Goal: Task Accomplishment & Management: Complete application form

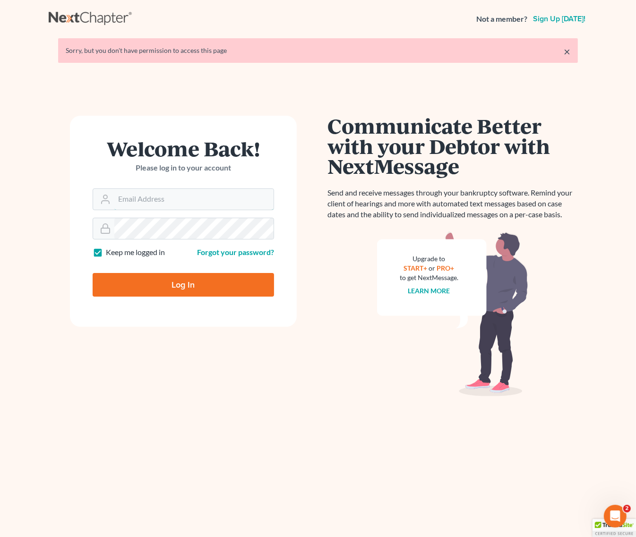
type input "[EMAIL_ADDRESS][DOMAIN_NAME]"
click at [210, 290] on input "Log In" at bounding box center [183, 285] width 181 height 24
type input "Thinking..."
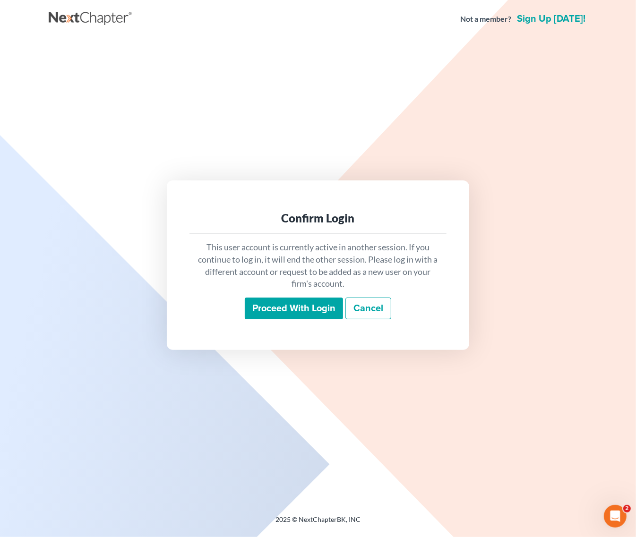
click at [300, 309] on input "Proceed with login" at bounding box center [294, 309] width 98 height 22
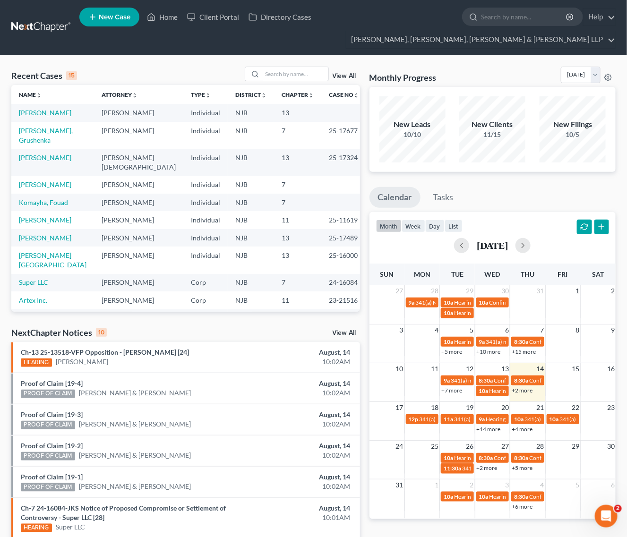
click at [112, 149] on td "Paul Evangelista" at bounding box center [138, 162] width 89 height 27
click at [293, 76] on input "search" at bounding box center [295, 74] width 66 height 14
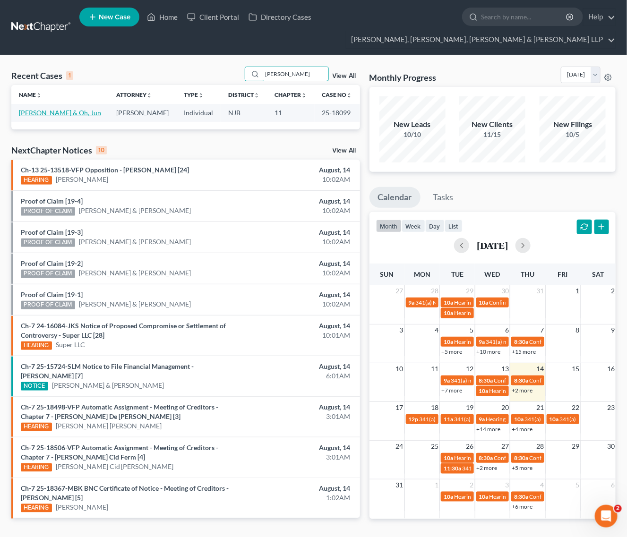
type input "soo kang"
click at [53, 110] on link "[PERSON_NAME] & Oh, Jun" at bounding box center [60, 113] width 82 height 8
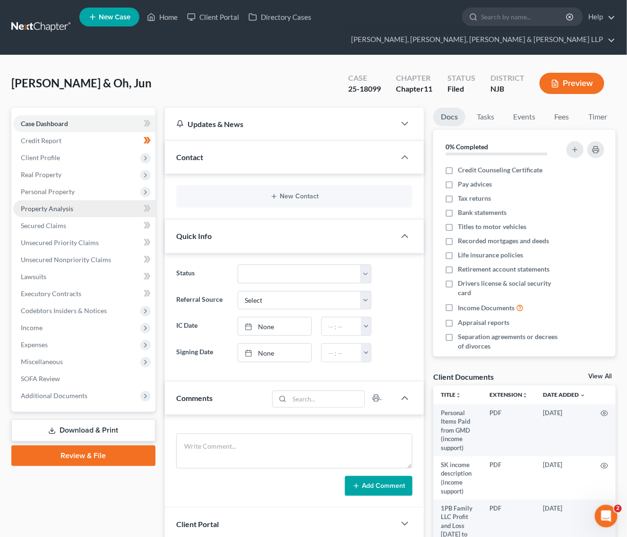
click at [121, 205] on link "Property Analysis" at bounding box center [84, 208] width 142 height 17
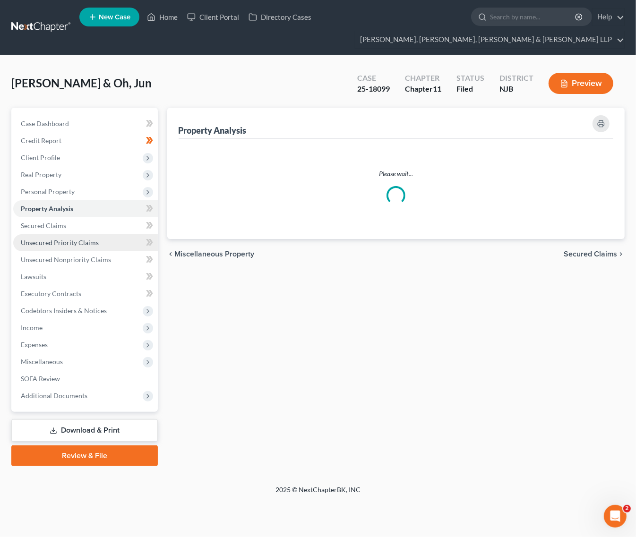
click at [103, 239] on link "Unsecured Priority Claims" at bounding box center [85, 242] width 145 height 17
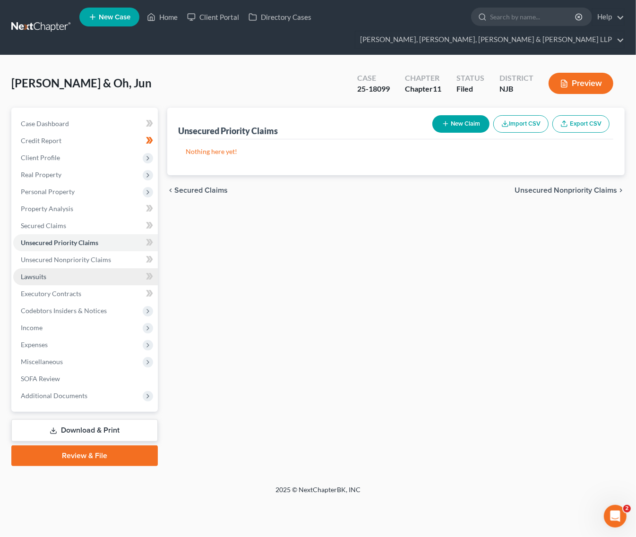
click at [103, 281] on link "Lawsuits" at bounding box center [85, 276] width 145 height 17
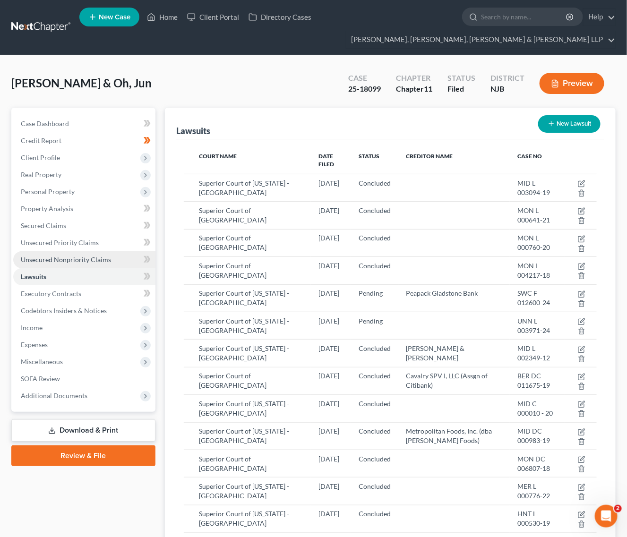
click at [100, 261] on span "Unsecured Nonpriority Claims" at bounding box center [66, 260] width 90 height 8
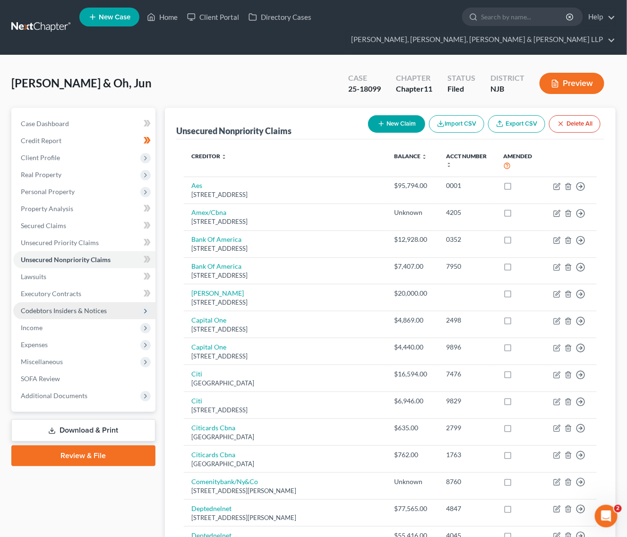
click at [97, 302] on span "Codebtors Insiders & Notices" at bounding box center [84, 310] width 142 height 17
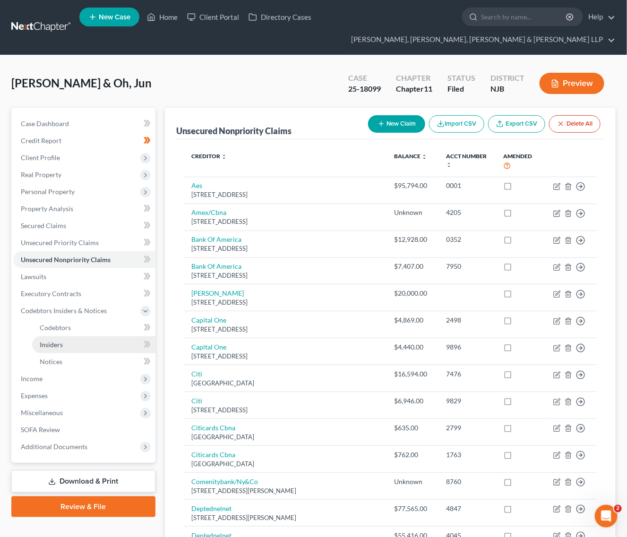
click at [45, 341] on span "Insiders" at bounding box center [51, 345] width 23 height 8
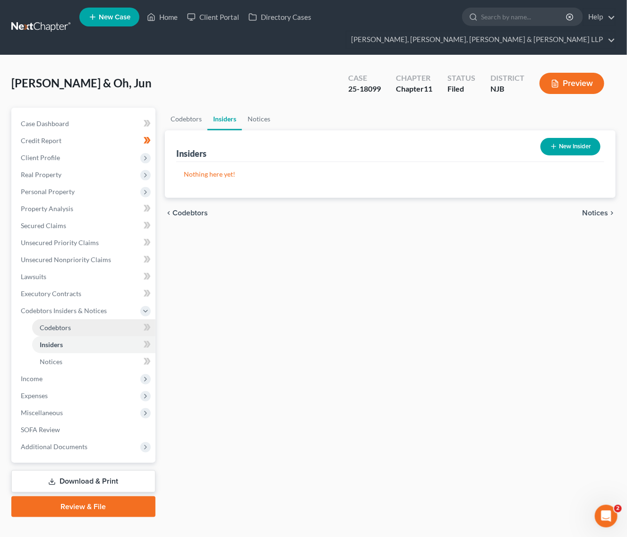
click at [43, 331] on link "Codebtors" at bounding box center [93, 328] width 123 height 17
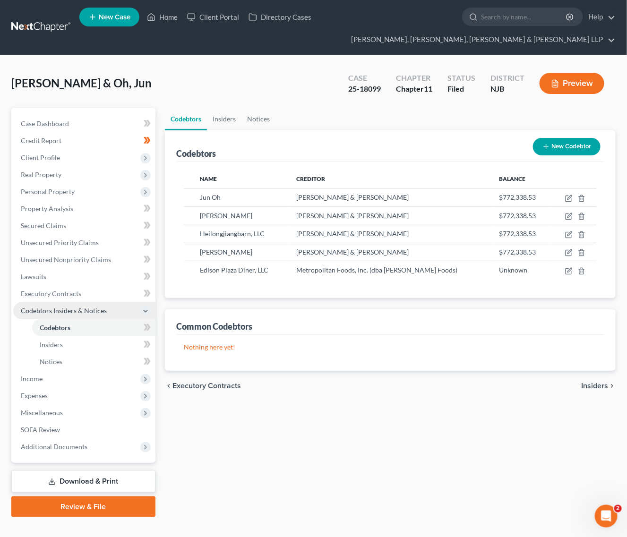
click at [41, 307] on span "Codebtors Insiders & Notices" at bounding box center [64, 311] width 86 height 8
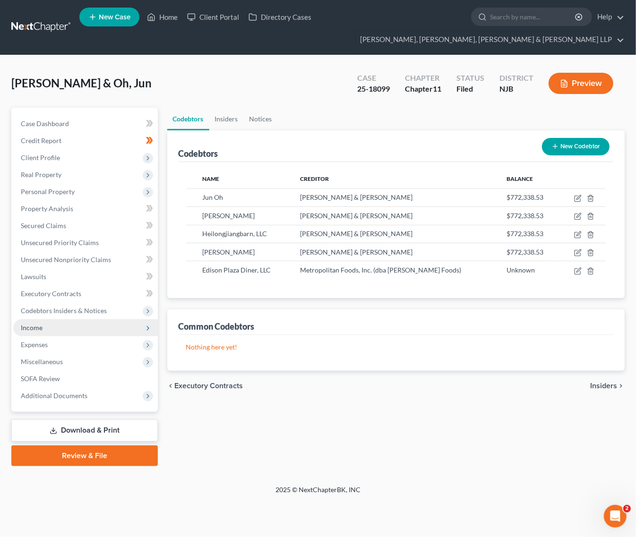
click at [63, 324] on span "Income" at bounding box center [85, 328] width 145 height 17
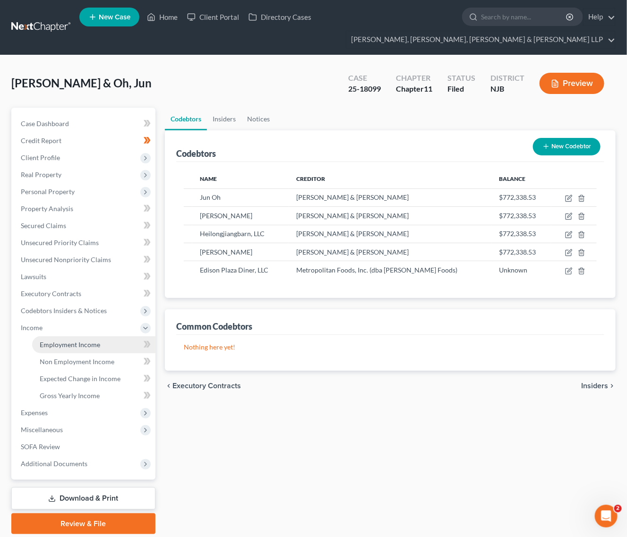
click at [62, 341] on span "Employment Income" at bounding box center [70, 345] width 60 height 8
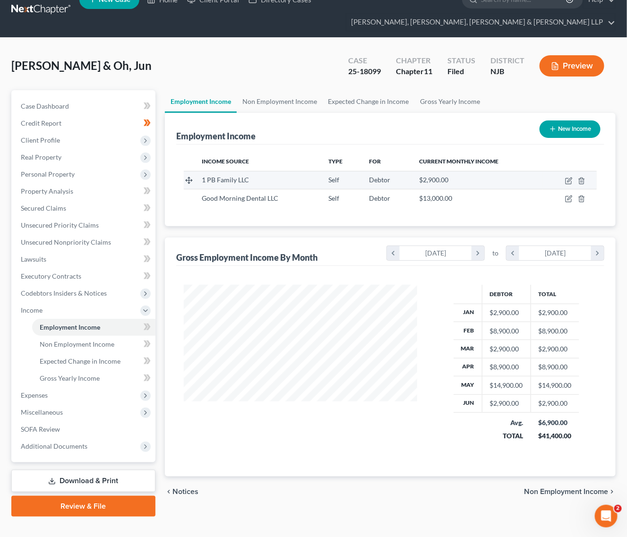
scroll to position [32, 0]
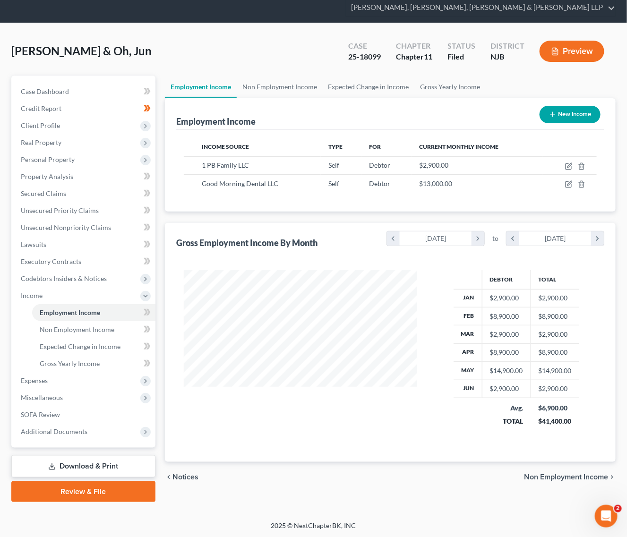
click at [361, 99] on div "Employment Income New Income" at bounding box center [390, 114] width 428 height 32
click at [357, 92] on link "Expected Change in Income" at bounding box center [369, 87] width 92 height 23
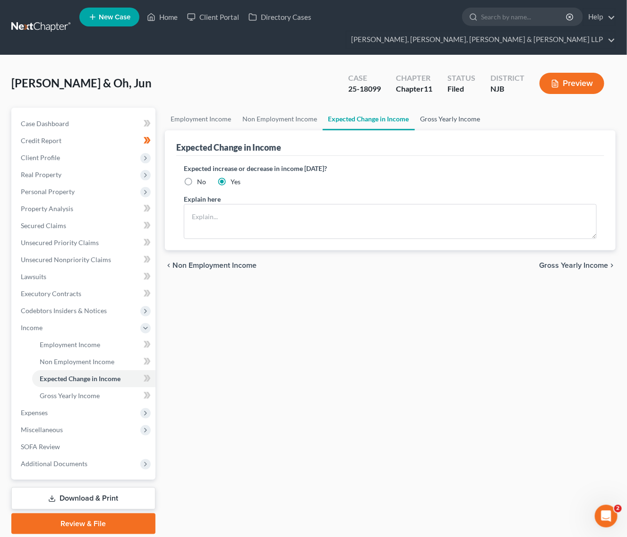
click at [467, 114] on link "Gross Yearly Income" at bounding box center [450, 119] width 71 height 23
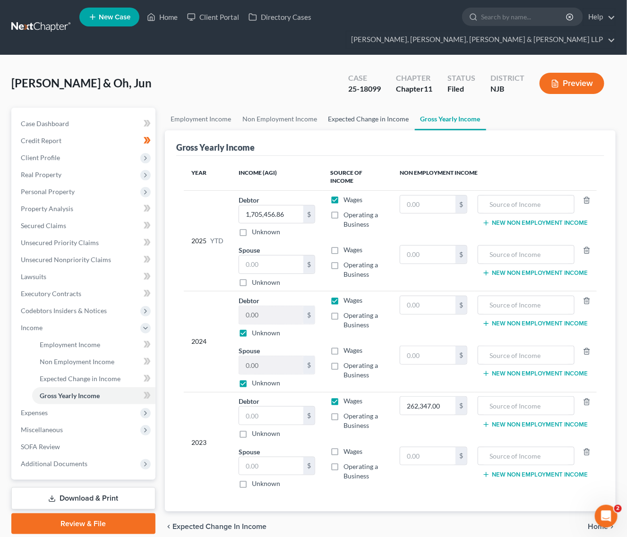
click at [395, 116] on link "Expected Change in Income" at bounding box center [369, 119] width 92 height 23
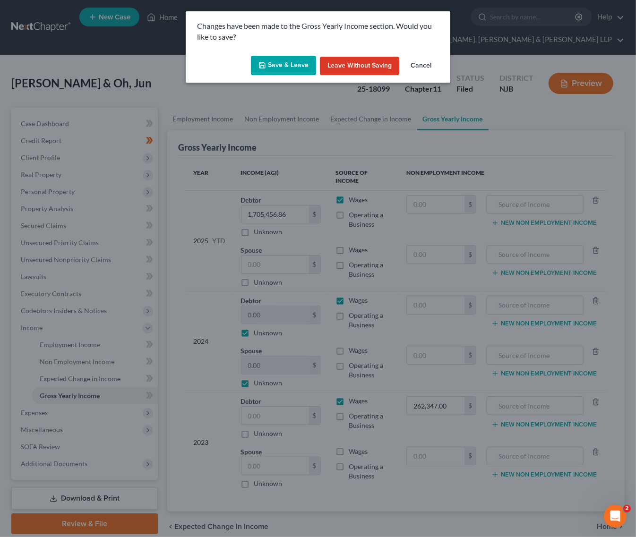
click at [290, 60] on button "Save & Leave" at bounding box center [283, 66] width 65 height 20
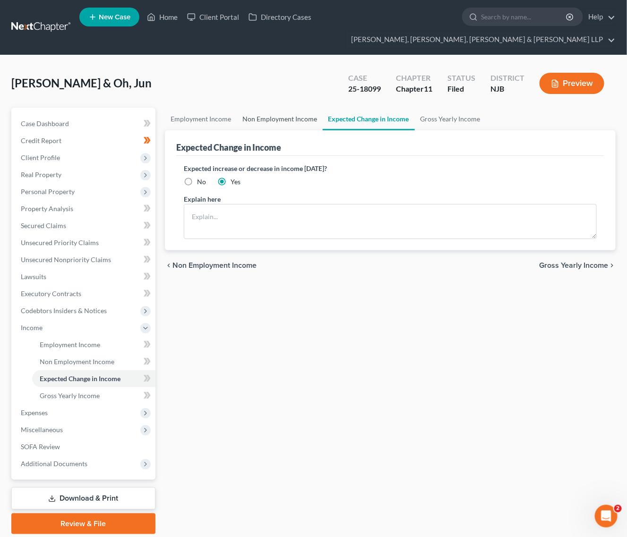
click at [297, 123] on link "Non Employment Income" at bounding box center [280, 119] width 86 height 23
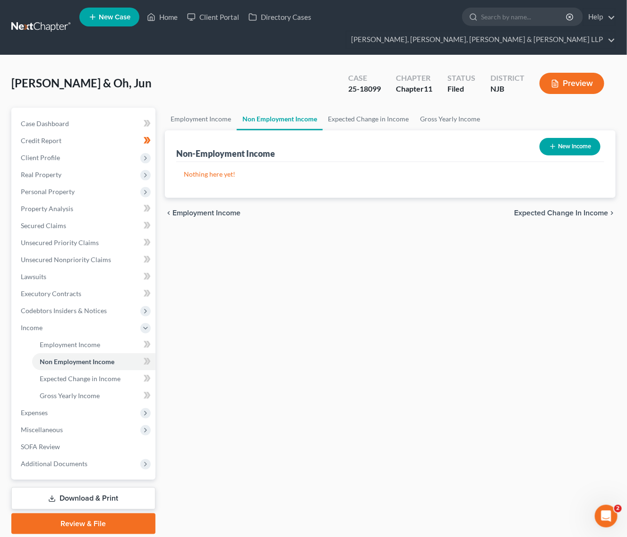
click at [239, 121] on link "Non Employment Income" at bounding box center [280, 119] width 86 height 23
click at [206, 118] on link "Employment Income" at bounding box center [201, 119] width 72 height 23
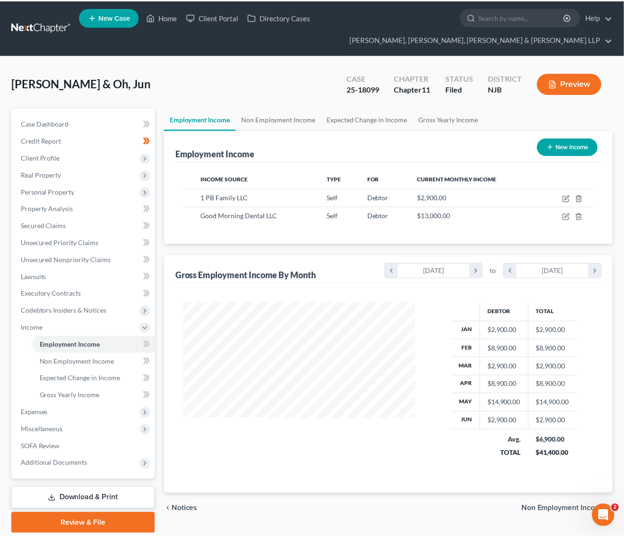
scroll to position [170, 252]
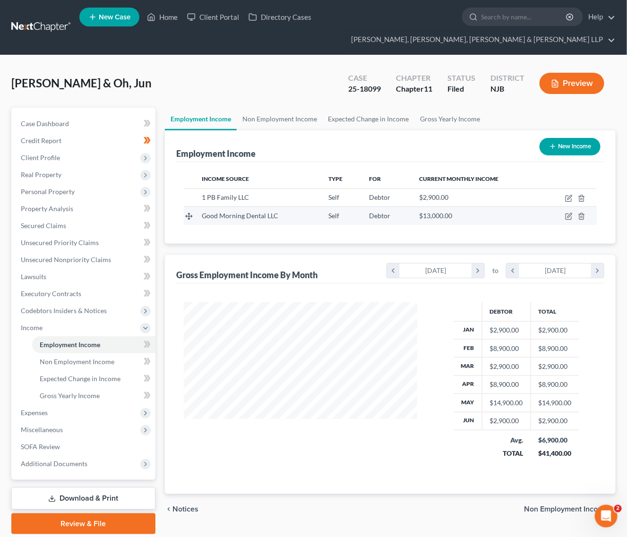
click at [452, 211] on div "$13,000.00" at bounding box center [477, 215] width 116 height 9
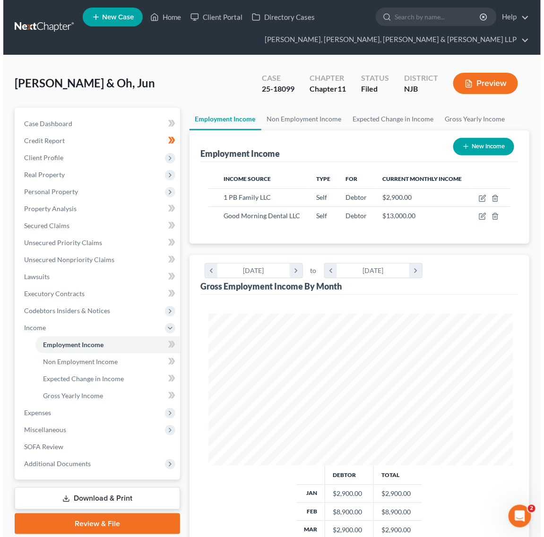
scroll to position [153, 325]
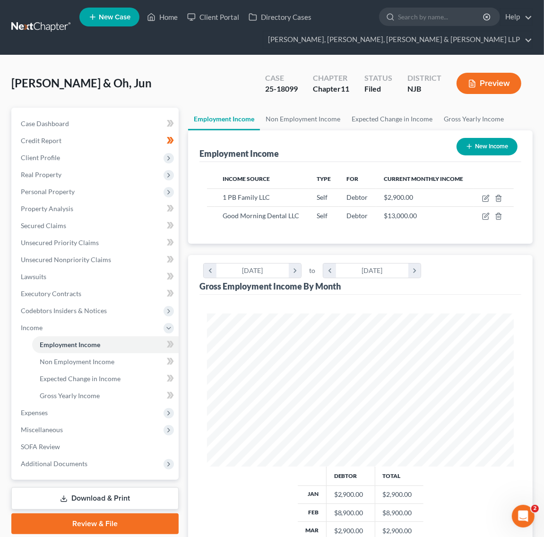
click at [283, 104] on div "Kang, Soo & Oh, Jun Upgraded Case 25-18099 Chapter Chapter 11 Status Filed Dist…" at bounding box center [271, 87] width 521 height 41
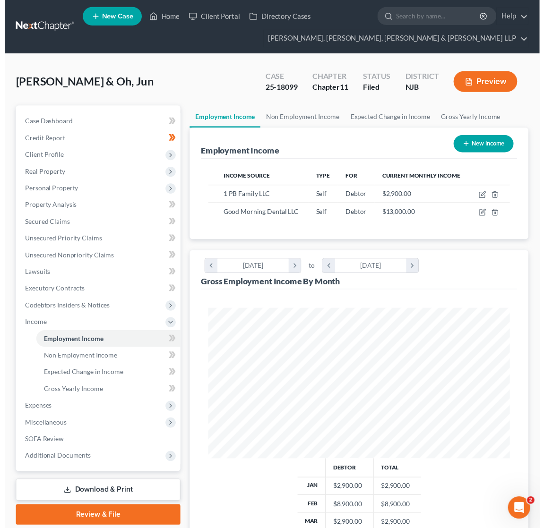
scroll to position [0, 0]
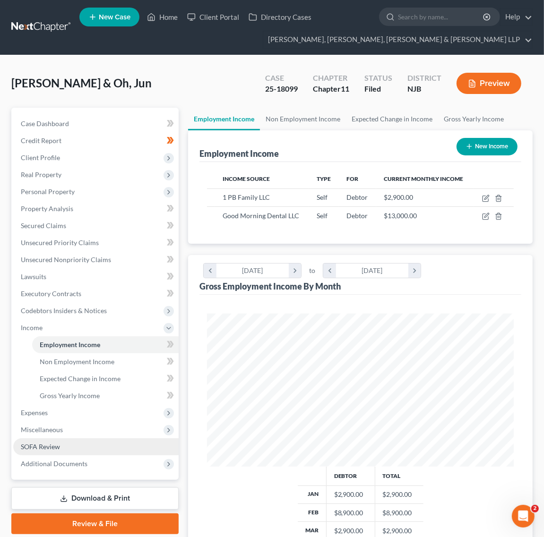
click at [80, 443] on link "SOFA Review" at bounding box center [95, 447] width 165 height 17
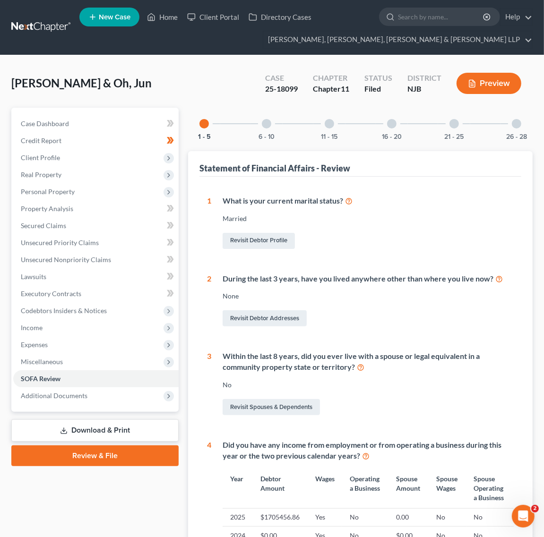
click at [522, 128] on div "26 - 28" at bounding box center [517, 124] width 32 height 32
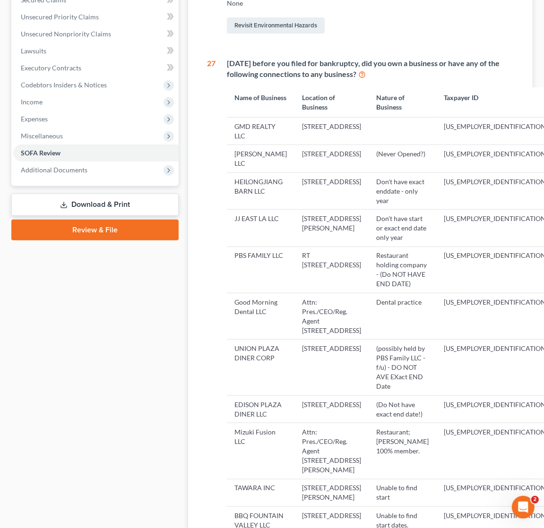
scroll to position [236, 0]
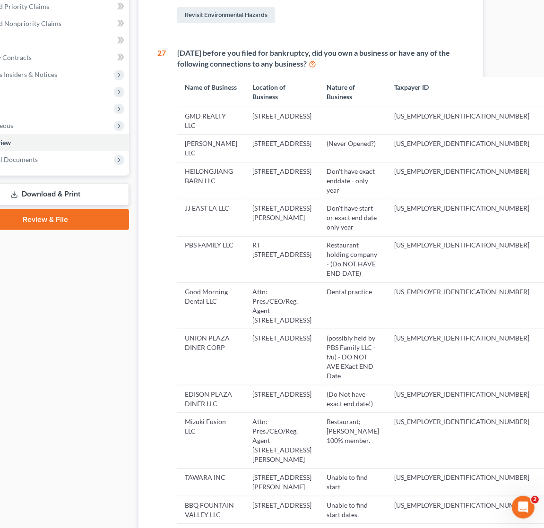
drag, startPoint x: 380, startPoint y: 226, endPoint x: 417, endPoint y: 222, distance: 37.1
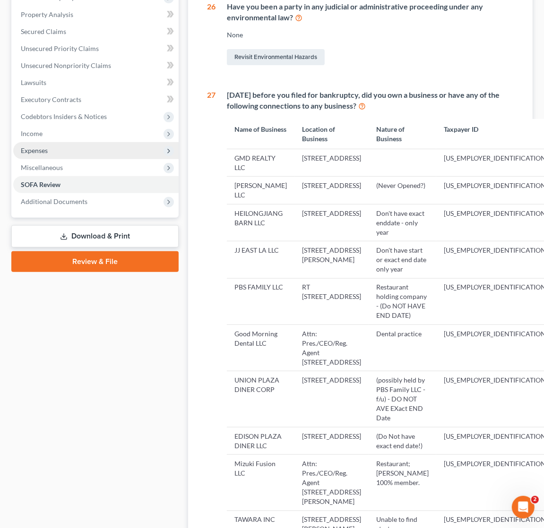
scroll to position [0, 0]
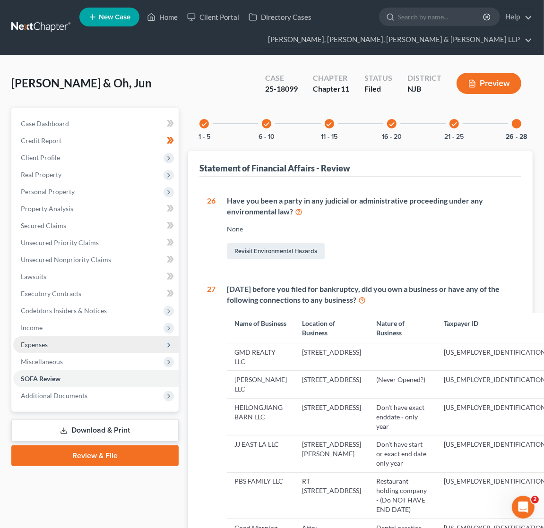
drag, startPoint x: 424, startPoint y: 159, endPoint x: 156, endPoint y: 93, distance: 275.9
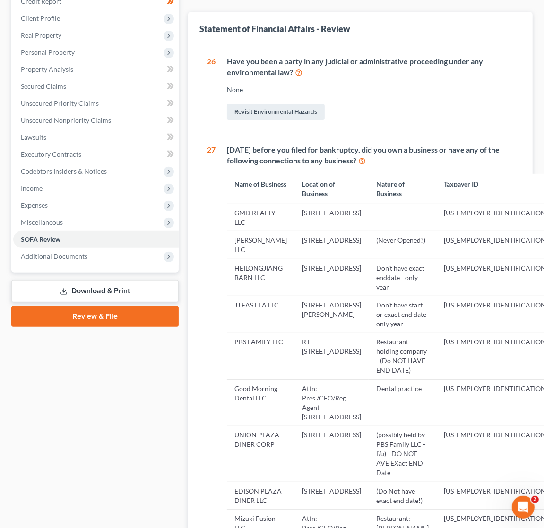
scroll to position [177, 0]
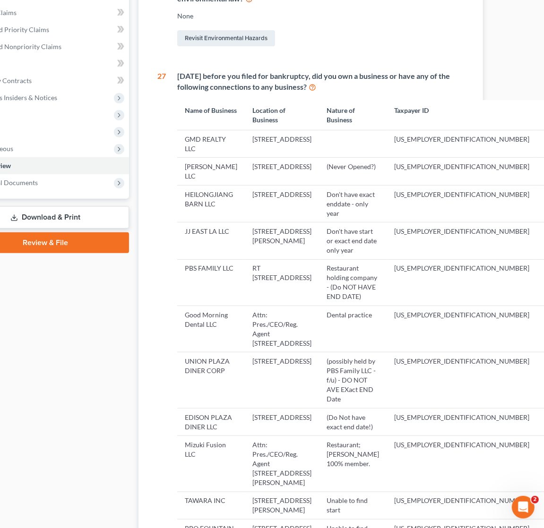
drag, startPoint x: 419, startPoint y: 289, endPoint x: 445, endPoint y: 303, distance: 29.8
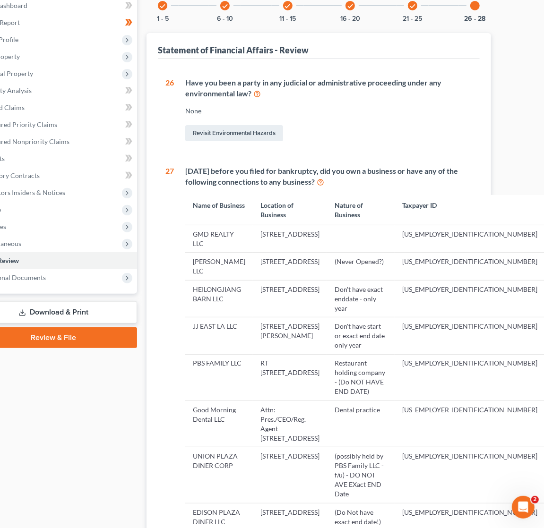
scroll to position [120, 23]
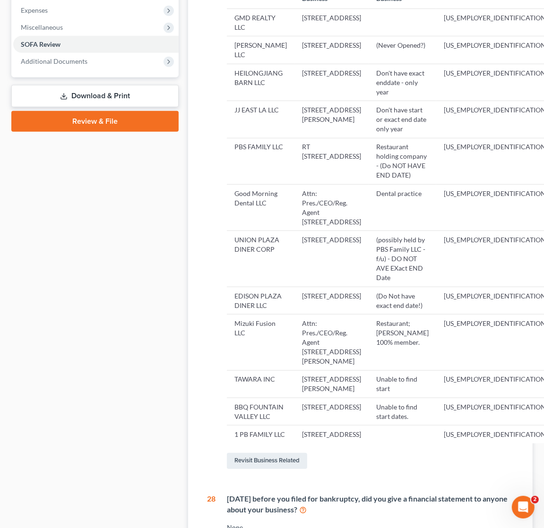
drag, startPoint x: 488, startPoint y: 296, endPoint x: 404, endPoint y: 362, distance: 106.7
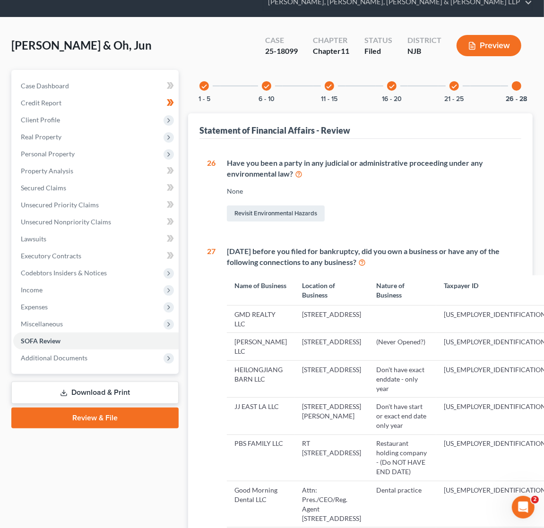
scroll to position [59, 0]
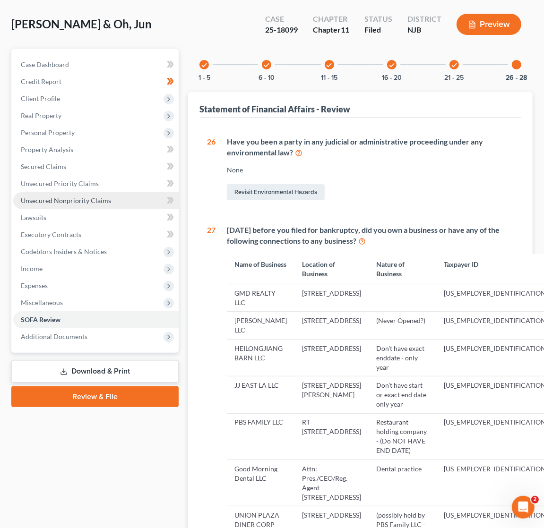
click at [43, 195] on link "Unsecured Nonpriority Claims" at bounding box center [95, 200] width 165 height 17
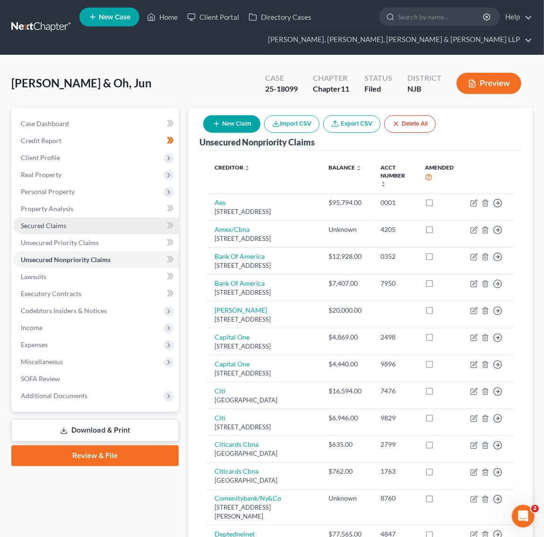
click at [70, 228] on link "Secured Claims" at bounding box center [95, 225] width 165 height 17
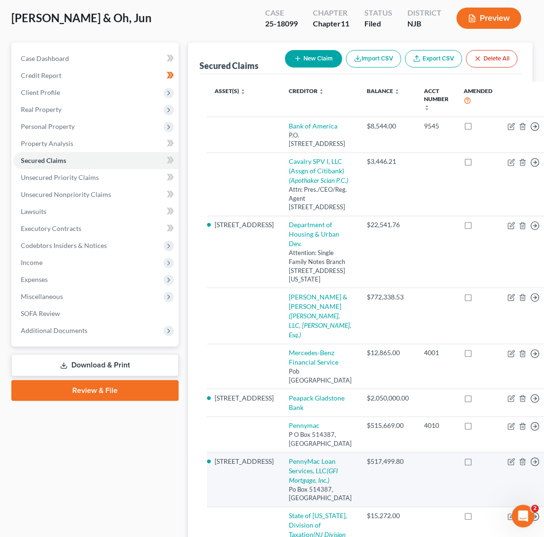
scroll to position [59, 0]
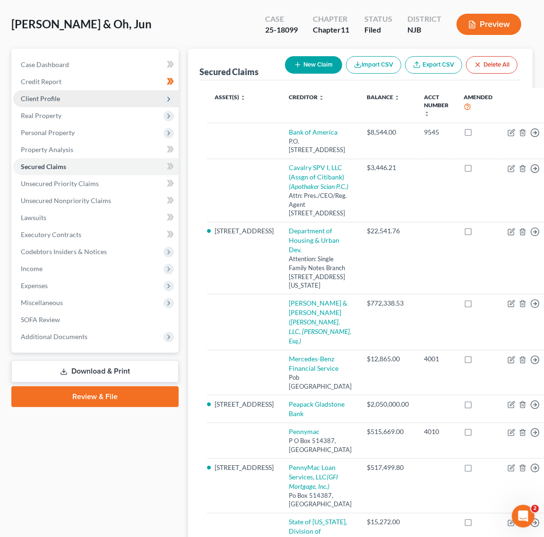
click at [93, 95] on span "Client Profile" at bounding box center [95, 98] width 165 height 17
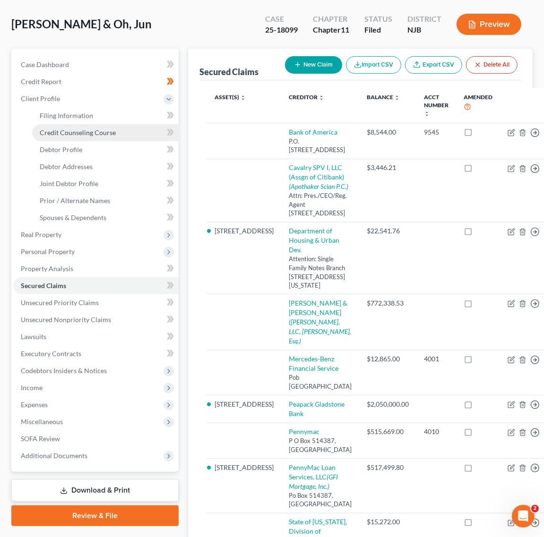
click at [98, 131] on span "Credit Counseling Course" at bounding box center [78, 133] width 76 height 8
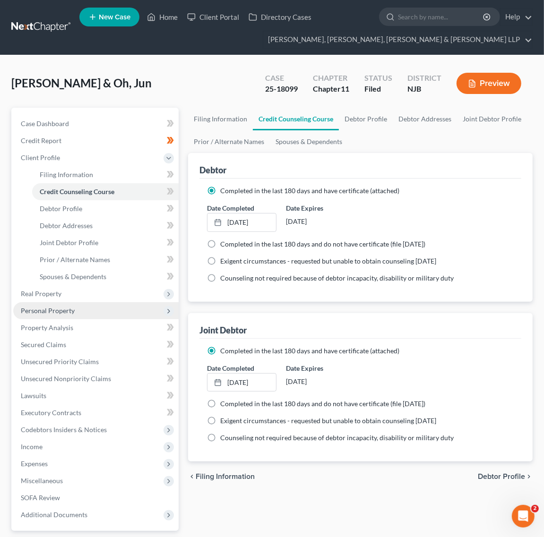
click at [98, 304] on span "Personal Property" at bounding box center [95, 310] width 165 height 17
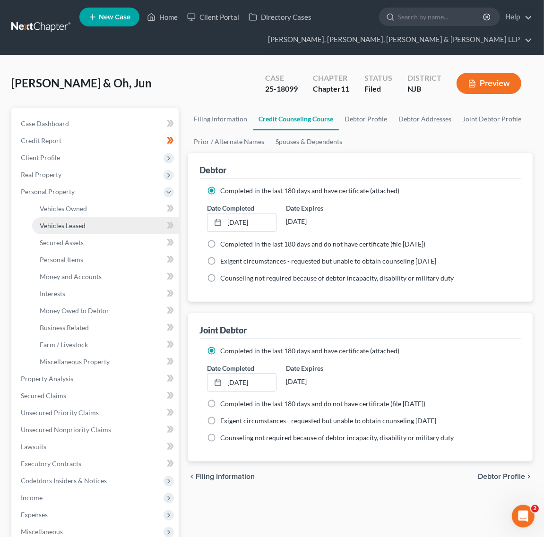
click at [83, 230] on link "Vehicles Leased" at bounding box center [105, 225] width 147 height 17
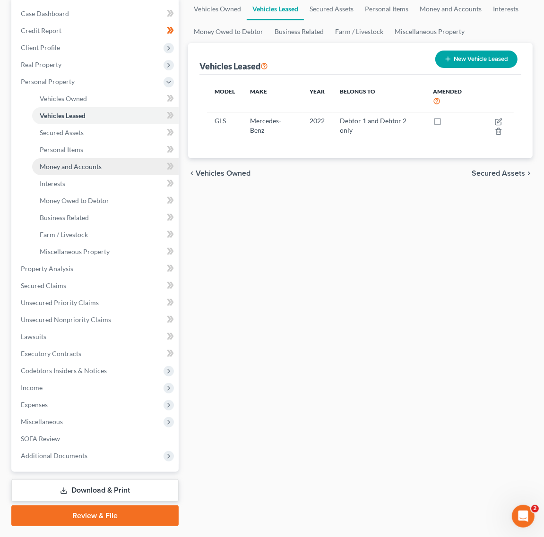
scroll to position [118, 0]
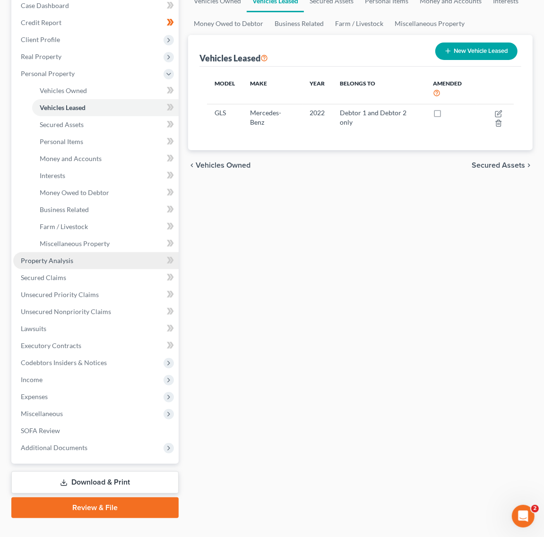
click at [98, 266] on link "Property Analysis" at bounding box center [95, 260] width 165 height 17
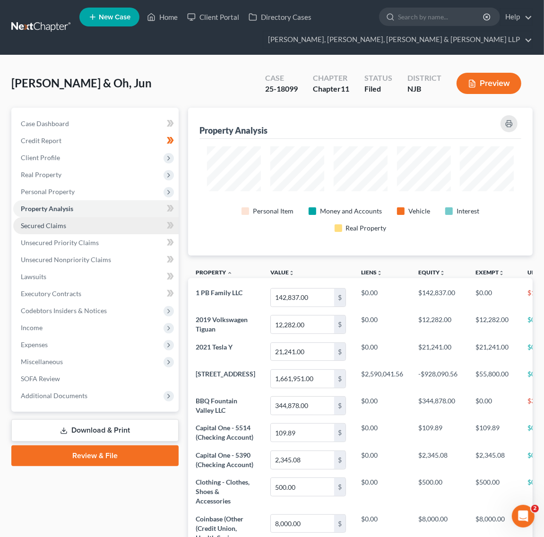
click at [93, 231] on link "Secured Claims" at bounding box center [95, 225] width 165 height 17
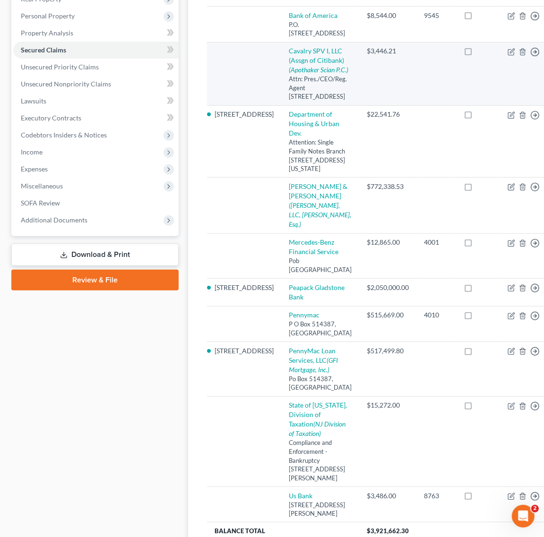
scroll to position [309, 0]
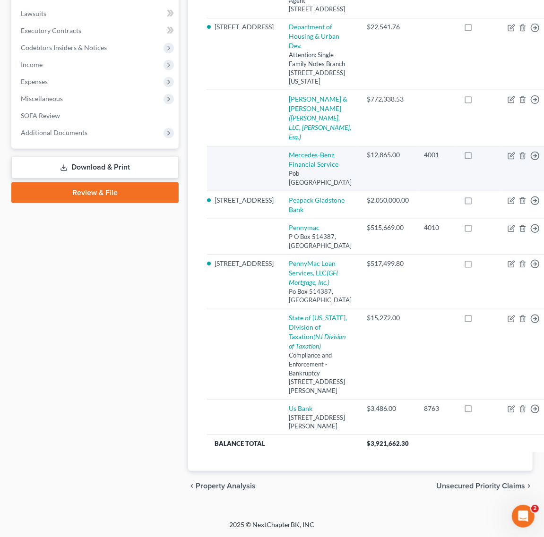
click at [289, 169] on div "Pob 3415, Portland, OR 97208" at bounding box center [320, 177] width 63 height 17
click at [289, 151] on link "Mercedes-Benz Financial Service" at bounding box center [314, 159] width 50 height 17
select select "38"
select select "0"
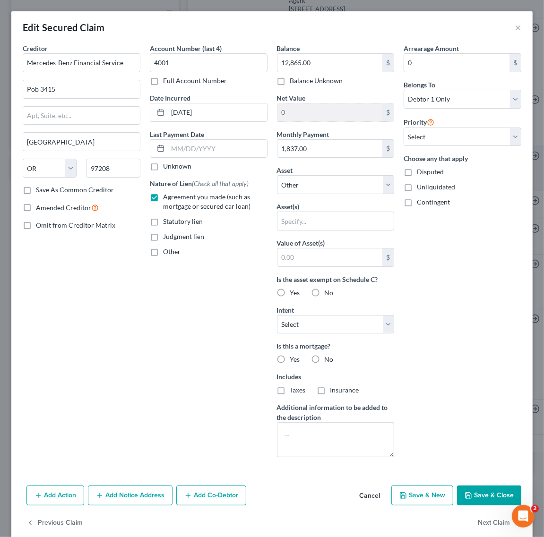
scroll to position [291, 0]
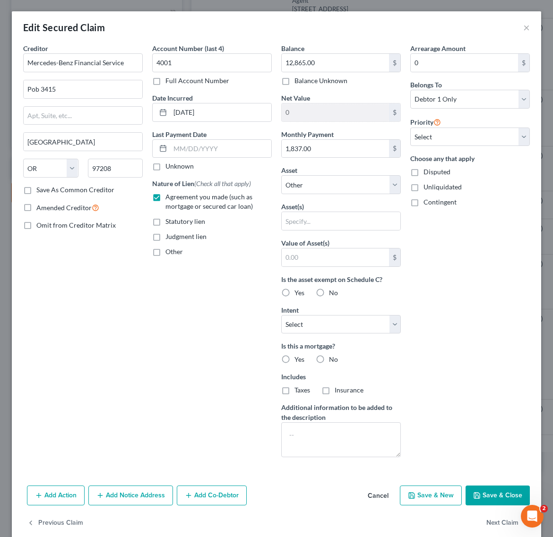
click at [372, 495] on button "Cancel" at bounding box center [378, 496] width 36 height 19
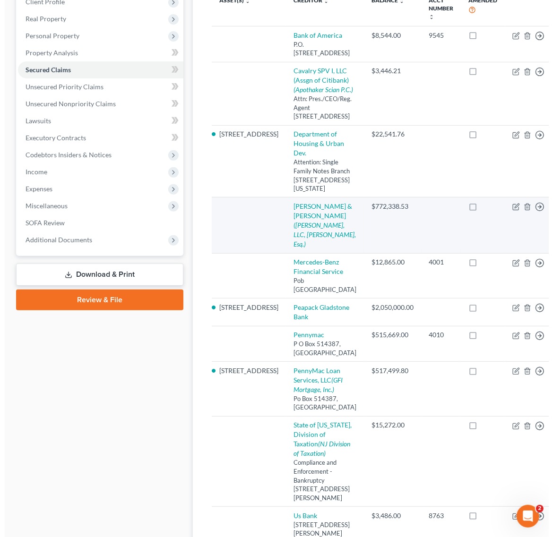
scroll to position [177, 0]
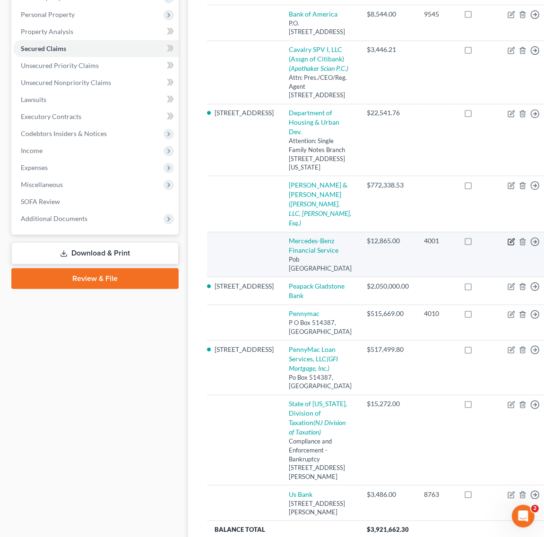
click at [508, 246] on icon "button" at bounding box center [512, 242] width 8 height 8
select select "38"
select select "0"
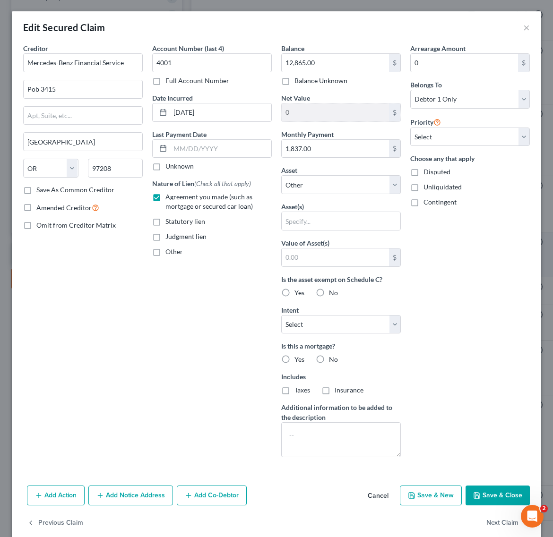
click at [471, 261] on div "Arrearage Amount 0 $ Belongs To * Select Debtor 1 Only Debtor 2 Only Debtor 1 A…" at bounding box center [470, 254] width 129 height 422
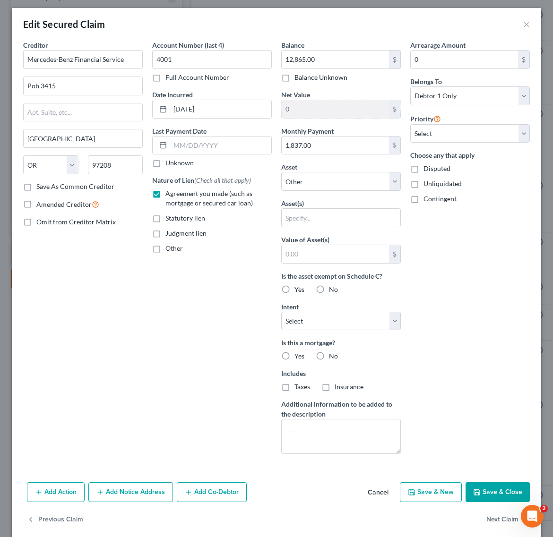
scroll to position [0, 0]
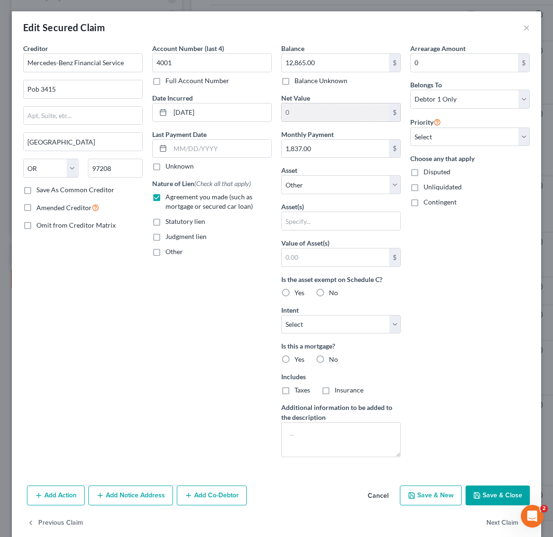
drag, startPoint x: 342, startPoint y: 119, endPoint x: 301, endPoint y: 114, distance: 41.0
click at [315, 116] on input "0" at bounding box center [335, 113] width 107 height 18
click at [291, 111] on input "0" at bounding box center [335, 113] width 107 height 18
drag, startPoint x: 202, startPoint y: 325, endPoint x: 112, endPoint y: 286, distance: 98.2
click at [195, 326] on div "Account Number (last 4) 4001 Full Account Number Date Incurred 03-31-2022 Last …" at bounding box center [211, 254] width 129 height 422
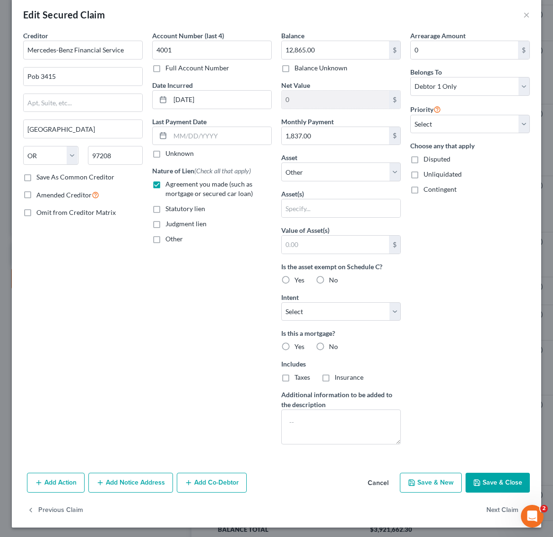
scroll to position [17, 0]
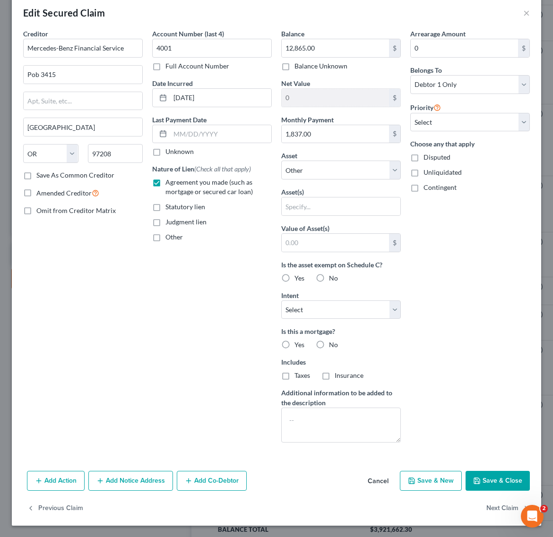
click at [318, 156] on div "Asset * Select Other Multiple Assets Household Goods - Household items - $2000.…" at bounding box center [341, 165] width 120 height 29
click at [317, 173] on select "Select Other Multiple Assets Household Goods - Household items - $2000.0 Capita…" at bounding box center [341, 170] width 120 height 19
select select "9"
click at [281, 176] on select "Select Other Multiple Assets Household Goods - Household items - $2000.0 Capita…" at bounding box center [341, 170] width 120 height 19
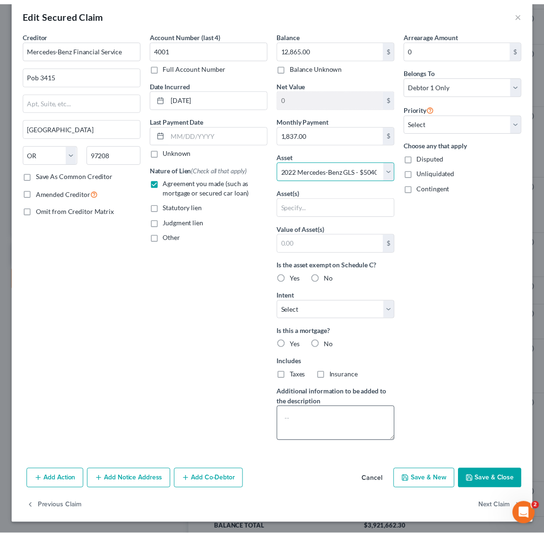
scroll to position [0, 0]
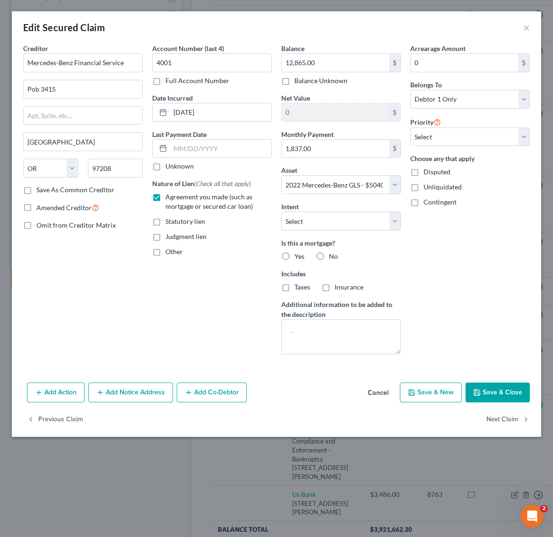
click at [481, 400] on button "Save & Close" at bounding box center [498, 393] width 64 height 20
select select
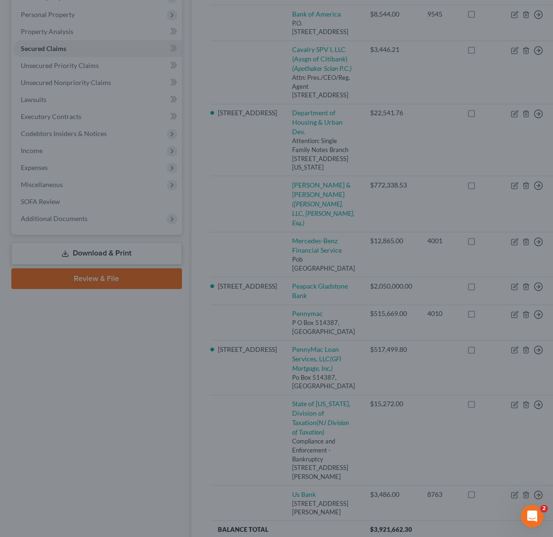
type input "37,537.00"
select select "9"
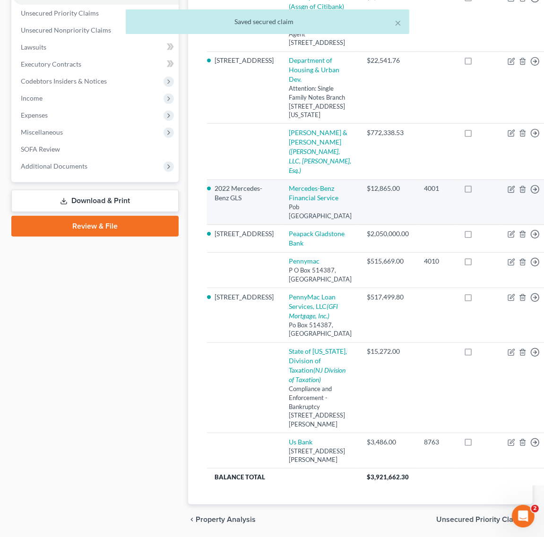
scroll to position [236, 0]
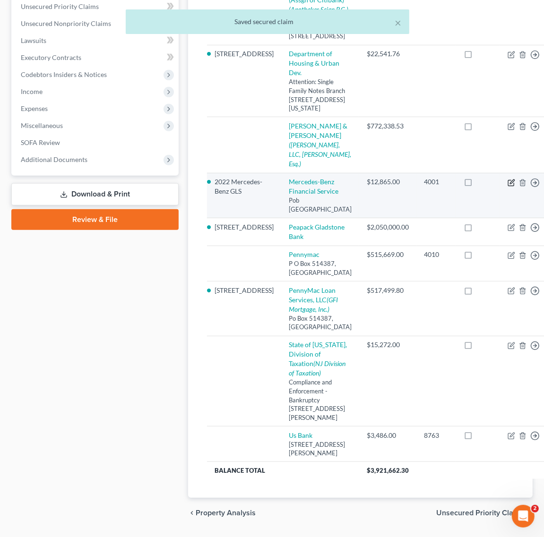
click at [509, 186] on icon "button" at bounding box center [512, 184] width 6 height 6
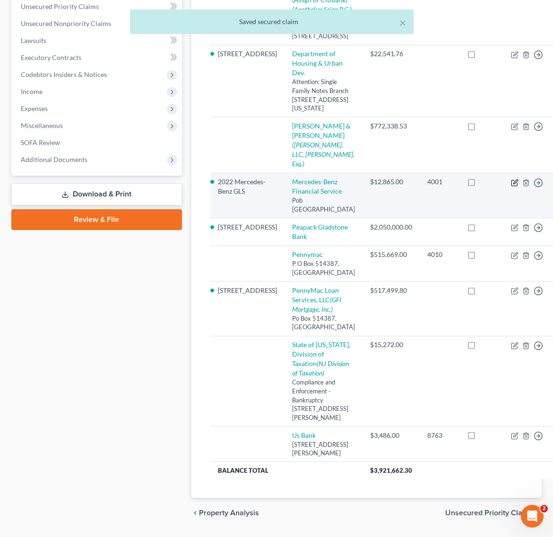
select select "38"
select select "9"
select select "0"
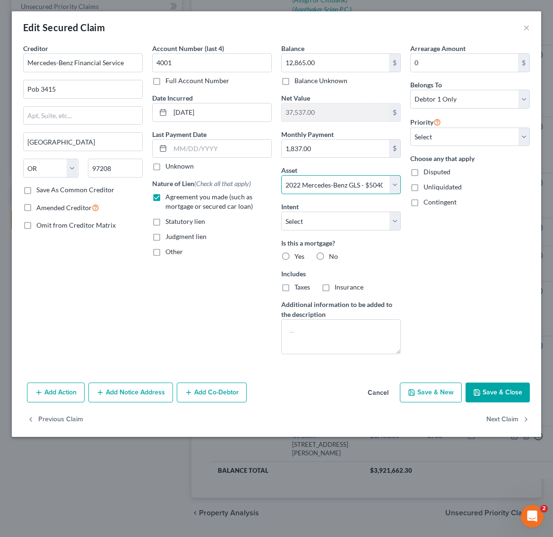
click at [389, 192] on select "Select Other Multiple Assets Household Goods - Household items - $2000.0 Capita…" at bounding box center [341, 184] width 120 height 19
click at [523, 302] on div "Arrearage Amount 0 $ Belongs To * Select Debtor 1 Only Debtor 2 Only Debtor 1 A…" at bounding box center [470, 202] width 129 height 319
click at [376, 391] on button "Cancel" at bounding box center [378, 393] width 36 height 19
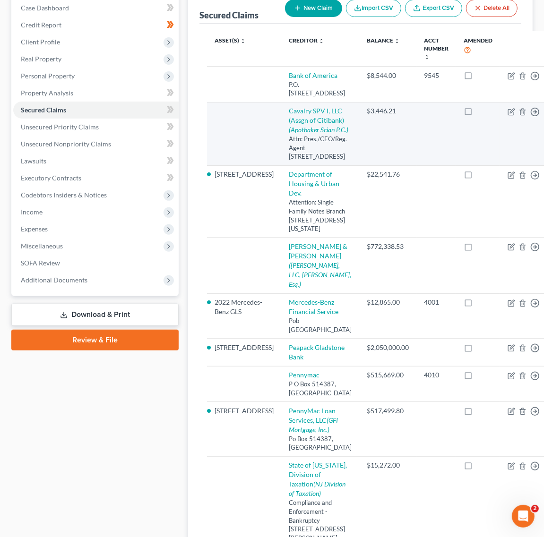
scroll to position [177, 0]
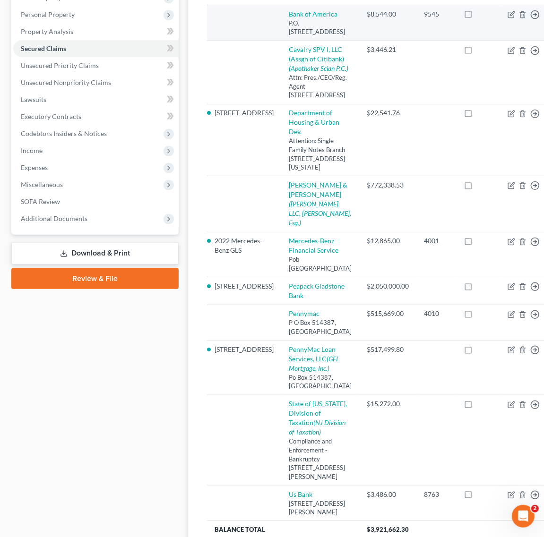
click at [416, 16] on td "9545" at bounding box center [436, 23] width 40 height 36
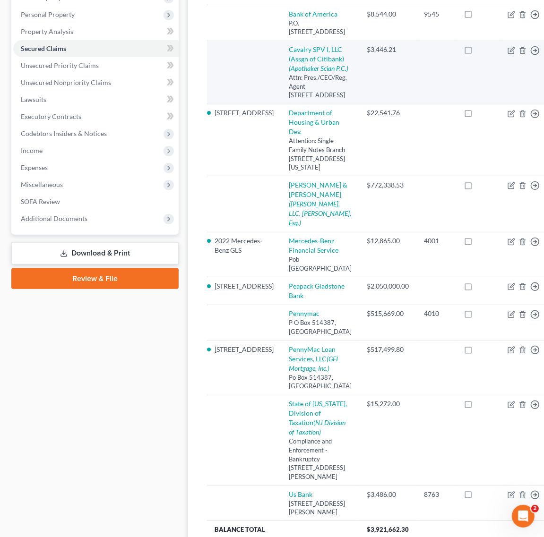
click at [416, 42] on td at bounding box center [436, 72] width 40 height 63
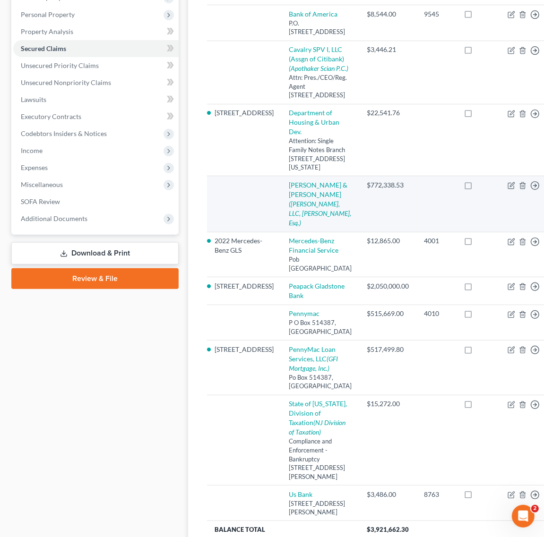
click at [374, 232] on td "$772,338.53" at bounding box center [387, 204] width 57 height 56
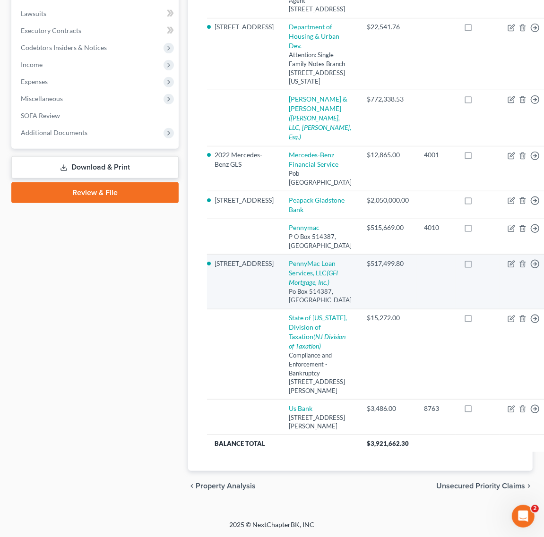
scroll to position [354, 0]
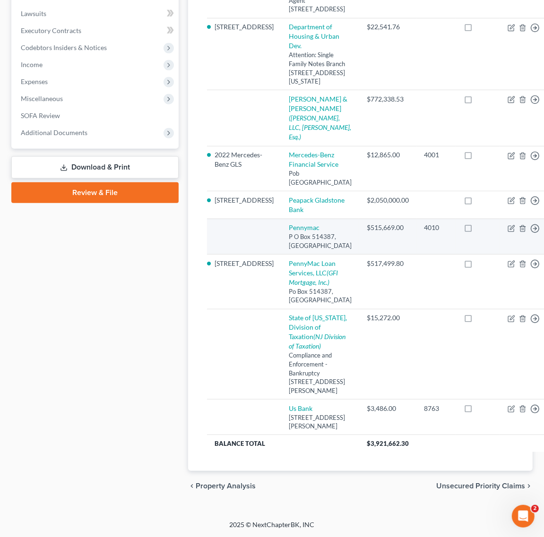
click at [375, 245] on td "$515,669.00" at bounding box center [387, 237] width 57 height 36
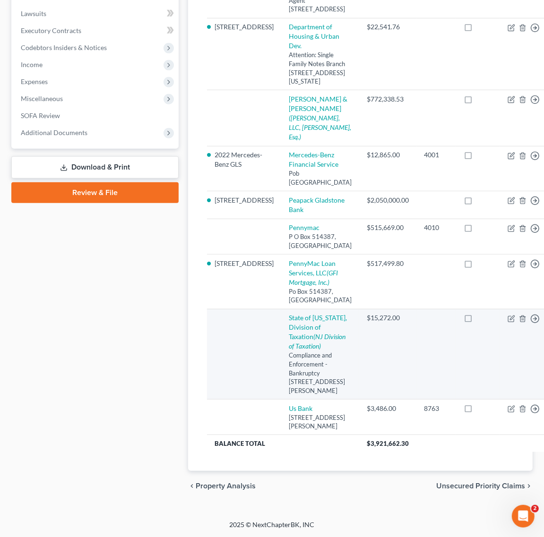
drag, startPoint x: 373, startPoint y: 421, endPoint x: 372, endPoint y: 458, distance: 36.4
click at [373, 399] on td "$15,272.00" at bounding box center [387, 354] width 57 height 90
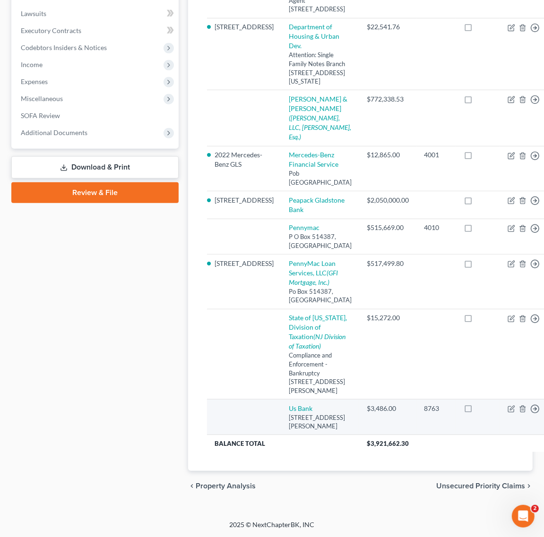
click at [372, 435] on td "$3,486.00" at bounding box center [387, 417] width 57 height 36
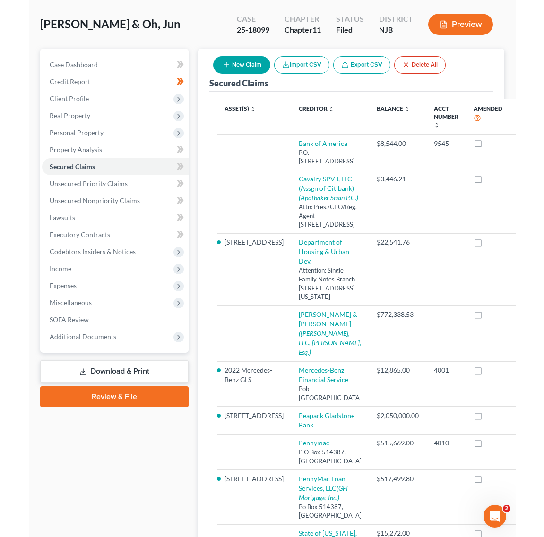
scroll to position [0, 0]
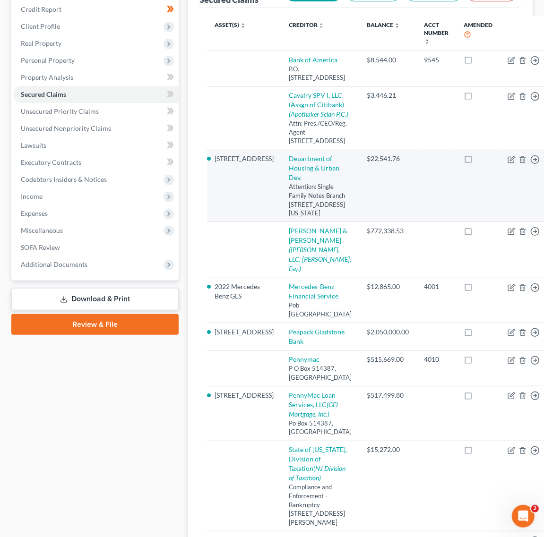
scroll to position [59, 0]
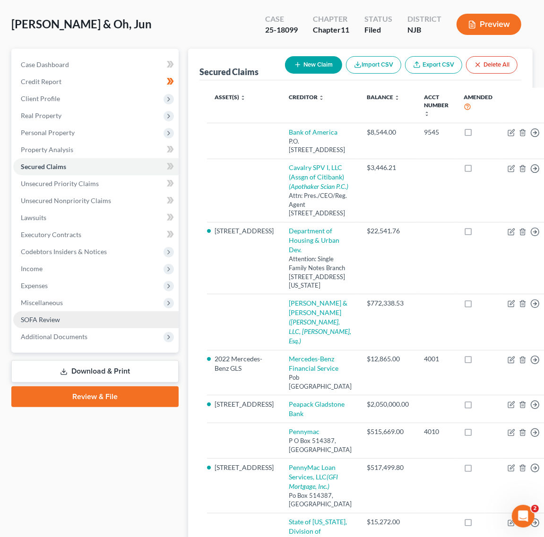
click at [123, 326] on link "SOFA Review" at bounding box center [95, 319] width 165 height 17
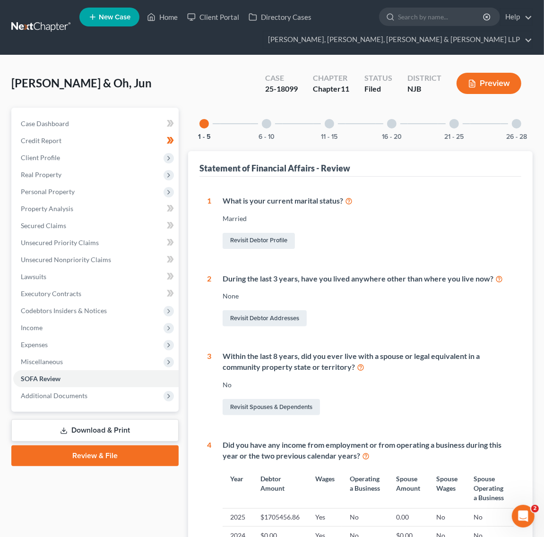
click at [509, 127] on div "26 - 28" at bounding box center [517, 124] width 32 height 32
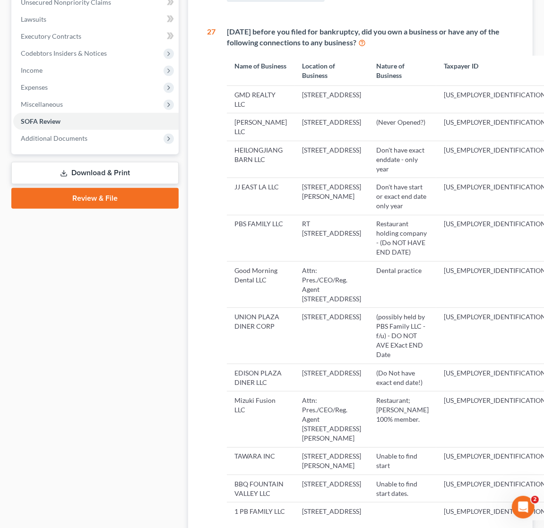
scroll to position [236, 0]
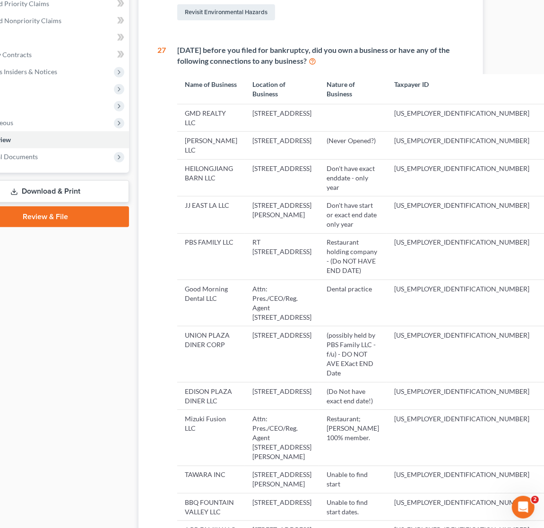
drag, startPoint x: 441, startPoint y: 249, endPoint x: 480, endPoint y: 251, distance: 39.8
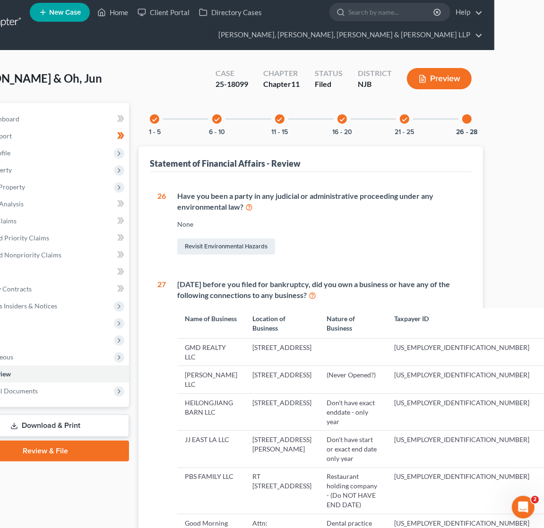
scroll to position [5, 47]
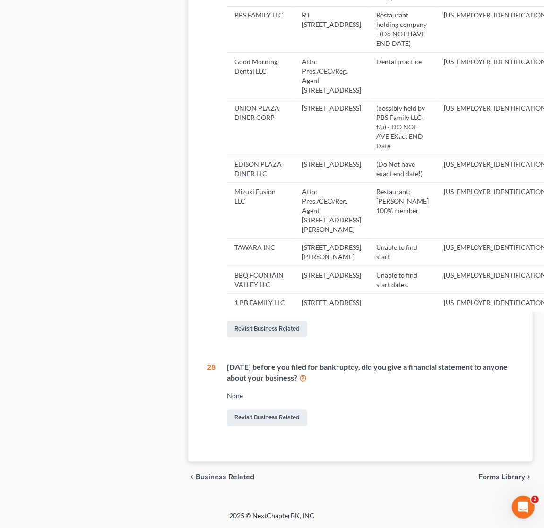
drag, startPoint x: 249, startPoint y: 264, endPoint x: 129, endPoint y: 425, distance: 201.1
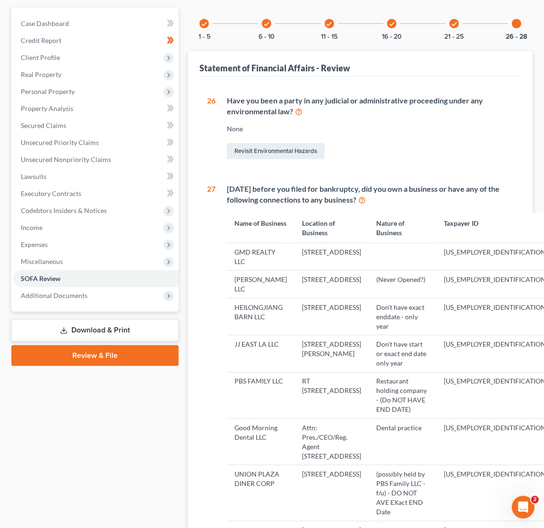
scroll to position [118, 0]
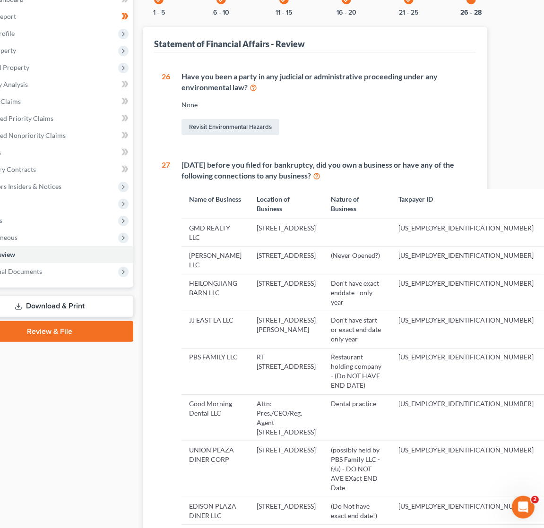
drag, startPoint x: 421, startPoint y: 174, endPoint x: 438, endPoint y: 183, distance: 19.7
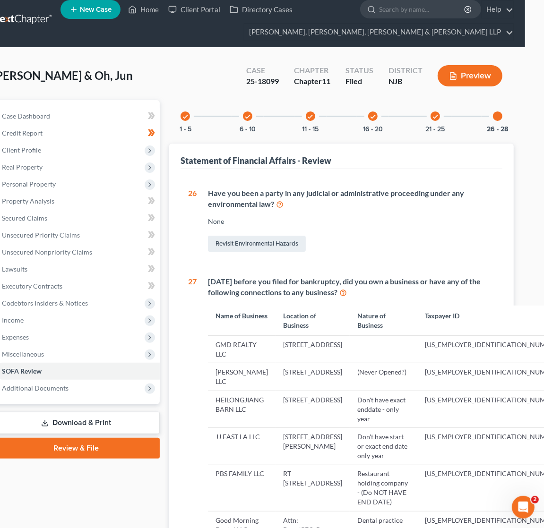
scroll to position [8, 0]
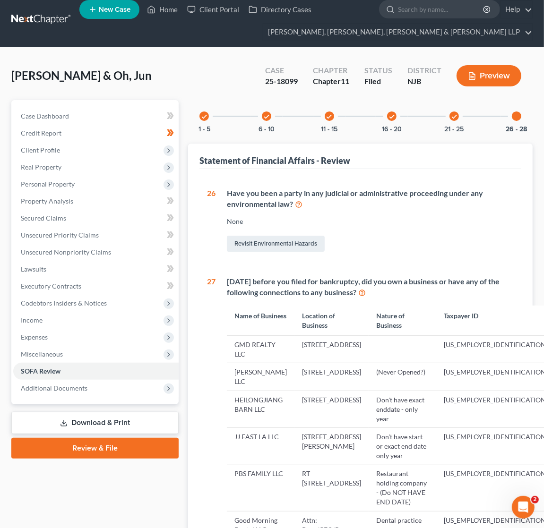
drag, startPoint x: 407, startPoint y: 207, endPoint x: 283, endPoint y: 197, distance: 124.7
click at [56, 156] on span "Client Profile" at bounding box center [95, 150] width 165 height 17
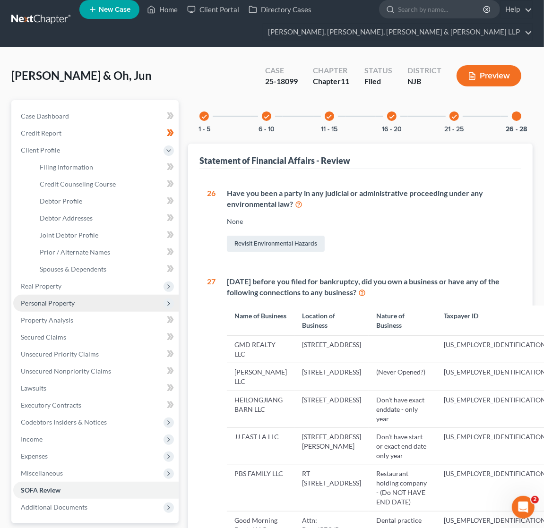
click at [96, 299] on span "Personal Property" at bounding box center [95, 303] width 165 height 17
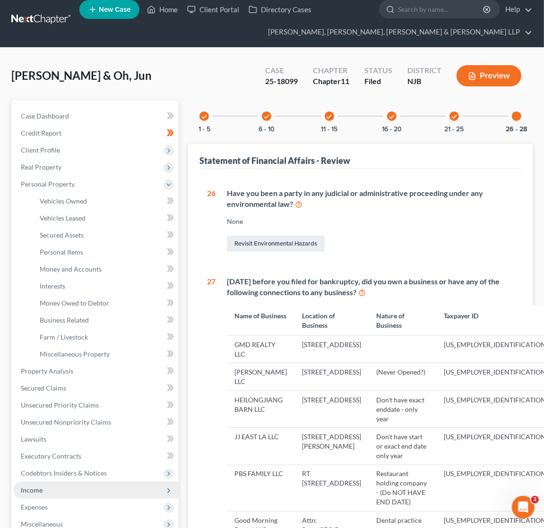
click at [84, 488] on span "Income" at bounding box center [95, 490] width 165 height 17
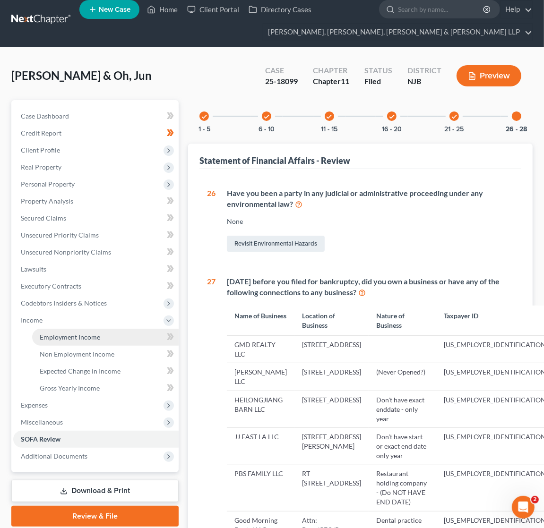
click at [123, 343] on link "Employment Income" at bounding box center [105, 337] width 147 height 17
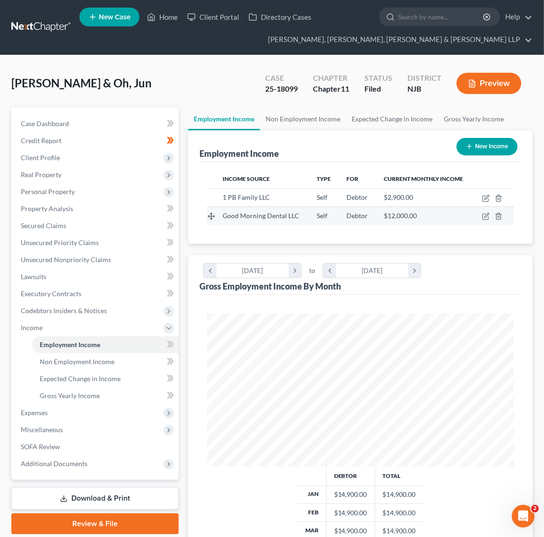
scroll to position [153, 325]
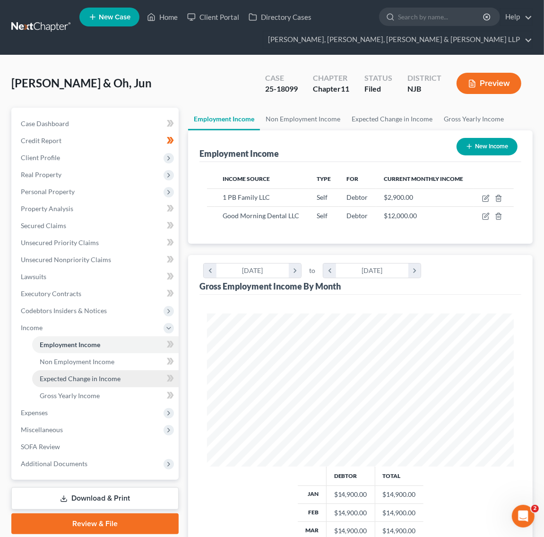
click at [132, 379] on link "Expected Change in Income" at bounding box center [105, 379] width 147 height 17
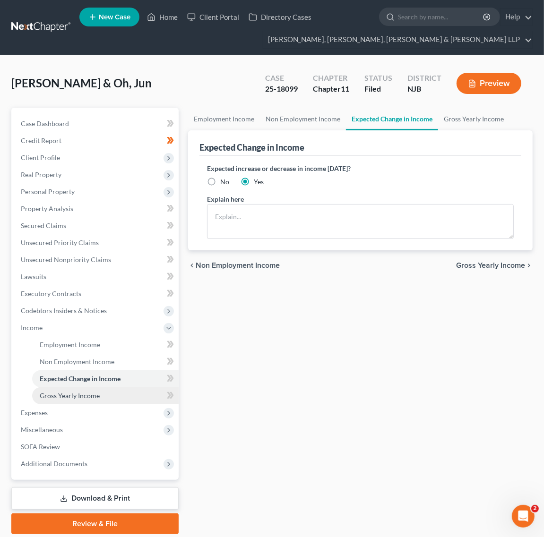
click at [129, 396] on link "Gross Yearly Income" at bounding box center [105, 396] width 147 height 17
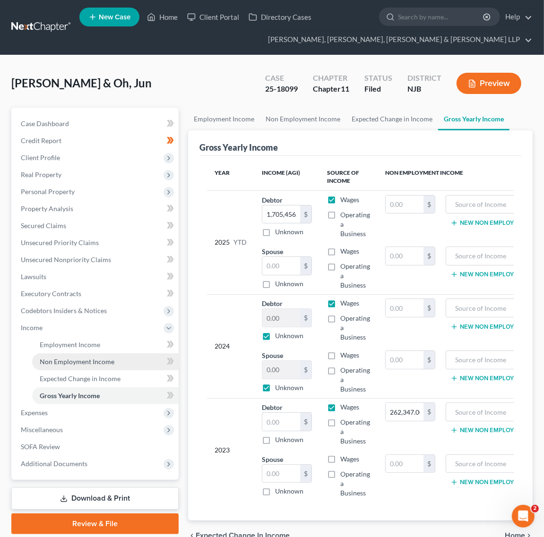
click at [121, 365] on link "Non Employment Income" at bounding box center [105, 362] width 147 height 17
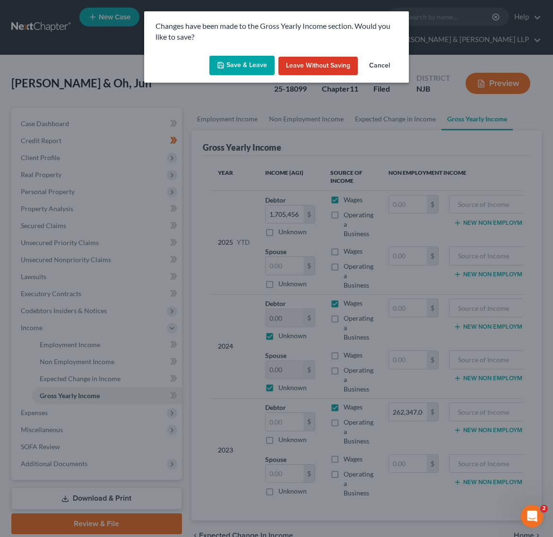
click at [259, 69] on button "Save & Leave" at bounding box center [241, 66] width 65 height 20
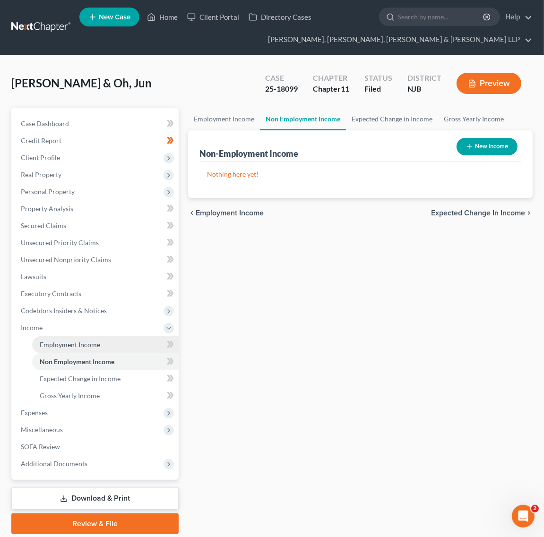
click at [102, 340] on link "Employment Income" at bounding box center [105, 345] width 147 height 17
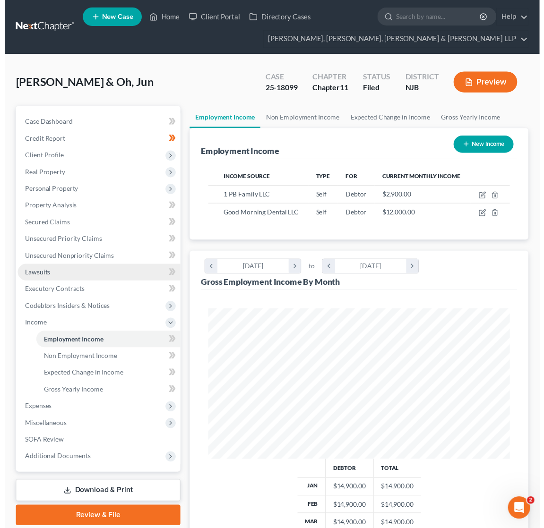
scroll to position [153, 325]
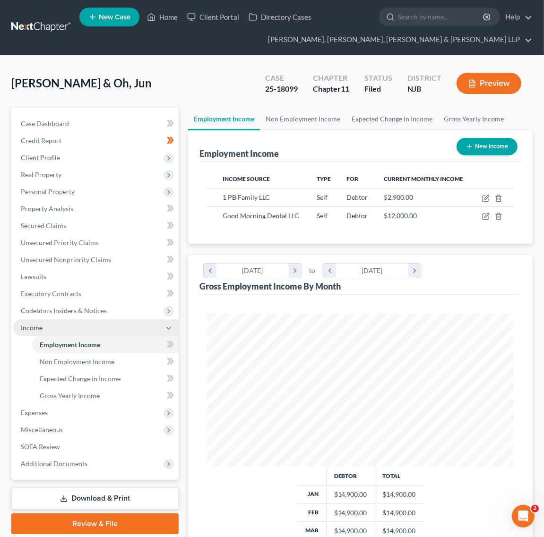
click at [82, 326] on span "Income" at bounding box center [95, 328] width 165 height 17
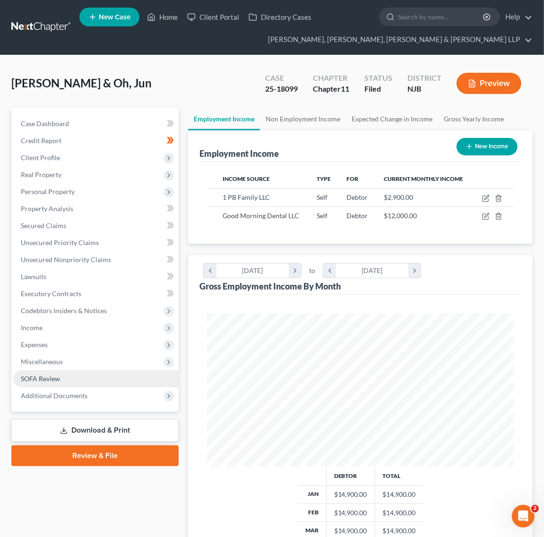
click at [123, 375] on link "SOFA Review" at bounding box center [95, 379] width 165 height 17
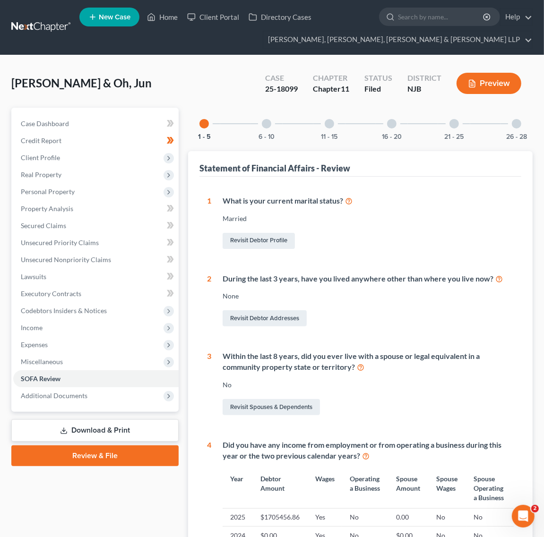
click at [510, 124] on div "26 - 28" at bounding box center [517, 124] width 32 height 32
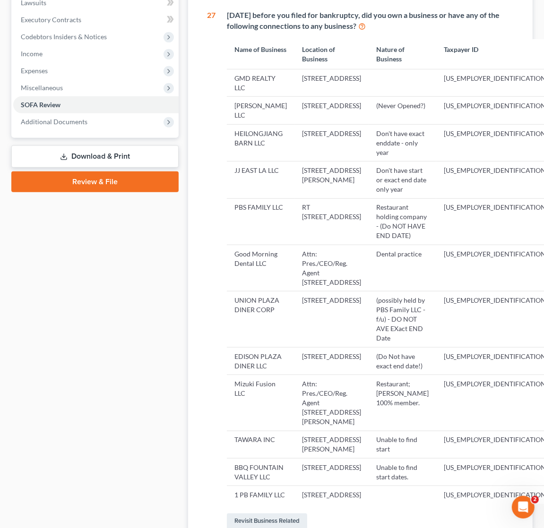
scroll to position [295, 0]
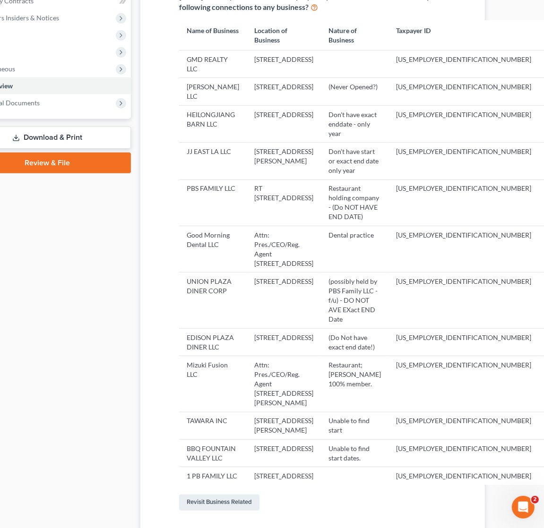
drag, startPoint x: 367, startPoint y: 123, endPoint x: 419, endPoint y: 109, distance: 53.9
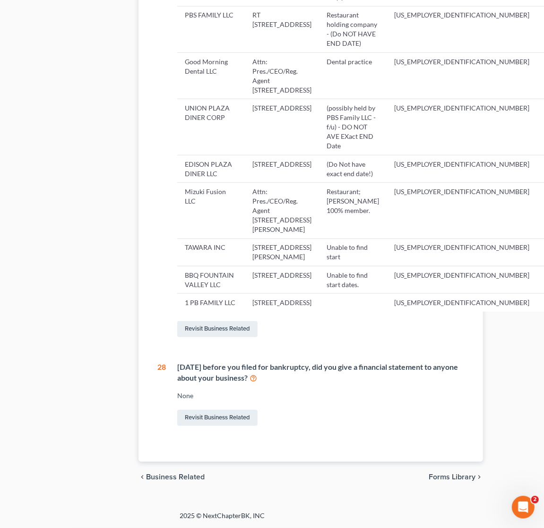
scroll to position [656, 50]
click at [234, 337] on link "Revisit Business Related" at bounding box center [217, 329] width 80 height 16
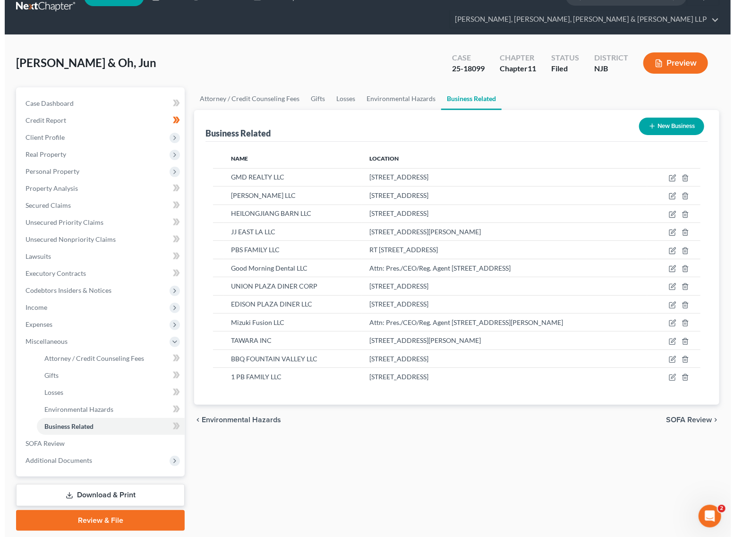
scroll to position [32, 0]
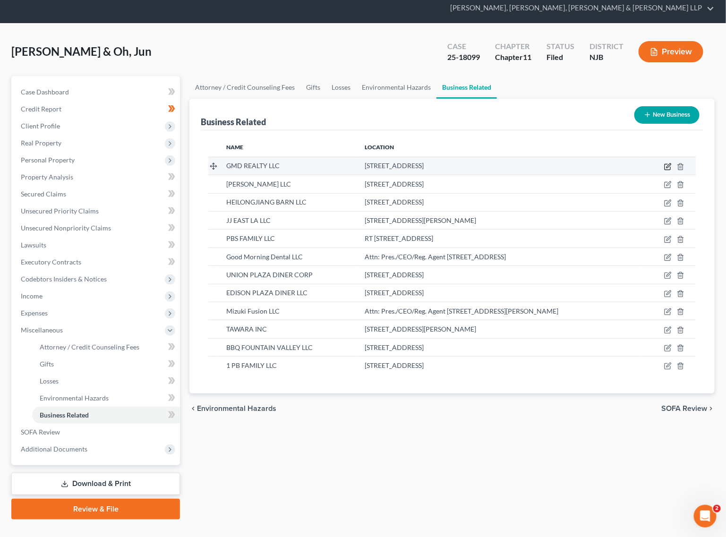
click at [636, 163] on icon "button" at bounding box center [669, 167] width 8 height 8
select select "member"
select select "33"
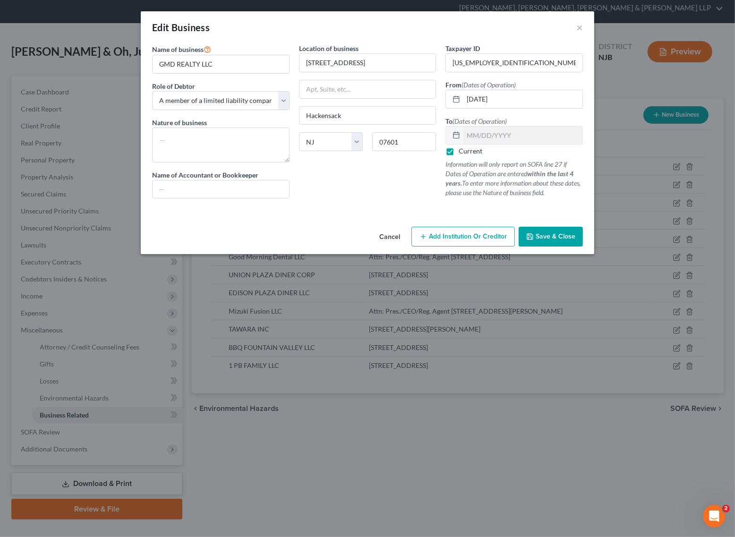
click at [489, 25] on div "Edit Business ×" at bounding box center [368, 27] width 454 height 32
click at [265, 154] on textarea at bounding box center [221, 145] width 138 height 35
type textarea "LLC - Owns and handles Realty of Good morning dental"
click at [253, 199] on div "Name of business * GMD REALTY LLC Role of Debtor * Select A member of a limited…" at bounding box center [220, 124] width 147 height 163
click at [254, 196] on input "text" at bounding box center [221, 190] width 137 height 18
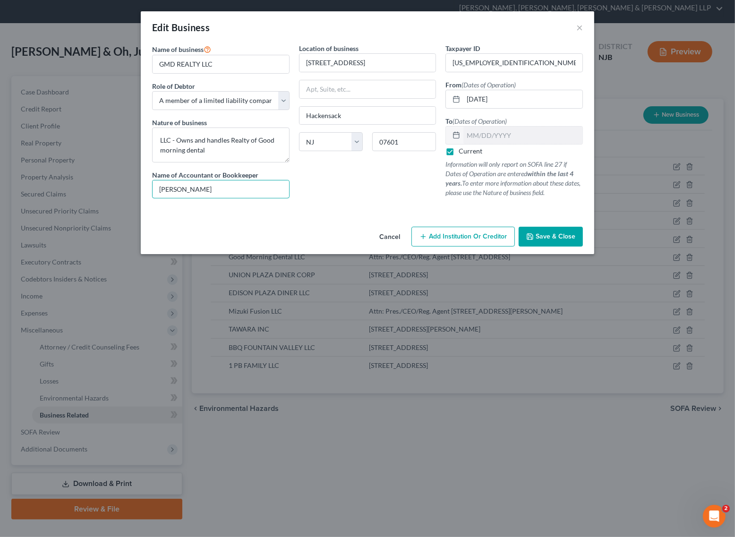
type input "Sung Lee"
click at [358, 195] on div "Location of business 218 Main St Hackensack State AL AK AR AZ CA CO CT DE DC FL…" at bounding box center [367, 124] width 147 height 163
click at [380, 186] on div "Location of business 218 Main St Hackensack State AL AK AR AZ CA CO CT DE DC FL…" at bounding box center [367, 124] width 147 height 163
click at [253, 152] on textarea "LLC - Owns and handles Realty of Good morning dental" at bounding box center [221, 145] width 138 height 35
click at [236, 142] on textarea "LLC - Owns and handles Realty of Good morning dental" at bounding box center [221, 145] width 138 height 35
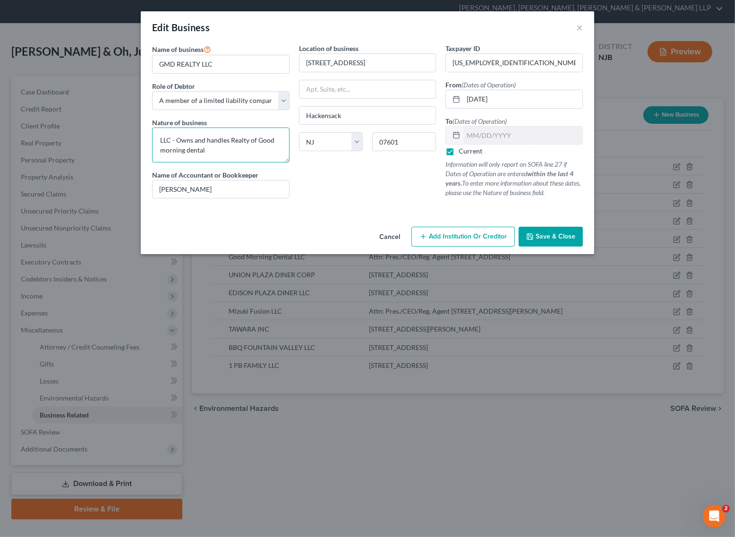
click at [236, 142] on textarea "LLC - Owns and handles Realty of Good morning dental" at bounding box center [221, 145] width 138 height 35
click at [165, 152] on textarea "LLC - Owns and handles realty of Good morning dental" at bounding box center [221, 145] width 138 height 35
click at [202, 142] on textarea "LLC - Owns and handles realty of Good Morning Dental" at bounding box center [221, 145] width 138 height 35
drag, startPoint x: 247, startPoint y: 138, endPoint x: 178, endPoint y: 138, distance: 69.0
click at [178, 138] on textarea "LLC - Owns and handles realty of Good Morning Dental" at bounding box center [221, 145] width 138 height 35
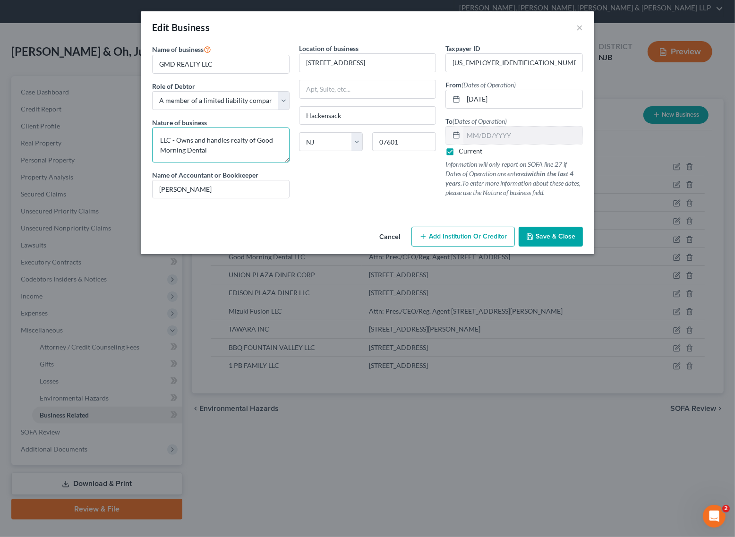
drag, startPoint x: 254, startPoint y: 140, endPoint x: 176, endPoint y: 134, distance: 78.2
click at [176, 134] on textarea "LLC - Owns and handles realty of Good Morning Dental" at bounding box center [221, 145] width 138 height 35
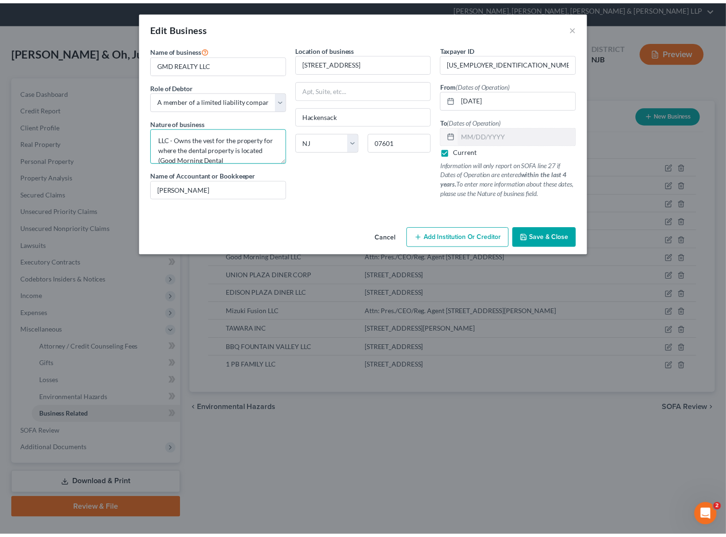
scroll to position [9, 0]
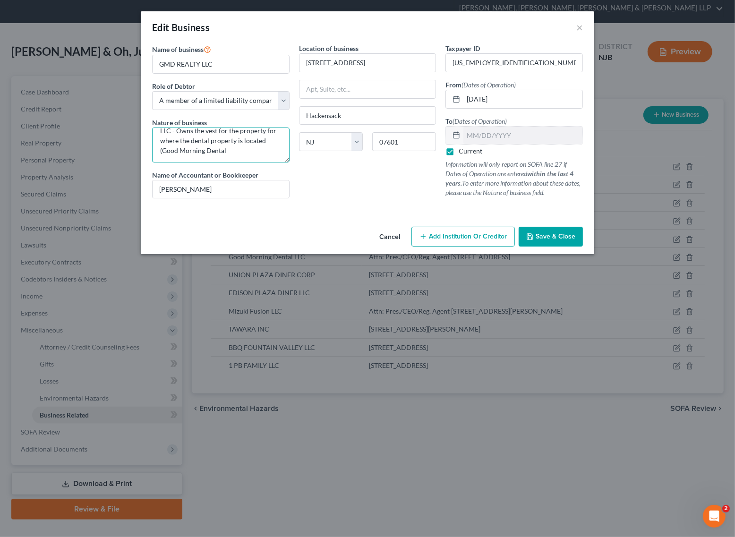
click at [259, 153] on textarea "LLC - Owns the vest for the property for where the dental property is located (…" at bounding box center [221, 145] width 138 height 35
type textarea "LLC - Owns the vest for the property for where the dental property is located (…"
click at [522, 230] on button "Save & Close" at bounding box center [551, 237] width 64 height 20
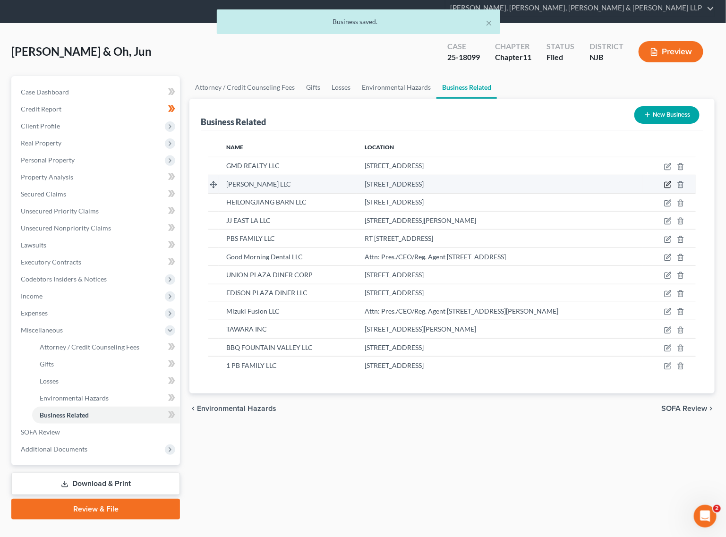
click at [636, 181] on icon "button" at bounding box center [669, 185] width 8 height 8
select select "member"
select select "33"
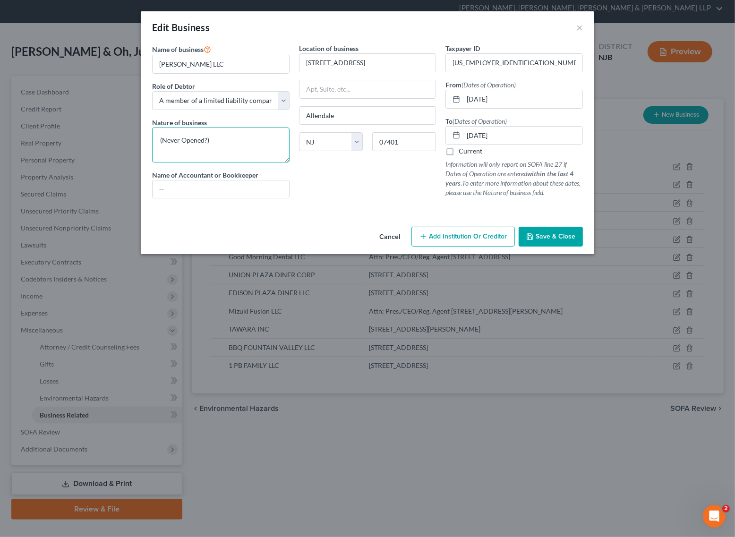
click at [267, 138] on textarea "(Never Opened?)" at bounding box center [221, 145] width 138 height 35
drag, startPoint x: 244, startPoint y: 143, endPoint x: 152, endPoint y: 139, distance: 92.2
click at [152, 139] on textarea "(Never Opened?)" at bounding box center [221, 145] width 138 height 35
type textarea "N/A"
click at [313, 171] on div "Location of business 52 Iroquois Ave Allendale State AL AK AR AZ CA CO CT DE DC…" at bounding box center [367, 124] width 147 height 163
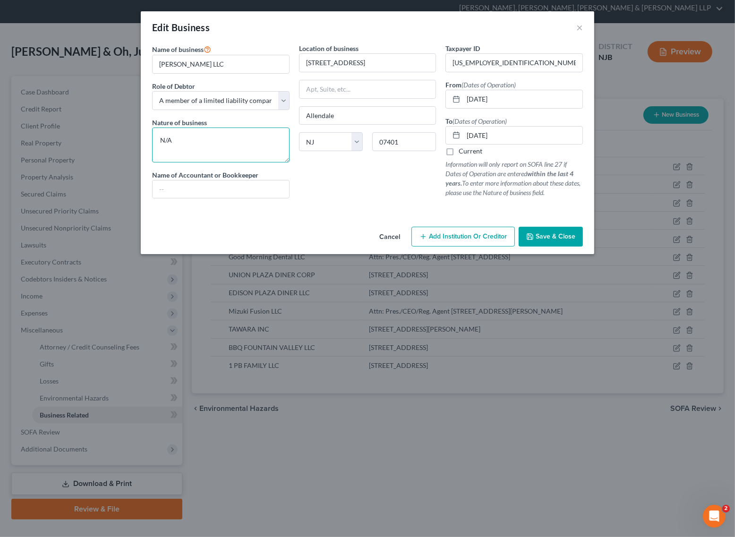
click at [204, 147] on textarea "N/A" at bounding box center [221, 145] width 138 height 35
drag, startPoint x: 204, startPoint y: 147, endPoint x: 147, endPoint y: 140, distance: 57.5
click at [147, 140] on div "Name of business * EK TYLER LLC Role of Debtor * Select A member of a limited l…" at bounding box center [220, 124] width 147 height 163
click at [214, 192] on input "text" at bounding box center [221, 190] width 137 height 18
paste input "N/A"
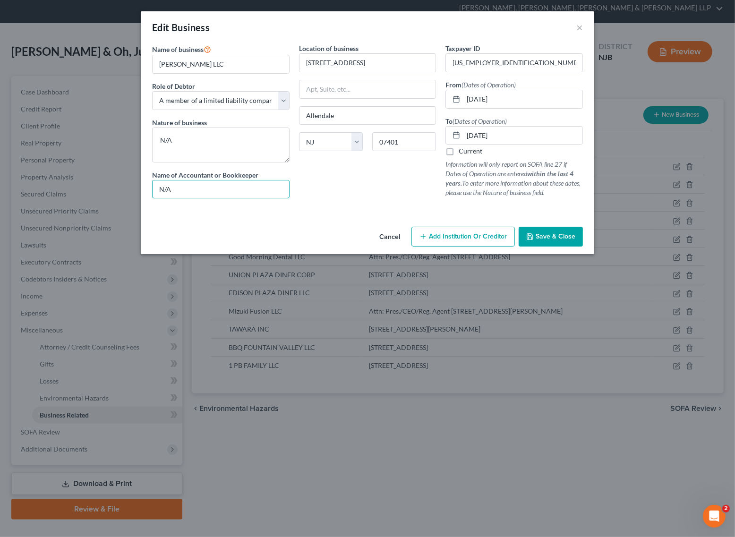
type input "N/A"
click at [356, 172] on div "Location of business 52 Iroquois Ave Allendale State AL AK AR AZ CA CO CT DE DC…" at bounding box center [367, 124] width 147 height 163
click at [558, 233] on button "Save & Close" at bounding box center [551, 237] width 64 height 20
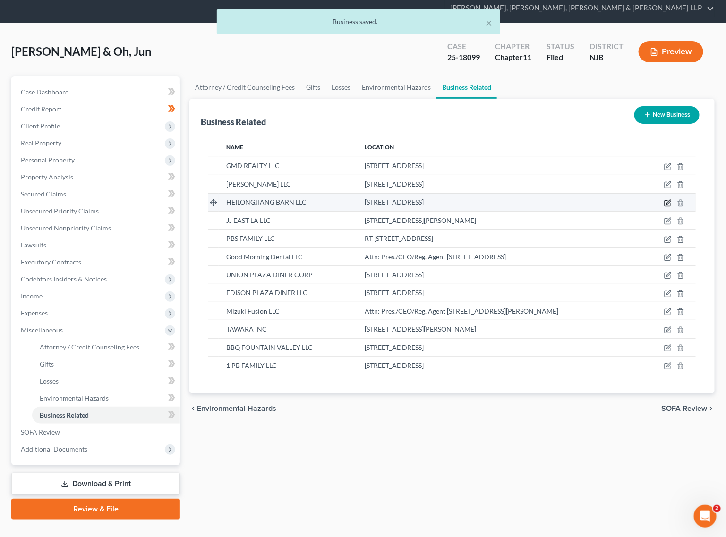
click at [636, 200] on icon "button" at bounding box center [668, 203] width 6 height 6
select select "member"
select select "33"
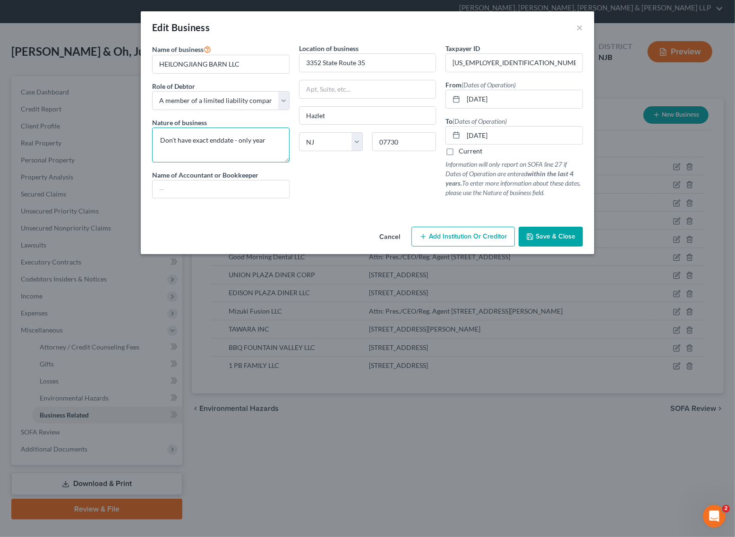
drag, startPoint x: 270, startPoint y: 139, endPoint x: 125, endPoint y: 118, distance: 146.2
click at [126, 126] on div "Edit Business × Name of business * HEILONGJIANG BARN LLC Role of Debtor * Selec…" at bounding box center [367, 268] width 735 height 537
type textarea "P"
type textarea "N/A - (Paper company)"
click at [211, 196] on input "text" at bounding box center [221, 190] width 137 height 18
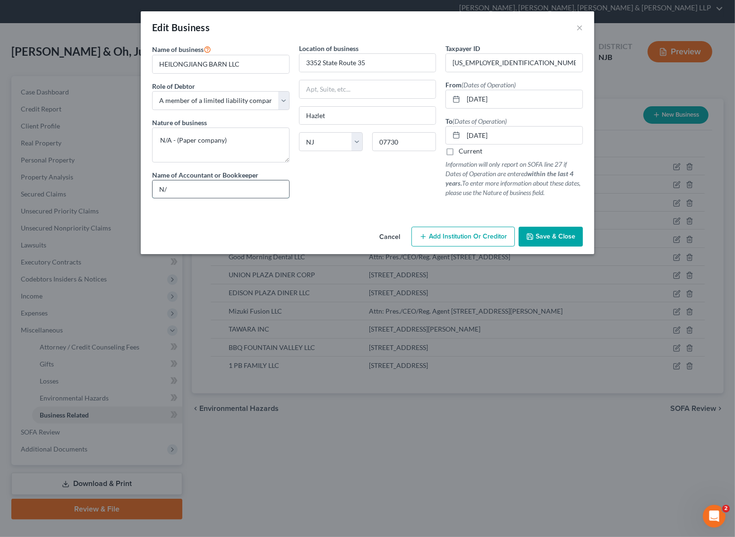
type input "N"
click at [211, 196] on input "text" at bounding box center [221, 190] width 137 height 18
click at [303, 194] on div "Location of business 3352 State Route 35 Hazlet State AL AK AR AZ CA CO CT DE D…" at bounding box center [367, 124] width 147 height 163
click at [237, 194] on input "text" at bounding box center [221, 190] width 137 height 18
type input "Yianni Provel CPA"
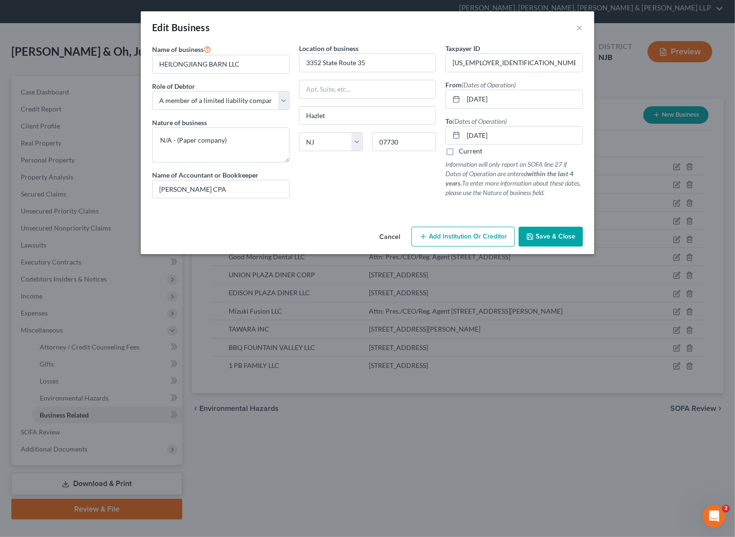
click at [382, 190] on div "Location of business 3352 State Route 35 Hazlet State AL AK AR AZ CA CO CT DE D…" at bounding box center [367, 124] width 147 height 163
click at [365, 185] on div "Location of business 3352 State Route 35 Hazlet State AL AK AR AZ CA CO CT DE D…" at bounding box center [367, 124] width 147 height 163
click at [251, 145] on textarea "N/A - (Paper company)" at bounding box center [221, 145] width 138 height 35
drag, startPoint x: 398, startPoint y: 192, endPoint x: 315, endPoint y: 176, distance: 83.8
click at [386, 192] on div "Location of business 3352 State Route 35 Hazlet State AL AK AR AZ CA CO CT DE D…" at bounding box center [367, 124] width 147 height 163
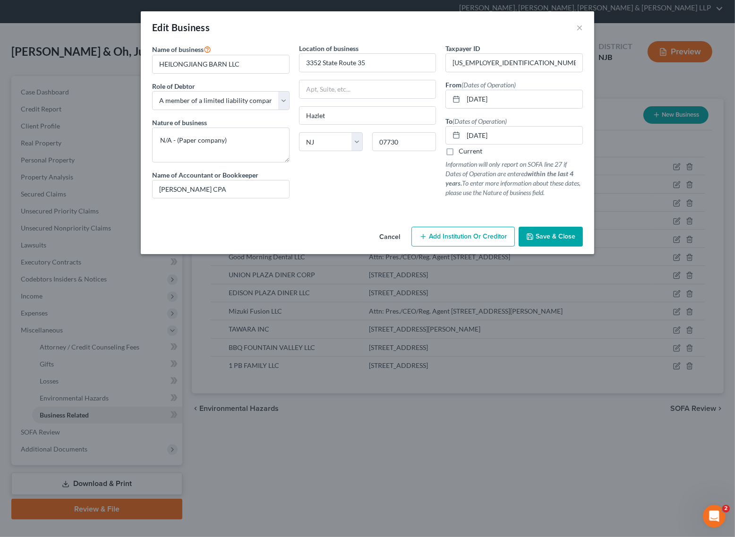
click at [150, 138] on div "Name of business * HEILONGJIANG BARN LLC Role of Debtor * Select A member of a …" at bounding box center [220, 124] width 147 height 163
click at [182, 139] on textarea "N/A - (Paper company)" at bounding box center [221, 145] width 138 height 35
click at [246, 145] on textarea "N/A - (Paper company)" at bounding box center [221, 145] width 138 height 35
click at [361, 186] on div "Location of business 3352 State Route 35 Hazlet State AL AK AR AZ CA CO CT DE D…" at bounding box center [367, 124] width 147 height 163
drag, startPoint x: 566, startPoint y: 235, endPoint x: 650, endPoint y: 32, distance: 220.0
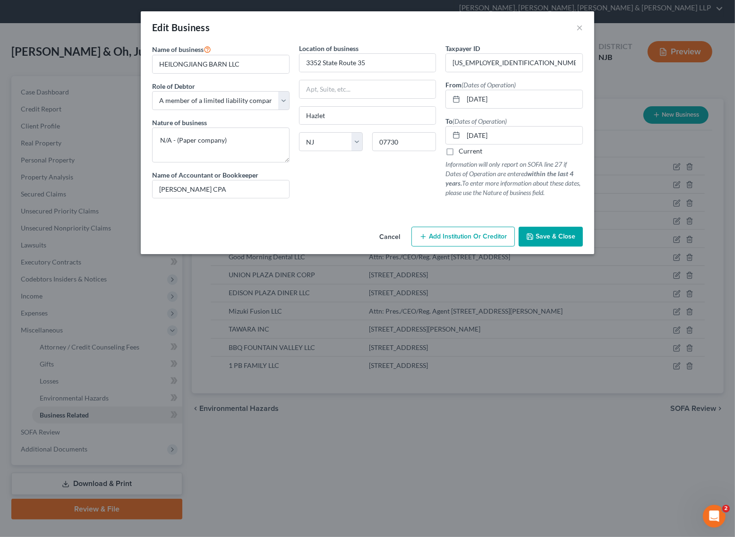
click at [563, 235] on span "Save & Close" at bounding box center [556, 237] width 40 height 8
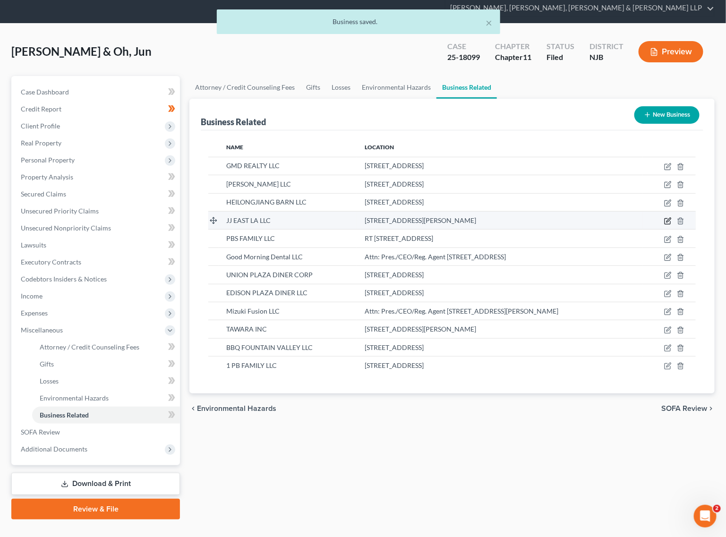
click at [636, 217] on icon "button" at bounding box center [669, 221] width 8 height 8
select select "member"
select select "4"
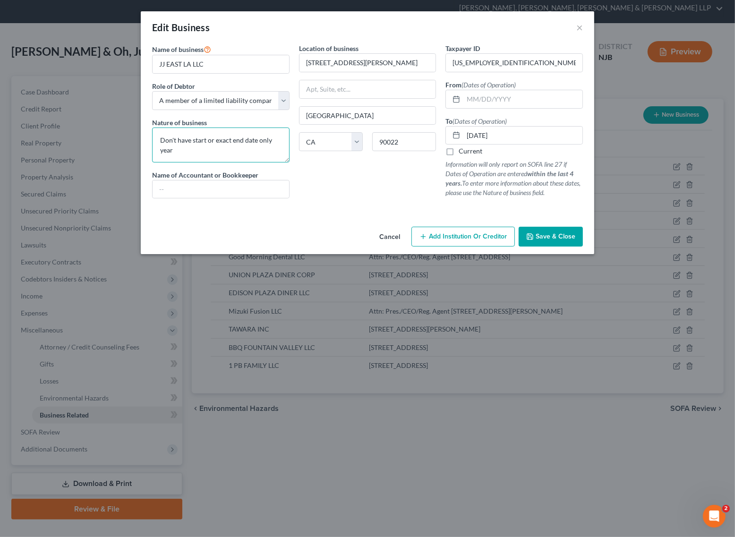
drag, startPoint x: 197, startPoint y: 150, endPoint x: 152, endPoint y: 145, distance: 45.3
click at [152, 145] on textarea "Don't have start or exact end date only year" at bounding box center [221, 145] width 138 height 35
click at [173, 140] on textarea "N/A - Small Restaurant Business" at bounding box center [221, 145] width 138 height 35
type textarea "N/A - Small Restaurant Business"
click at [190, 188] on input "text" at bounding box center [221, 190] width 137 height 18
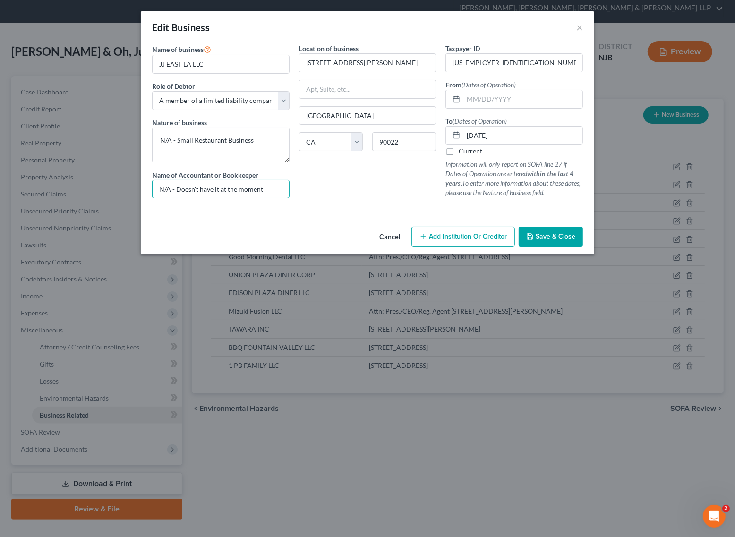
type input "N/A - Doesn't have it at the moment"
click at [518, 78] on div "Taxpayer ID 88-1221128 From (Dates of Operation) To (Dates of Operation) 12/01/…" at bounding box center [514, 124] width 147 height 163
click at [473, 71] on input "88-1221128" at bounding box center [514, 63] width 137 height 18
click at [509, 30] on div "Edit Business ×" at bounding box center [368, 27] width 454 height 32
drag, startPoint x: 560, startPoint y: 229, endPoint x: 528, endPoint y: 168, distance: 69.3
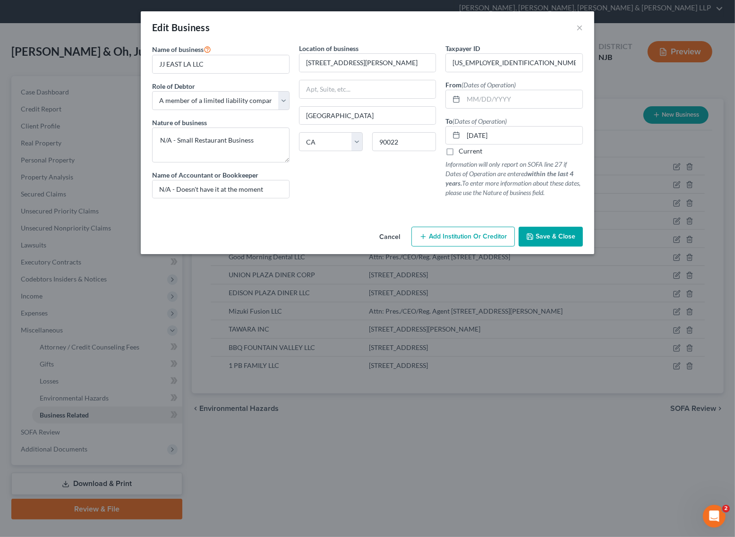
click at [560, 230] on button "Save & Close" at bounding box center [551, 237] width 64 height 20
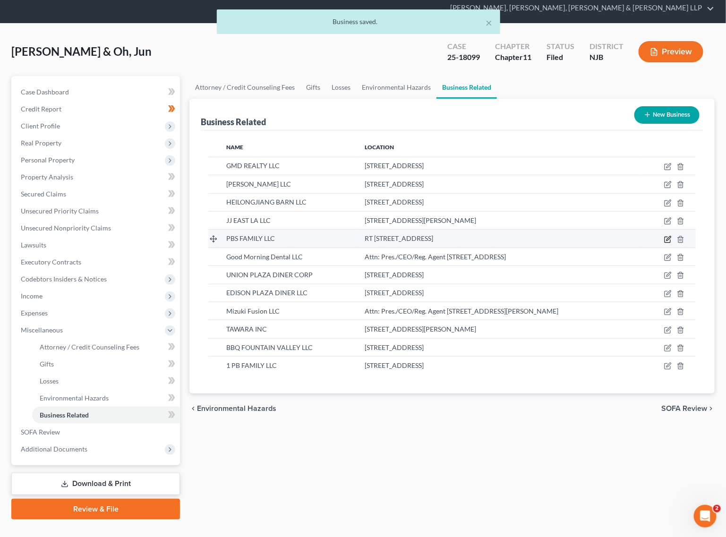
click at [636, 236] on icon "button" at bounding box center [669, 238] width 4 height 4
select select "member"
select select "33"
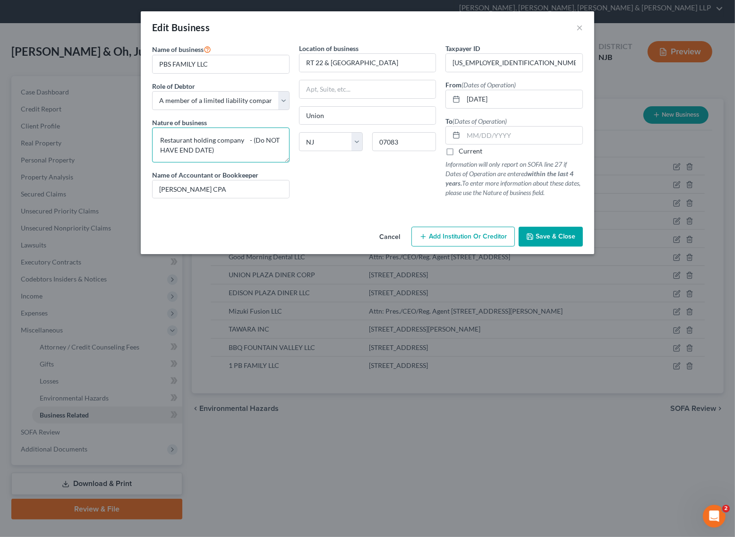
drag, startPoint x: 269, startPoint y: 155, endPoint x: 248, endPoint y: 136, distance: 28.5
click at [248, 136] on textarea "Restaurant holding company - (Do NOT HAVE END DATE)" at bounding box center [221, 145] width 138 height 35
type textarea "Restaurant holding company"
click at [190, 214] on div at bounding box center [367, 210] width 441 height 8
click at [358, 160] on div "Location of business RT 22 & SPRINGFIELD RD Union State AL AK AR AZ CA CO CT DE…" at bounding box center [367, 124] width 147 height 163
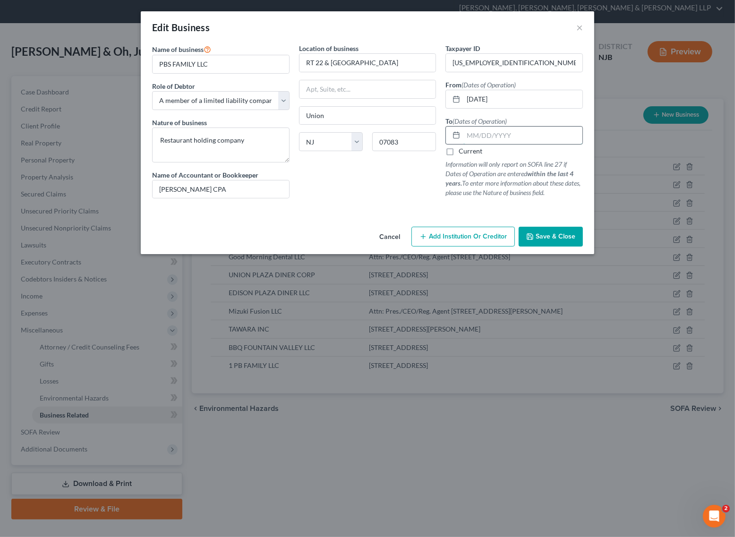
drag, startPoint x: 553, startPoint y: 136, endPoint x: 546, endPoint y: 135, distance: 7.2
click at [553, 136] on input "text" at bounding box center [523, 136] width 119 height 18
click at [407, 186] on div "Location of business RT 22 & SPRINGFIELD RD Union State AL AK AR AZ CA CO CT DE…" at bounding box center [367, 124] width 147 height 163
click at [502, 132] on input "text" at bounding box center [523, 136] width 119 height 18
click at [369, 179] on div "Location of business RT 22 & SPRINGFIELD RD Union State AL AK AR AZ CA CO CT DE…" at bounding box center [367, 124] width 147 height 163
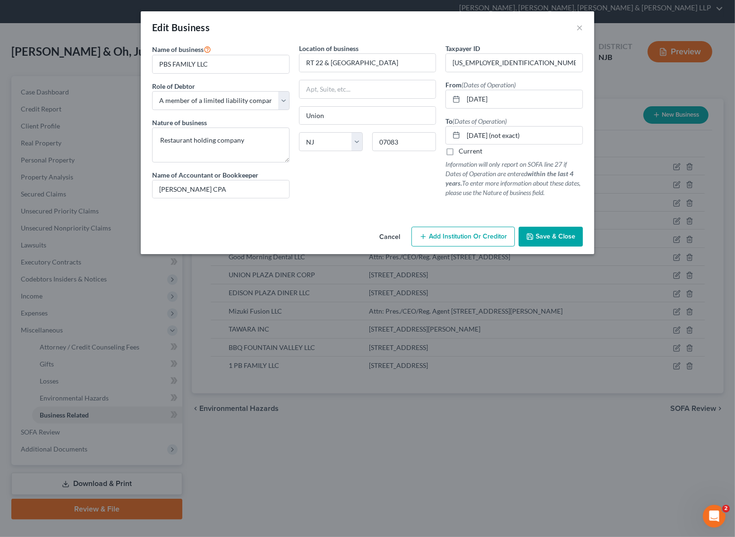
drag, startPoint x: 559, startPoint y: 238, endPoint x: 475, endPoint y: 47, distance: 208.2
click at [553, 239] on span "Save & Close" at bounding box center [556, 237] width 40 height 8
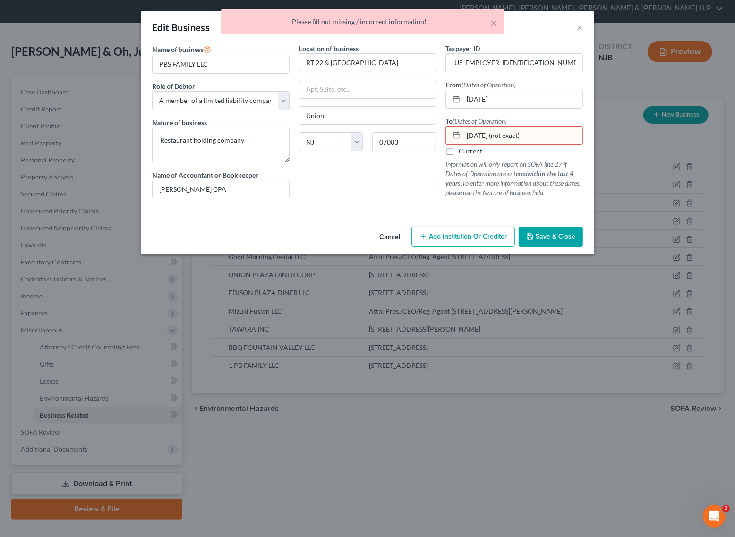
drag, startPoint x: 554, startPoint y: 138, endPoint x: 504, endPoint y: 143, distance: 50.4
click at [504, 143] on input "08/01/2024 (not exact)" at bounding box center [523, 136] width 119 height 18
type input "08/01/2024"
click at [564, 229] on button "Save & Close" at bounding box center [551, 237] width 64 height 20
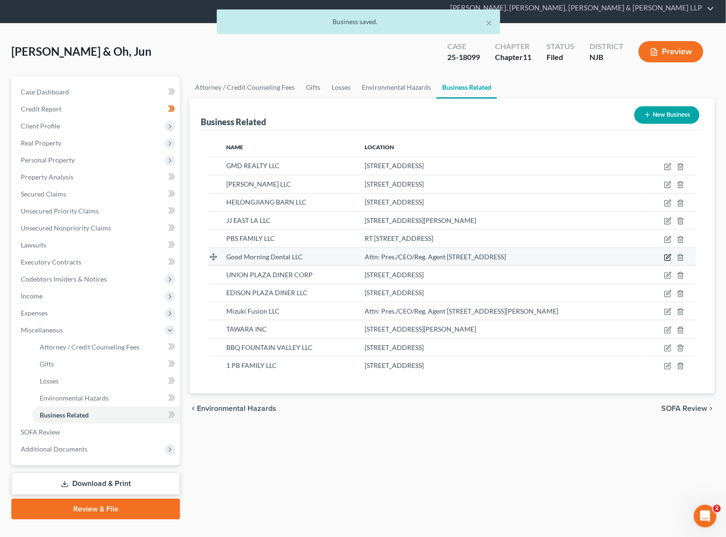
click at [636, 254] on icon "button" at bounding box center [669, 258] width 8 height 8
select select "member"
select select "33"
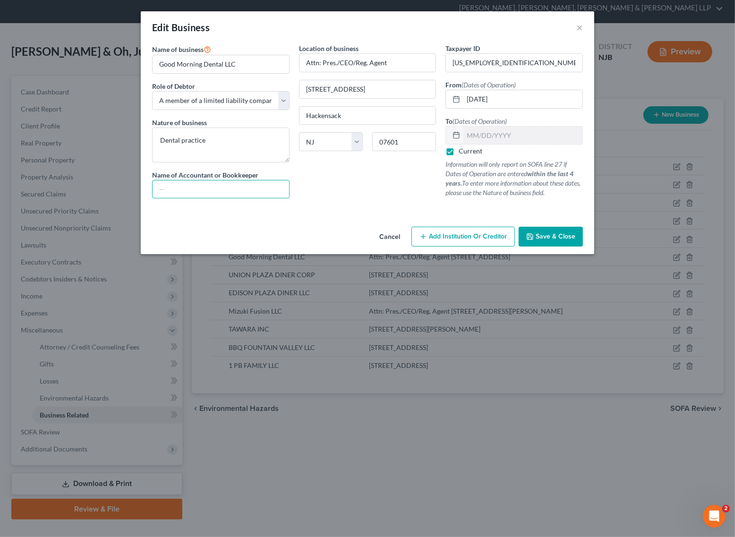
drag, startPoint x: 273, startPoint y: 190, endPoint x: 320, endPoint y: 178, distance: 47.7
click at [273, 190] on input "text" at bounding box center [221, 190] width 137 height 18
type input "SUNG RHEE CPA"
click at [190, 189] on input "SUNG RHEE CPA" at bounding box center [221, 190] width 137 height 18
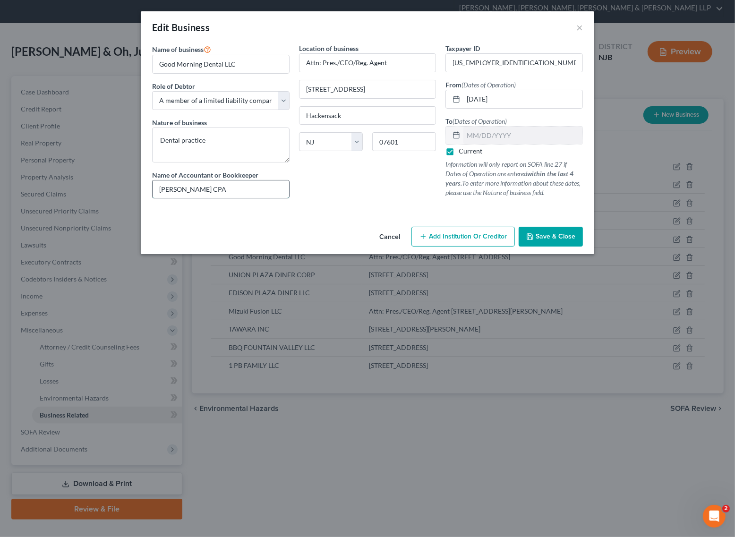
click at [207, 183] on input "SUNG RHEE CPA" at bounding box center [221, 190] width 137 height 18
click at [264, 192] on input "SUNG RHEE CPA" at bounding box center [221, 190] width 137 height 18
click at [344, 185] on div "Location of business Attn: Pres./CEO/Reg. Agent 218 Main St, Flr 4 Hackensack S…" at bounding box center [367, 124] width 147 height 163
click at [176, 189] on input "SUNG RHEE CPA" at bounding box center [221, 190] width 137 height 18
click at [183, 186] on input "SUNG RHEE CPA" at bounding box center [221, 190] width 137 height 18
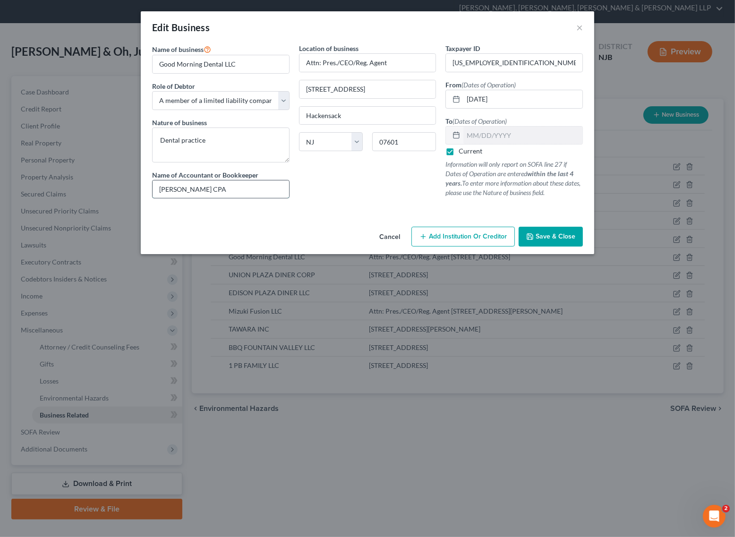
click at [183, 186] on input "SUNG RHEE CPA" at bounding box center [221, 190] width 137 height 18
click at [227, 183] on input "SUNG RHEE CPA" at bounding box center [221, 190] width 137 height 18
click at [533, 228] on button "Save & Close" at bounding box center [551, 237] width 64 height 20
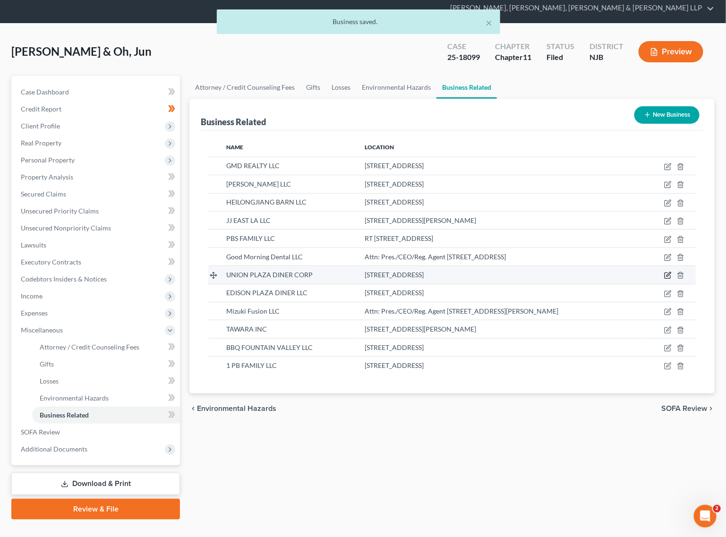
click at [636, 272] on icon "button" at bounding box center [669, 276] width 8 height 8
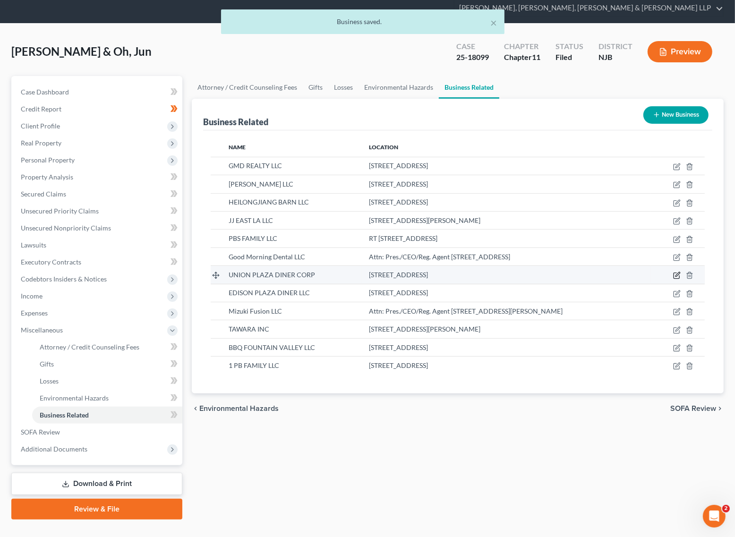
select select "officer"
select select "33"
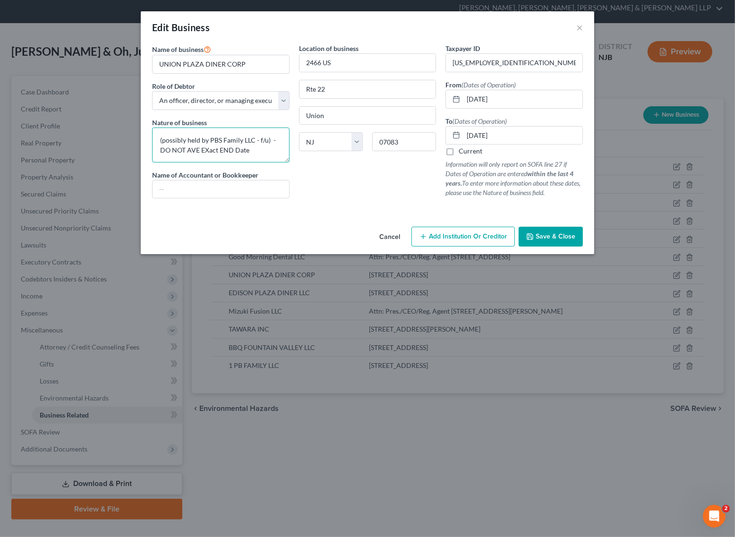
drag, startPoint x: 262, startPoint y: 153, endPoint x: 64, endPoint y: 146, distance: 198.2
click at [64, 146] on div "Edit Business × Name of business * UNION PLAZA DINER CORP Role of Debtor * Sele…" at bounding box center [367, 268] width 735 height 537
type textarea "(possibly held by PBS Family LLC - f/u)"
click at [403, 197] on div "Location of business 2466 US Rte 22 Union State AL AK AR AZ CA CO CT DE DC FL G…" at bounding box center [367, 124] width 147 height 163
click at [528, 79] on div "Taxpayer ID 22-2145673 From (Dates of Operation) 02/18/1977 To (Dates of Operat…" at bounding box center [514, 124] width 147 height 163
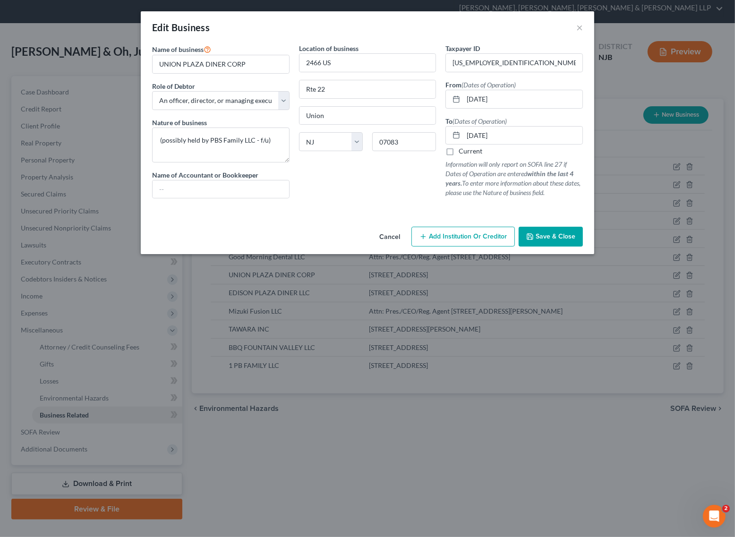
click at [380, 178] on div "Location of business 2466 US Rte 22 Union State AL AK AR AZ CA CO CT DE DC FL G…" at bounding box center [367, 124] width 147 height 163
click at [259, 187] on input "text" at bounding box center [221, 190] width 137 height 18
type input "Ray Peche"
click at [365, 183] on div "Location of business 2466 US Rte 22 Union State AL AK AR AZ CA CO CT DE DC FL G…" at bounding box center [367, 124] width 147 height 163
click at [573, 232] on button "Save & Close" at bounding box center [551, 237] width 64 height 20
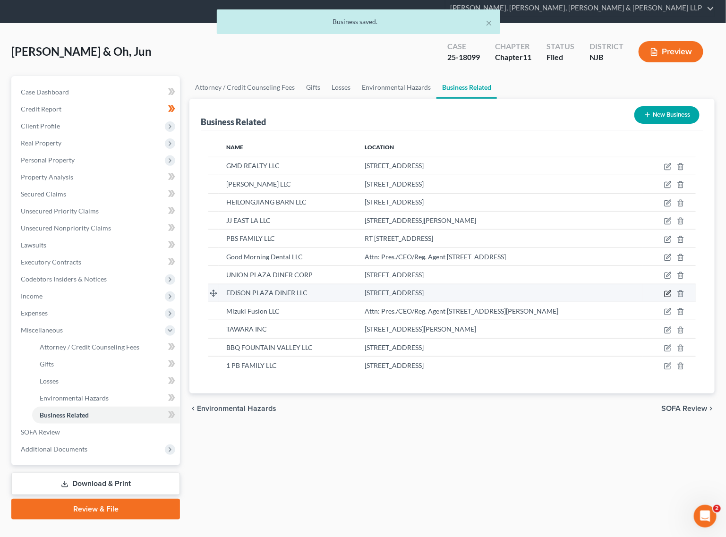
click at [636, 290] on icon "button" at bounding box center [669, 294] width 8 height 8
select select "member"
select select "33"
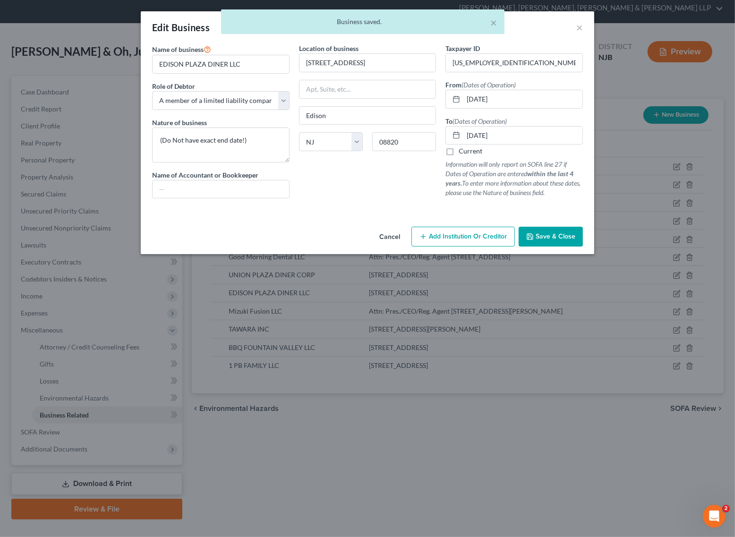
click at [357, 199] on div "Location of business 1900 Oak Tree Road Edison State AL AK AR AZ CA CO CT DE DC…" at bounding box center [367, 124] width 147 height 163
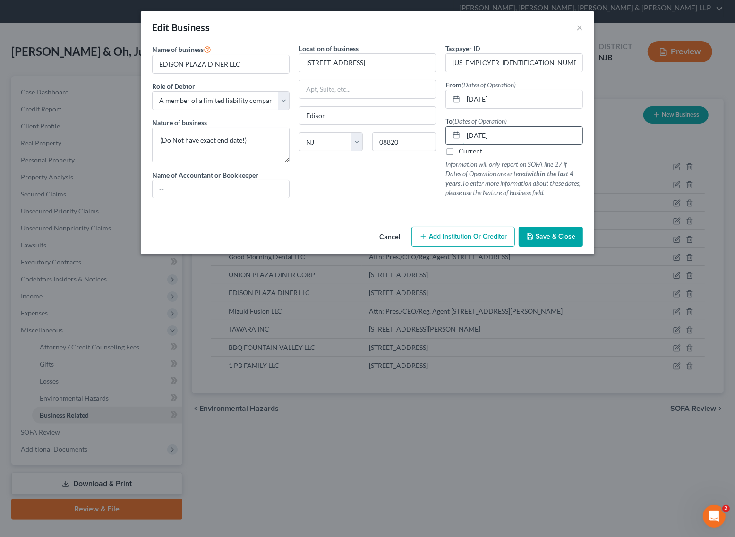
click at [489, 138] on input "04/01/2025" at bounding box center [523, 136] width 119 height 18
click at [504, 133] on input "04/01/2025" at bounding box center [523, 136] width 119 height 18
click at [526, 138] on input "04/01/2024" at bounding box center [523, 136] width 119 height 18
type input "04/01/2025"
click at [397, 194] on div "Location of business 1900 Oak Tree Road Edison State AL AK AR AZ CA CO CT DE DC…" at bounding box center [367, 124] width 147 height 163
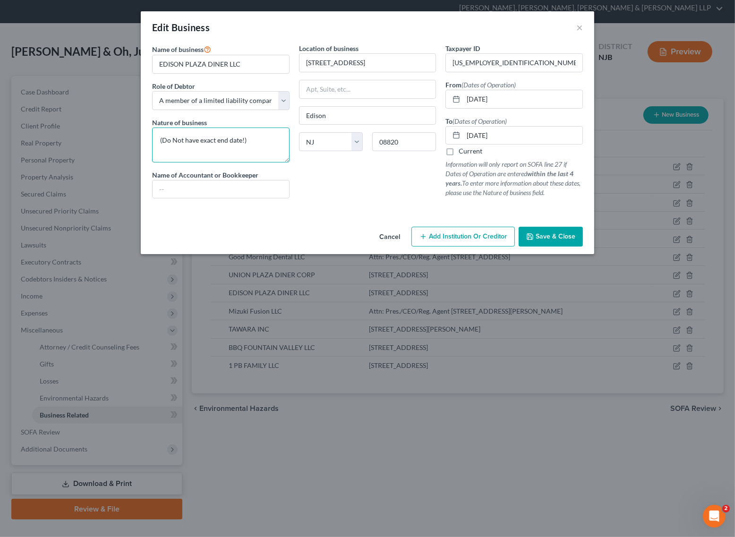
drag, startPoint x: 269, startPoint y: 148, endPoint x: -1, endPoint y: 103, distance: 274.1
click at [0, 103] on html "Home New Case Client Portal Directory Cases Scura Wigfield, Heyer, Stevens & Ca…" at bounding box center [367, 262] width 735 height 588
click at [523, 138] on input "04/01/2025" at bounding box center [523, 136] width 119 height 18
type input "04/01/2024"
click at [352, 219] on div "Name of business * EDISON PLAZA DINER LLC Role of Debtor * Select A member of a…" at bounding box center [368, 133] width 454 height 180
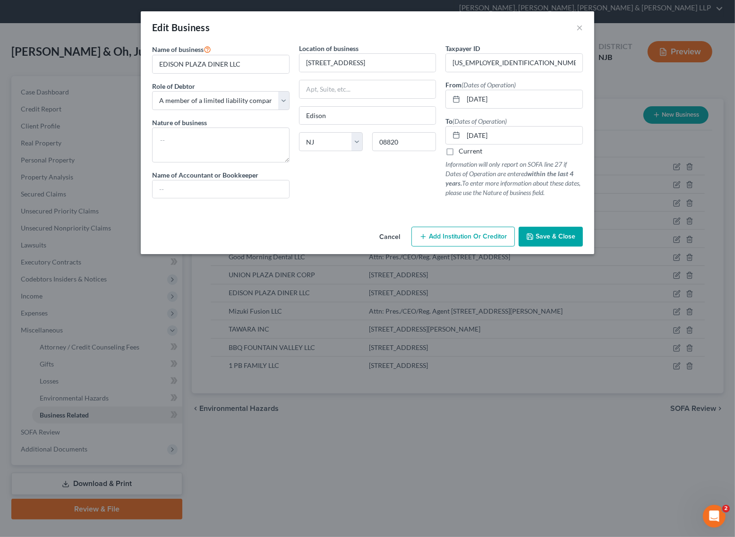
click at [209, 126] on div "Nature of business" at bounding box center [221, 140] width 138 height 45
click at [209, 140] on textarea at bounding box center [221, 145] width 138 height 35
type textarea "Restaurant"
click at [228, 190] on input "text" at bounding box center [221, 190] width 137 height 18
type input "Ray Peche"
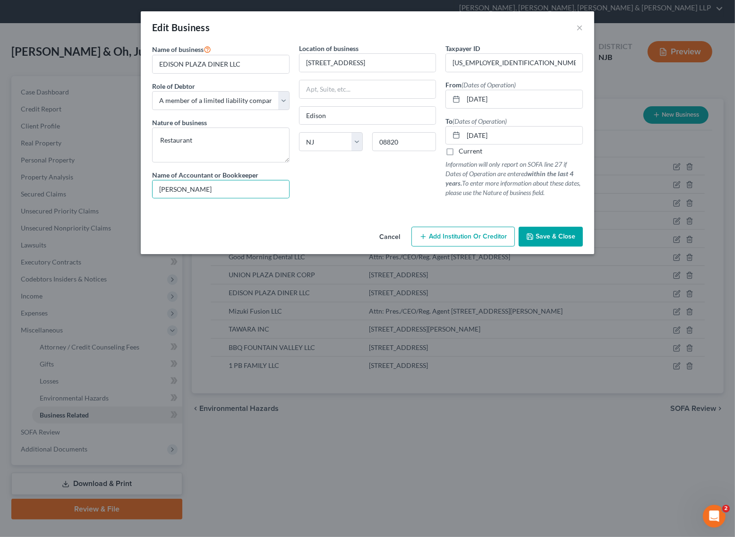
drag, startPoint x: 387, startPoint y: 213, endPoint x: 445, endPoint y: 203, distance: 59.0
click at [390, 213] on div at bounding box center [367, 210] width 441 height 8
click at [558, 239] on span "Save & Close" at bounding box center [556, 237] width 40 height 8
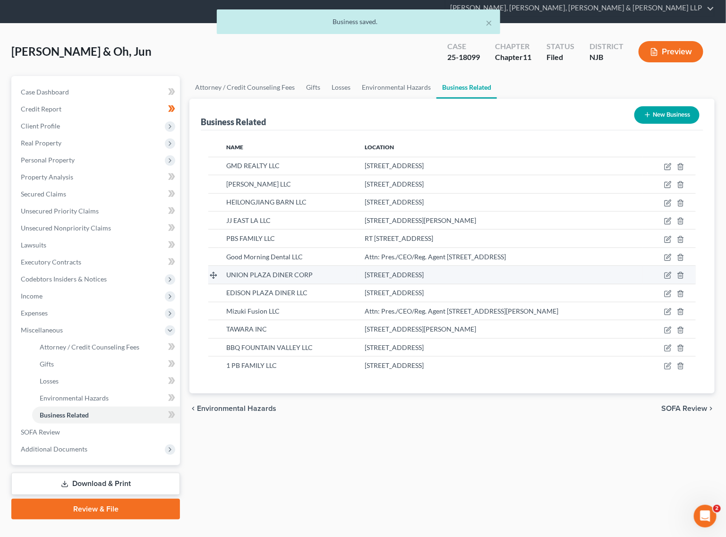
click at [636, 266] on td at bounding box center [669, 275] width 53 height 18
click at [636, 272] on icon "button" at bounding box center [669, 276] width 8 height 8
select select "officer"
select select "33"
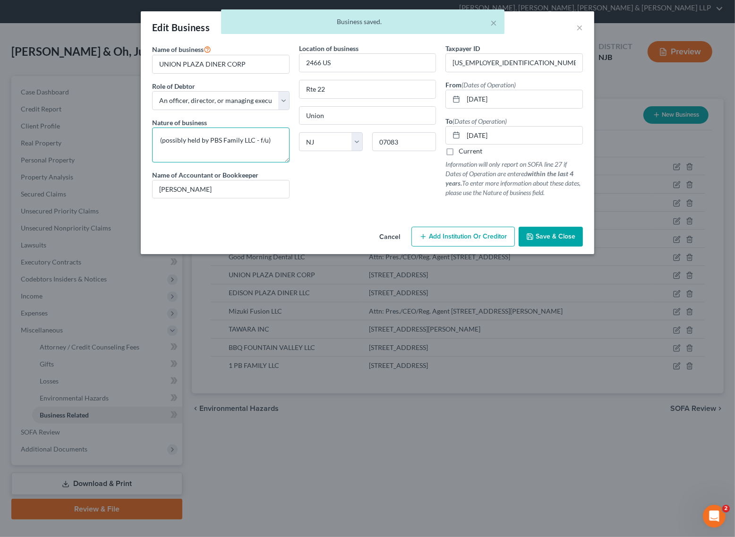
drag, startPoint x: 284, startPoint y: 140, endPoint x: -1, endPoint y: 88, distance: 289.3
click at [0, 88] on html "Home New Case Client Portal Directory Cases Scura Wigfield, Heyer, Stevens & Ca…" at bounding box center [367, 262] width 735 height 588
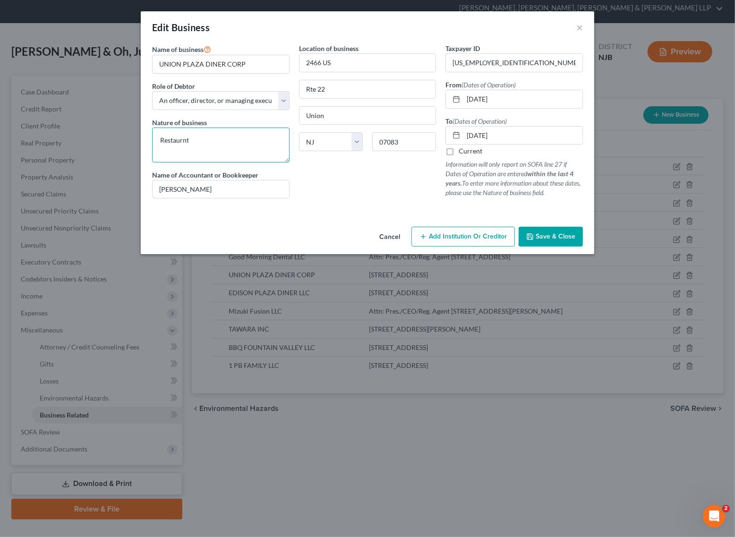
drag, startPoint x: 195, startPoint y: 137, endPoint x: 178, endPoint y: 140, distance: 17.3
drag, startPoint x: 178, startPoint y: 140, endPoint x: 206, endPoint y: 148, distance: 28.9
click at [206, 148] on textarea "Restaurnt" at bounding box center [221, 145] width 138 height 35
type textarea "Restaurant"
drag, startPoint x: 559, startPoint y: 239, endPoint x: 568, endPoint y: 242, distance: 9.4
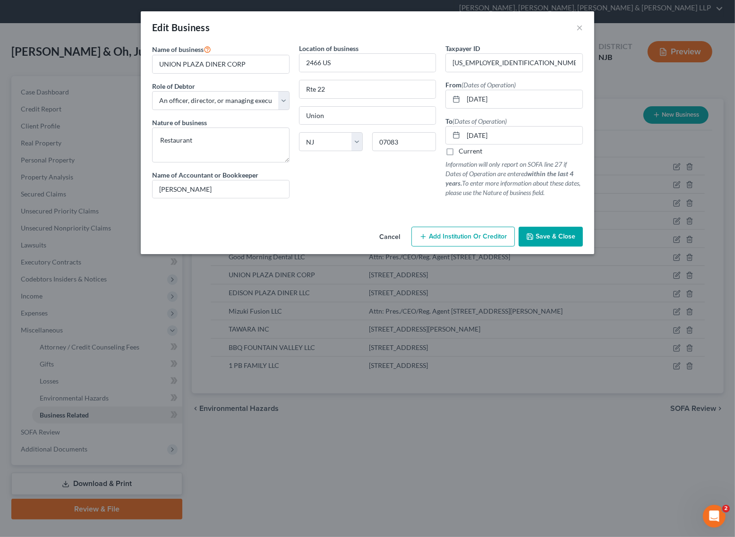
click at [559, 239] on span "Save & Close" at bounding box center [556, 237] width 40 height 8
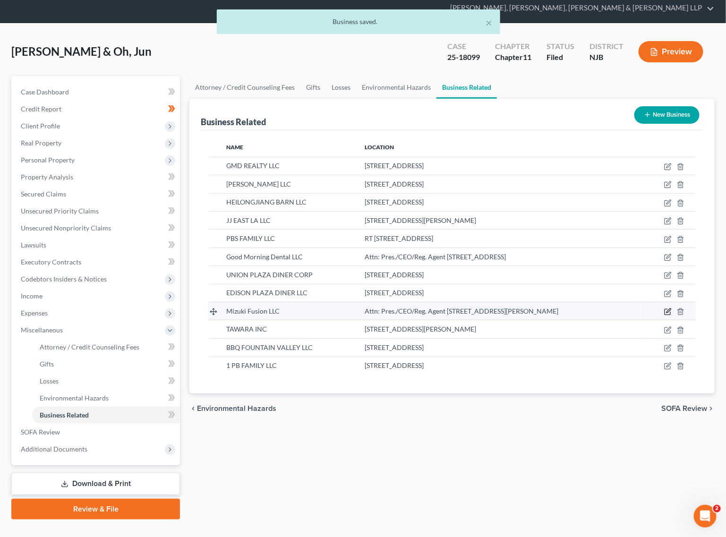
click at [636, 308] on icon "button" at bounding box center [669, 312] width 8 height 8
select select "member"
select select "33"
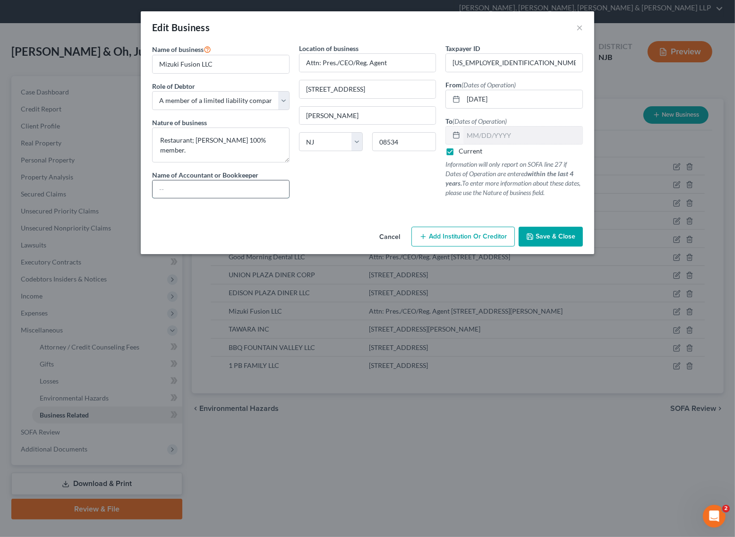
click at [218, 192] on input "text" at bounding box center [221, 190] width 137 height 18
click at [380, 165] on div "Location of business Attn: Pres./CEO/Reg. Agent 800 Denow Road Pennington State…" at bounding box center [367, 124] width 147 height 163
click at [251, 194] on input "text" at bounding box center [221, 190] width 137 height 18
type input "Ray Peche"
click at [381, 180] on div "Location of business Attn: Pres./CEO/Reg. Agent 800 Denow Road Pennington State…" at bounding box center [367, 124] width 147 height 163
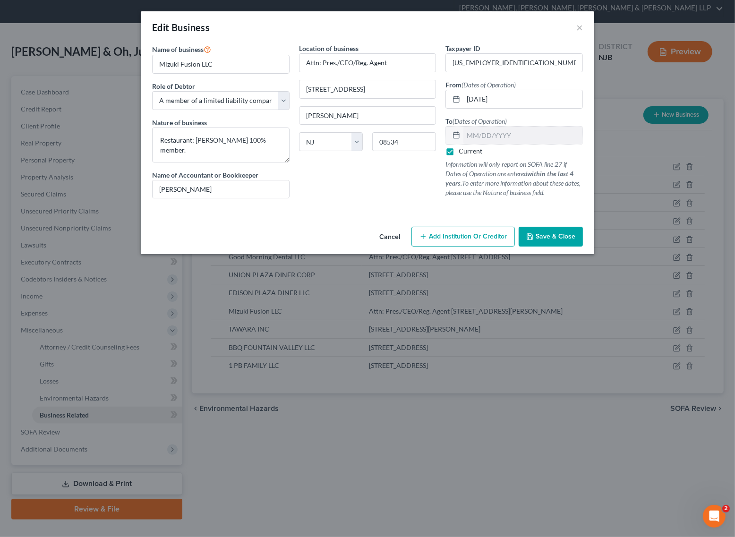
click at [537, 235] on span "Save & Close" at bounding box center [556, 237] width 40 height 8
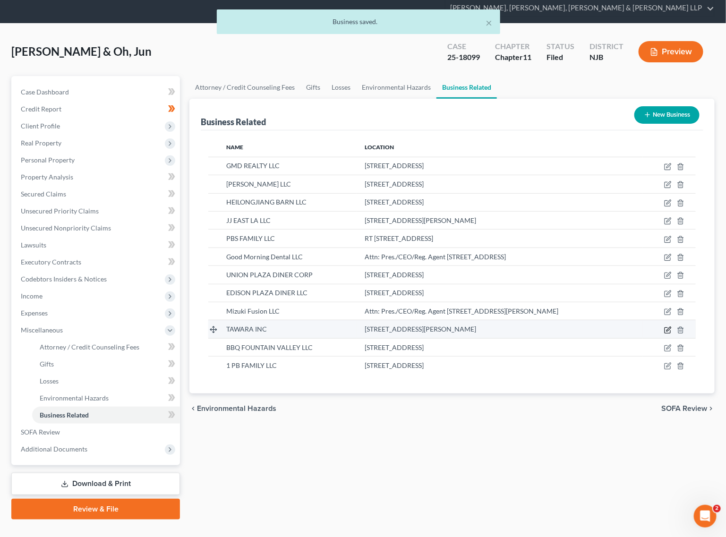
click at [636, 327] on icon "button" at bounding box center [669, 331] width 8 height 8
select select "officer"
select select "33"
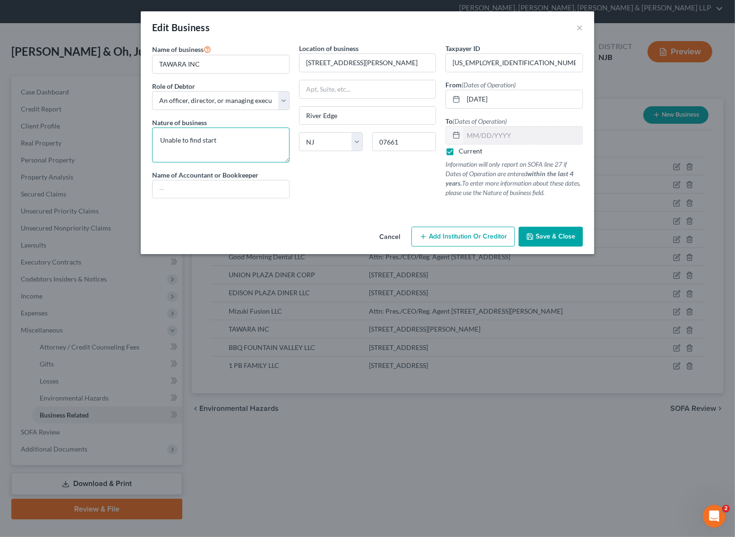
drag, startPoint x: 277, startPoint y: 143, endPoint x: 86, endPoint y: 120, distance: 192.4
click at [86, 121] on div "Edit Business × Name of business * TAWARA INC Role of Debtor * Select A member …" at bounding box center [367, 268] width 735 height 537
click at [244, 133] on textarea at bounding box center [221, 145] width 138 height 35
type textarea "Restaurant"
click at [233, 194] on input "text" at bounding box center [221, 190] width 137 height 18
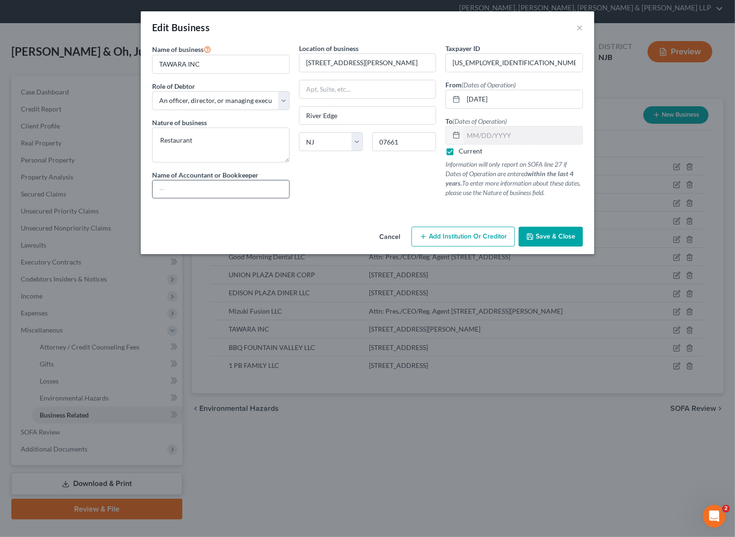
type input "Ray Peche"
click at [367, 187] on div "Location of business 266 Howland Avenue River Edge State AL AK AR AZ CA CO CT D…" at bounding box center [367, 124] width 147 height 163
click at [397, 172] on div "Location of business 266 Howland Avenue River Edge State AL AK AR AZ CA CO CT D…" at bounding box center [367, 124] width 147 height 163
click at [570, 232] on button "Save & Close" at bounding box center [551, 237] width 64 height 20
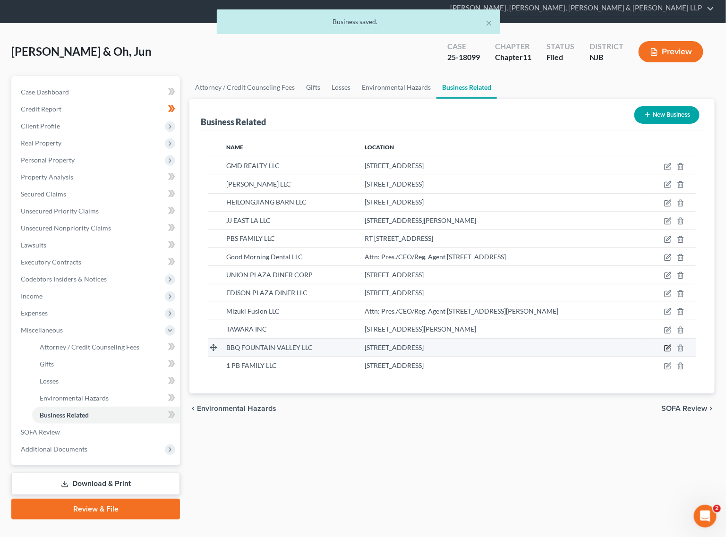
click at [636, 345] on icon "button" at bounding box center [669, 349] width 8 height 8
select select "member"
select select "4"
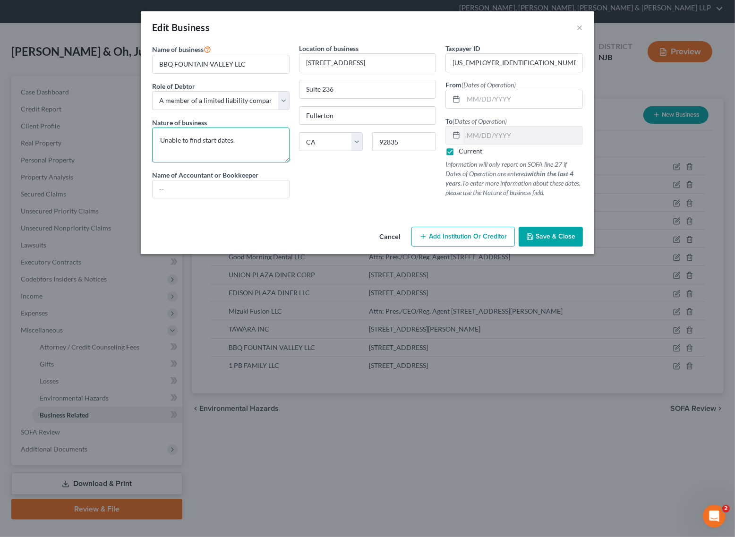
drag, startPoint x: 260, startPoint y: 143, endPoint x: 136, endPoint y: 136, distance: 124.5
click at [136, 136] on div "Edit Business × Name of business * BBQ FOUNTAIN VALLEY LLC Role of Debtor * Sel…" at bounding box center [367, 268] width 735 height 537
type textarea "Restaurant"
click at [239, 196] on input "text" at bounding box center [221, 190] width 137 height 18
click at [322, 183] on div "Location of business 1038 E Bastanchury Road Suite 236 Fullerton State AL AK AR…" at bounding box center [367, 124] width 147 height 163
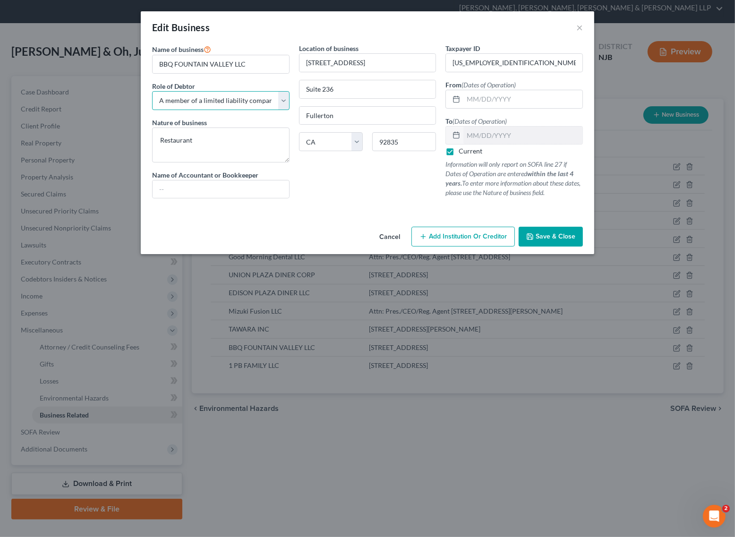
click at [227, 98] on select "Select A member of a limited liability company (LLC) or limited liability partn…" at bounding box center [221, 100] width 138 height 19
click at [255, 101] on select "Select A member of a limited liability company (LLC) or limited liability partn…" at bounding box center [221, 100] width 138 height 19
click at [254, 100] on select "Select A member of a limited liability company (LLC) or limited liability partn…" at bounding box center [221, 100] width 138 height 19
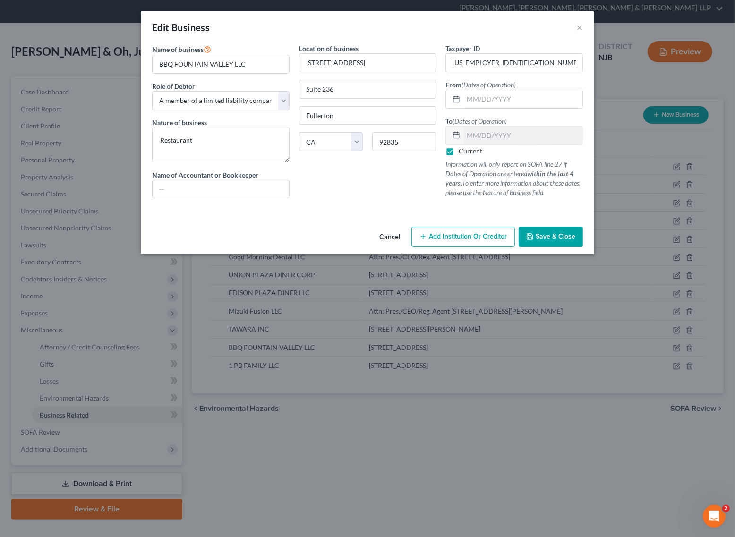
click at [340, 171] on div "Location of business 1038 E Bastanchury Road Suite 236 Fullerton State AL AK AR…" at bounding box center [367, 124] width 147 height 163
click at [487, 92] on input "text" at bounding box center [523, 99] width 119 height 18
click at [360, 180] on div "Location of business 1038 E Bastanchury Road Suite 236 Fullerton State AL AK AR…" at bounding box center [367, 124] width 147 height 163
type input "01/01/2023"
drag, startPoint x: 545, startPoint y: 240, endPoint x: 540, endPoint y: 242, distance: 5.5
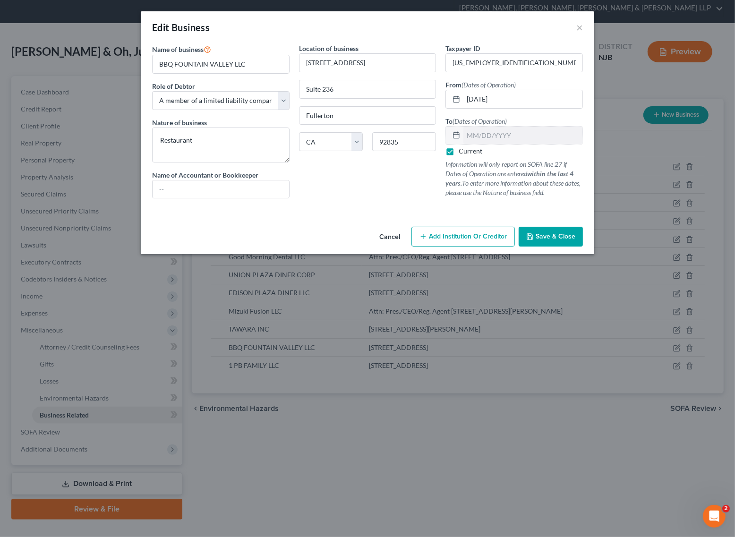
click at [544, 240] on span "Save & Close" at bounding box center [556, 237] width 40 height 8
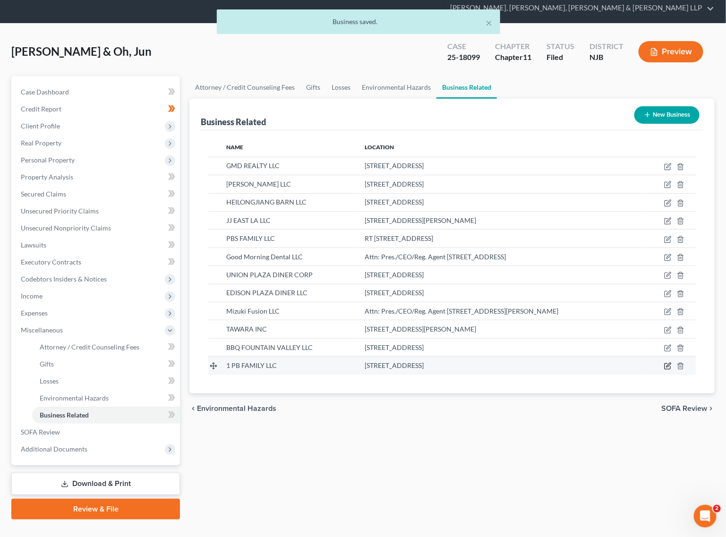
click at [636, 363] on icon "button" at bounding box center [669, 367] width 8 height 8
select select "member"
select select "33"
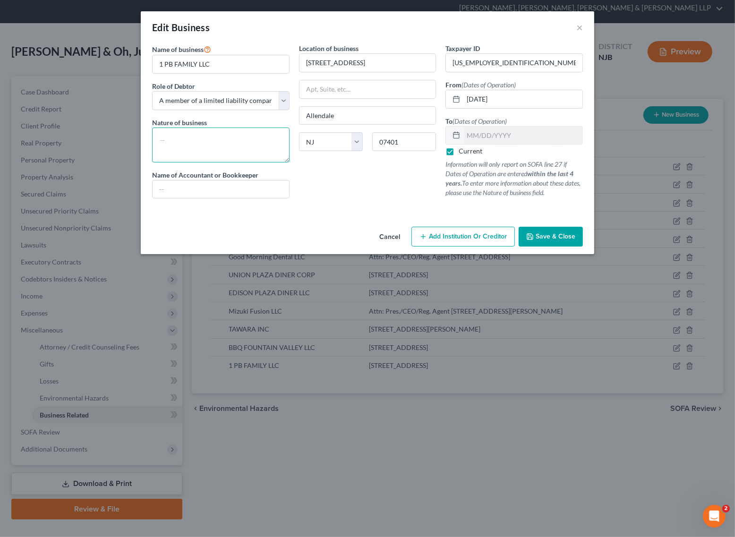
click at [252, 145] on textarea at bounding box center [221, 145] width 138 height 35
type textarea "Bakery/Cafe"
click at [341, 207] on div at bounding box center [367, 210] width 441 height 8
click at [209, 197] on input "text" at bounding box center [221, 190] width 137 height 18
type input "P"
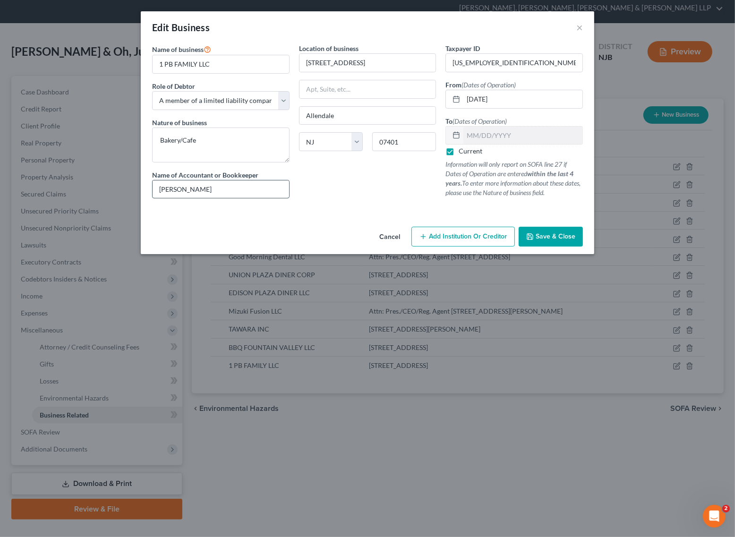
drag, startPoint x: 209, startPoint y: 196, endPoint x: 176, endPoint y: 190, distance: 33.7
click at [176, 190] on input "Baek Seung" at bounding box center [221, 190] width 137 height 18
click at [155, 190] on input "Baek" at bounding box center [221, 190] width 137 height 18
paste input "Seung"
type input "Seung Baek"
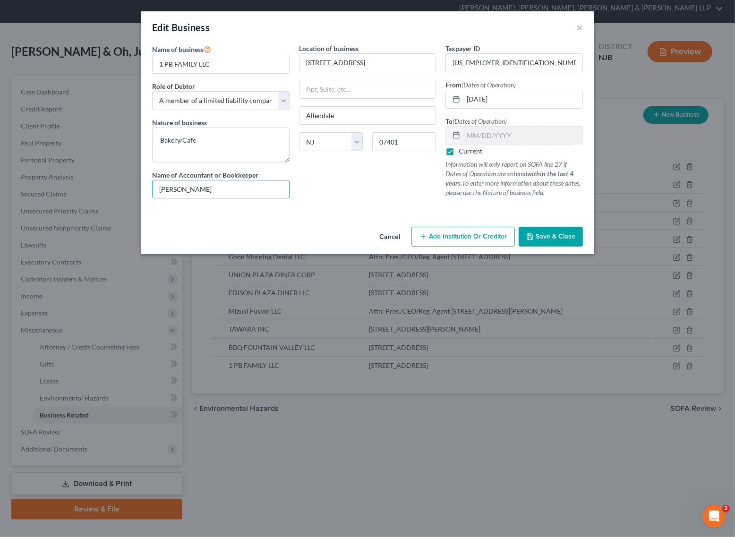
click at [306, 188] on div "Location of business 52 Iroquois Ave Allendale State AL AK AR AZ CA CO CT DE DC…" at bounding box center [367, 124] width 147 height 163
click at [563, 236] on span "Save & Close" at bounding box center [556, 237] width 40 height 8
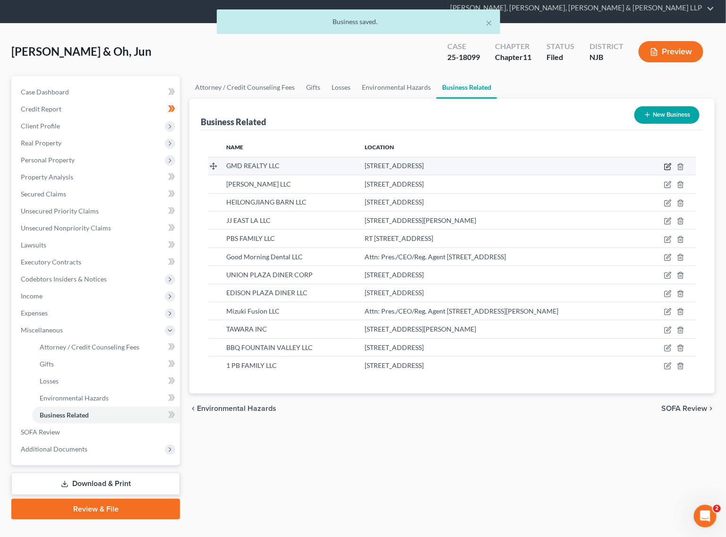
click at [636, 163] on icon "button" at bounding box center [669, 167] width 8 height 8
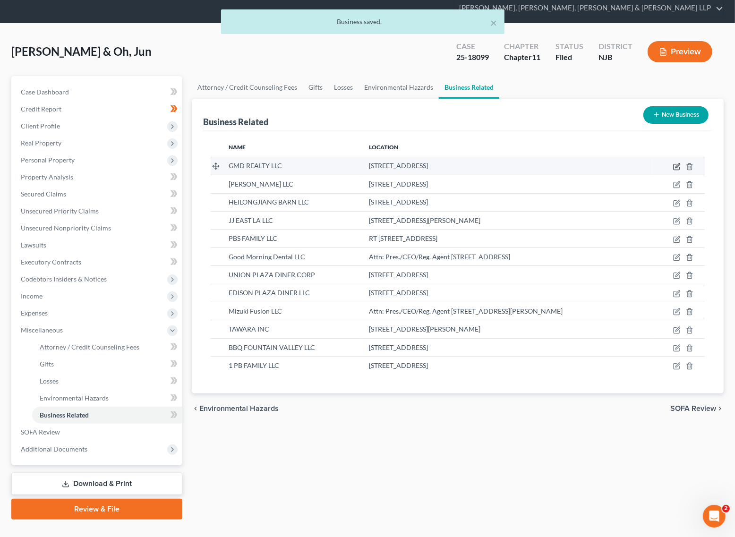
select select "member"
select select "33"
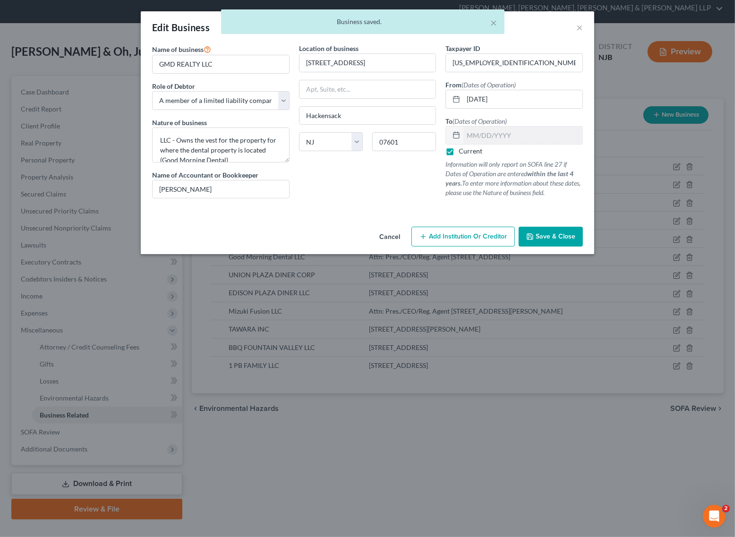
click at [583, 29] on div "× Business saved." at bounding box center [362, 23] width 735 height 29
click at [581, 28] on div "× Business saved." at bounding box center [362, 23] width 735 height 29
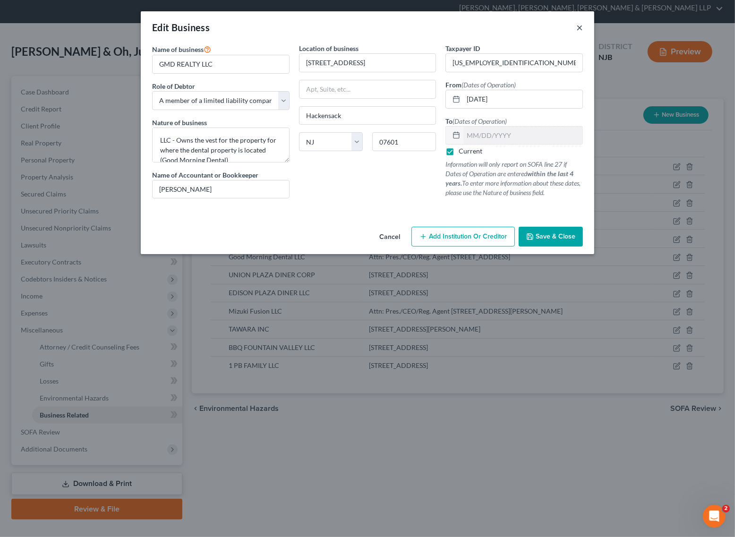
click at [585, 29] on div "Edit Business ×" at bounding box center [368, 27] width 454 height 32
click at [582, 29] on button "×" at bounding box center [580, 27] width 7 height 11
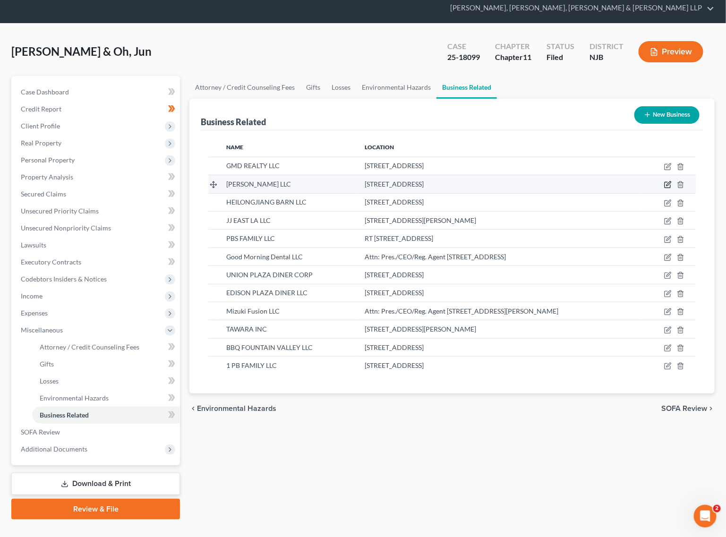
click at [636, 181] on icon "button" at bounding box center [669, 185] width 8 height 8
select select "member"
select select "33"
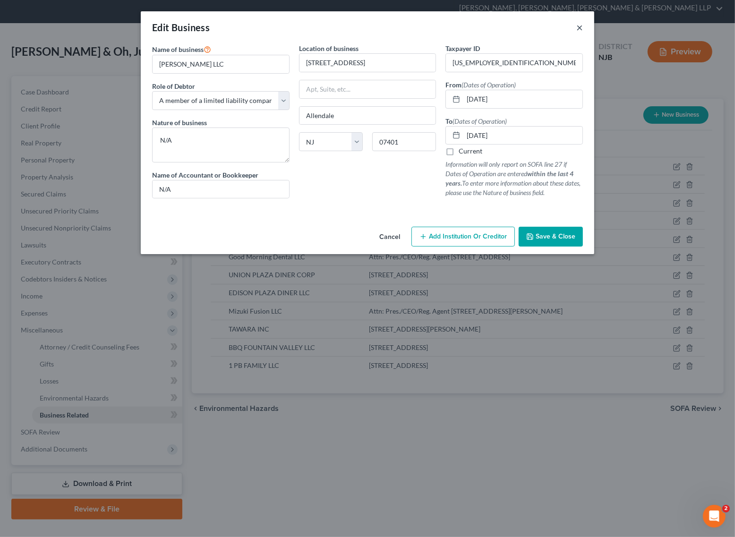
click at [577, 26] on button "×" at bounding box center [580, 27] width 7 height 11
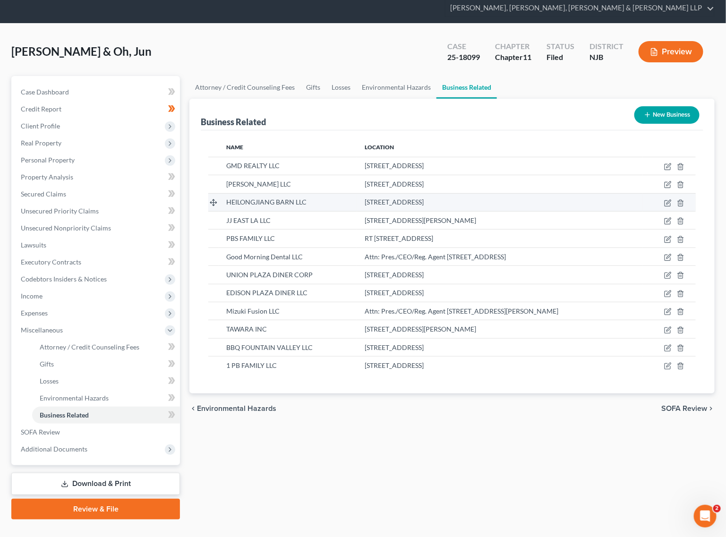
click at [636, 193] on td at bounding box center [669, 202] width 53 height 18
click at [636, 199] on icon "button" at bounding box center [669, 203] width 8 height 8
select select "member"
select select "33"
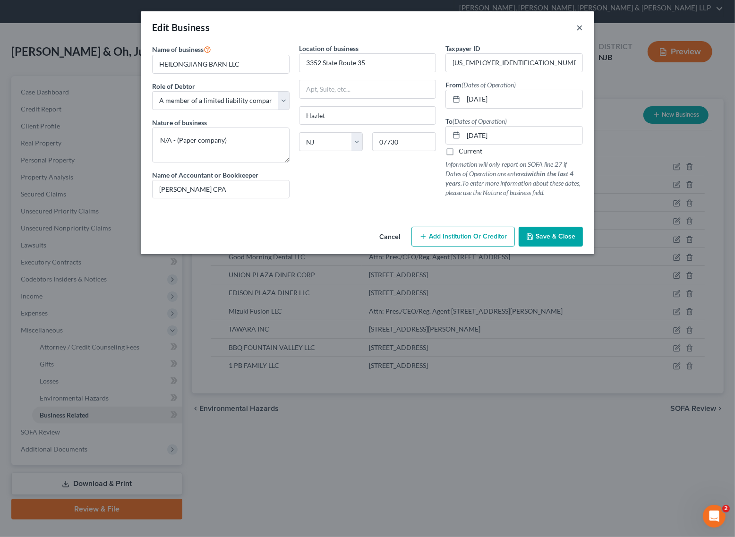
click at [579, 24] on button "×" at bounding box center [580, 27] width 7 height 11
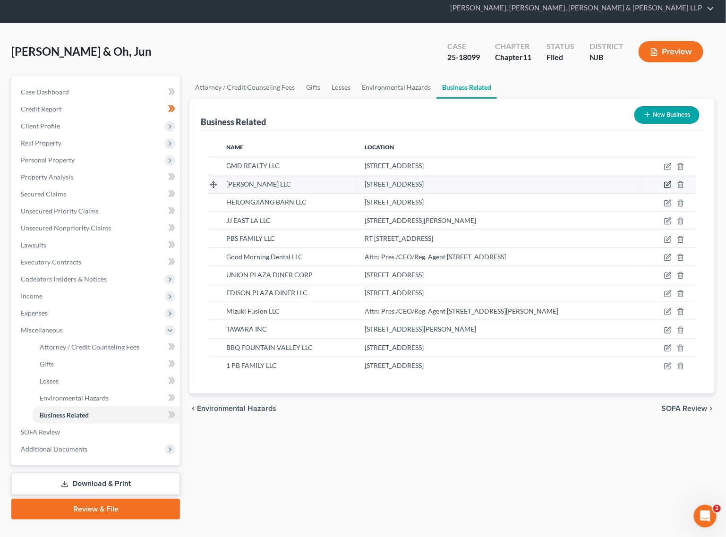
click at [636, 181] on icon "button" at bounding box center [669, 185] width 8 height 8
select select "member"
select select "33"
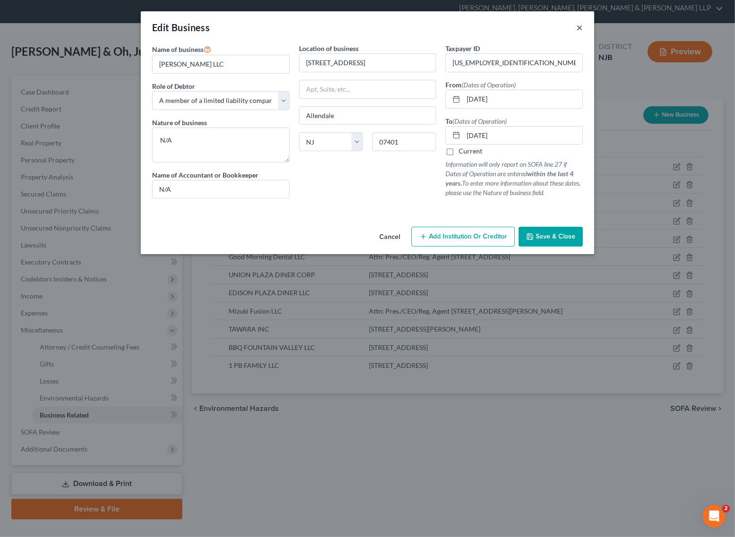
click at [581, 26] on button "×" at bounding box center [580, 27] width 7 height 11
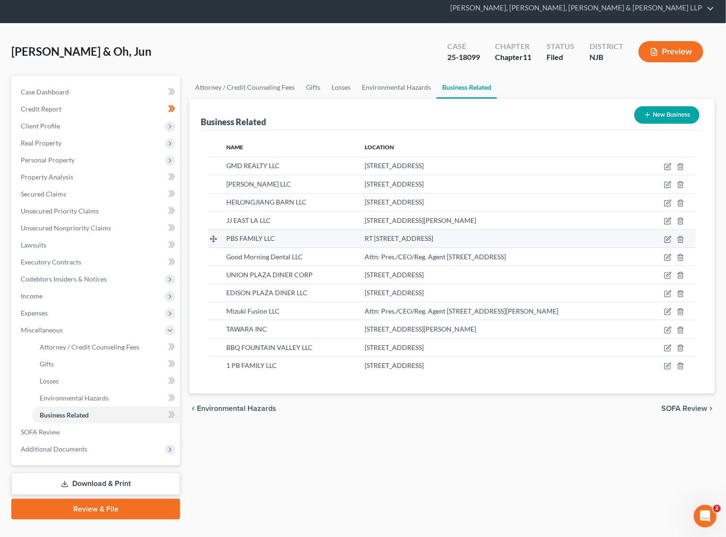
click at [636, 230] on td at bounding box center [669, 239] width 53 height 18
click at [636, 236] on icon "button" at bounding box center [669, 240] width 8 height 8
select select "member"
select select "33"
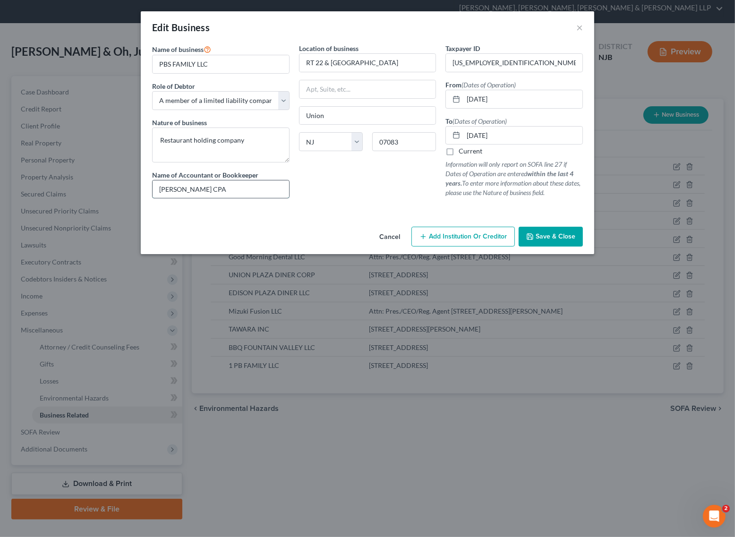
click at [182, 187] on input "SUNG RHEE CPA" at bounding box center [221, 190] width 137 height 18
click at [183, 187] on input "SUNG RHEE CPA" at bounding box center [221, 190] width 137 height 18
click at [574, 228] on button "Save & Close" at bounding box center [551, 237] width 64 height 20
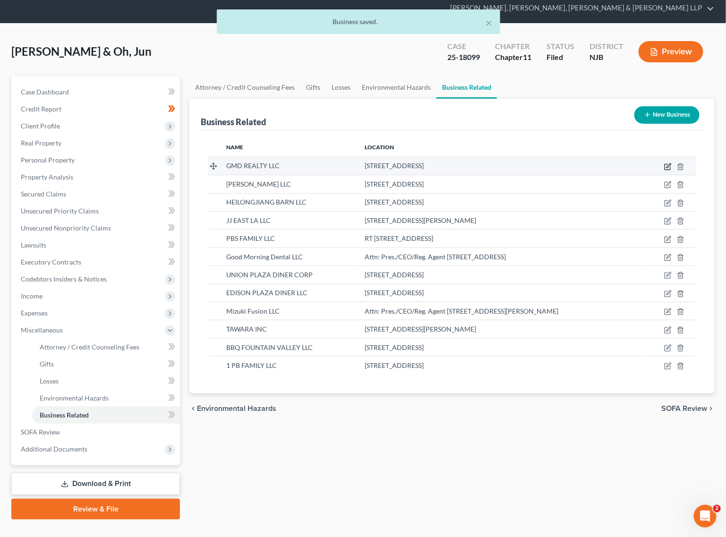
click at [636, 163] on icon "button" at bounding box center [669, 167] width 8 height 8
select select "member"
select select "33"
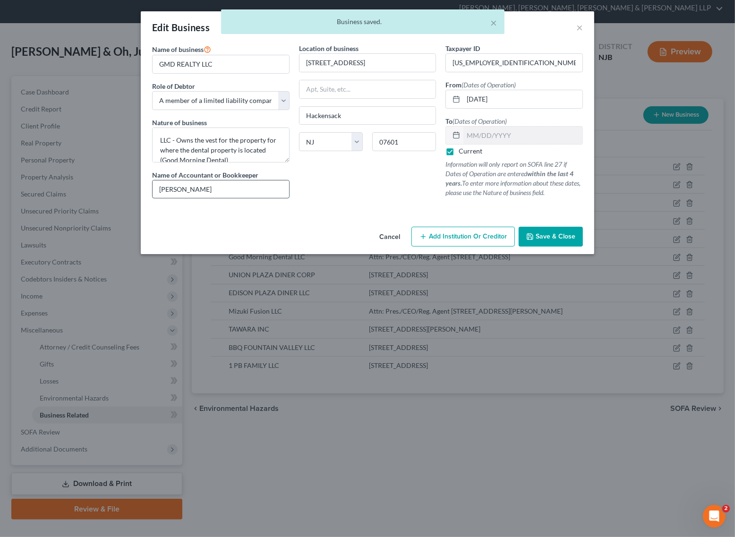
click at [234, 184] on input "Sung Lee" at bounding box center [221, 190] width 137 height 18
paste input "RHEE"
click at [225, 183] on input "Sung RHEE" at bounding box center [221, 190] width 137 height 18
click at [225, 185] on input "Sung RHEE" at bounding box center [221, 190] width 137 height 18
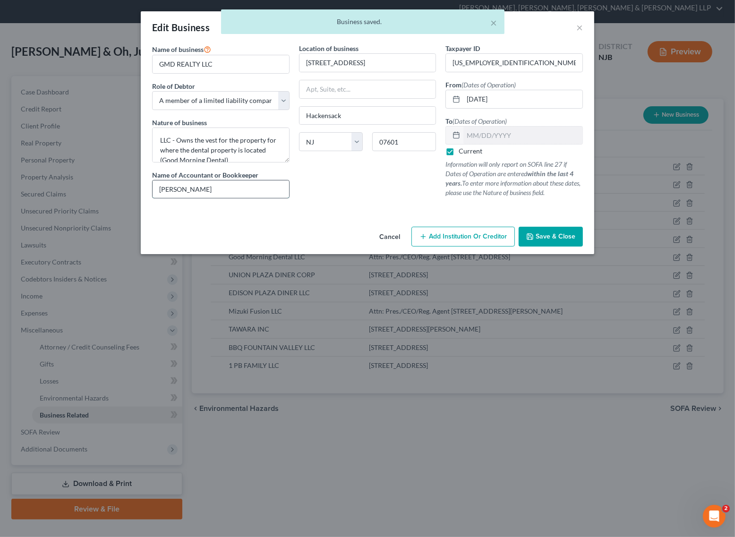
click at [217, 185] on input "Sung RHEE" at bounding box center [221, 190] width 137 height 18
click at [215, 185] on input "Sung RHEE" at bounding box center [221, 190] width 137 height 18
type input "SUNG RHEE CPA"
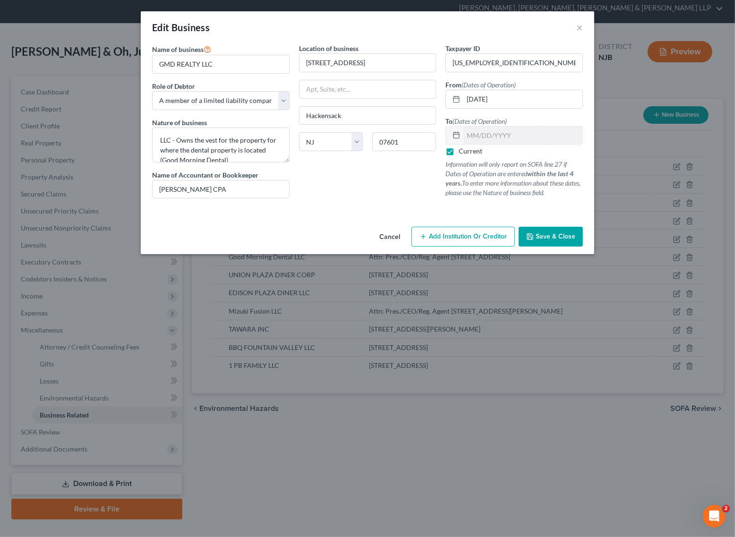
click at [300, 178] on div "Location of business 218 Main St Hackensack State AL AK AR AZ CA CO CT DE DC FL…" at bounding box center [367, 124] width 147 height 163
click at [544, 242] on button "Save & Close" at bounding box center [551, 237] width 64 height 20
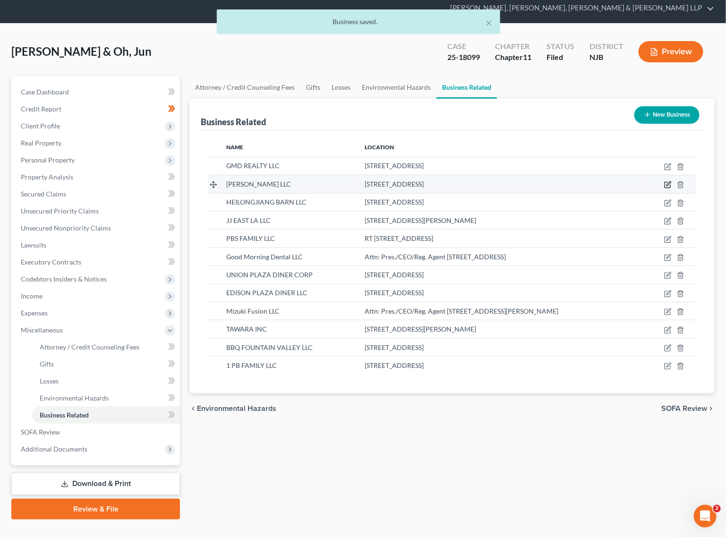
click at [636, 181] on icon "button" at bounding box center [669, 185] width 8 height 8
select select "member"
select select "33"
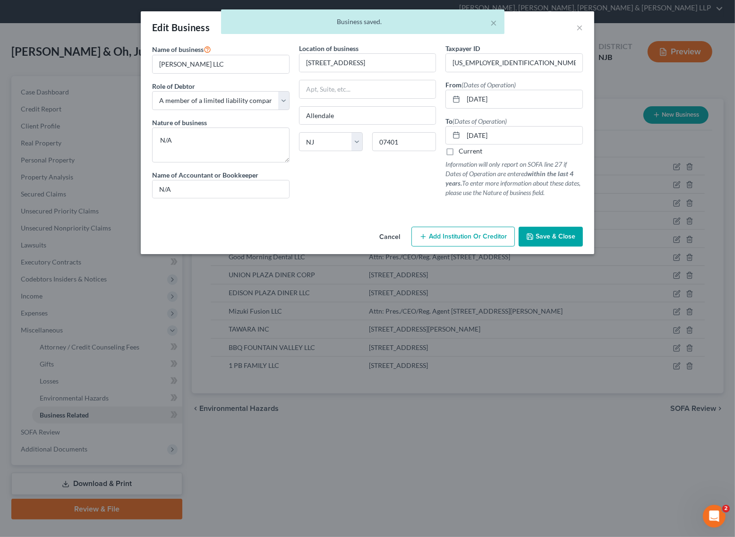
click at [585, 30] on div "× Business saved." at bounding box center [362, 23] width 735 height 29
click at [580, 29] on div "× Business saved." at bounding box center [362, 23] width 735 height 29
click at [578, 25] on div "× Business saved." at bounding box center [362, 23] width 735 height 29
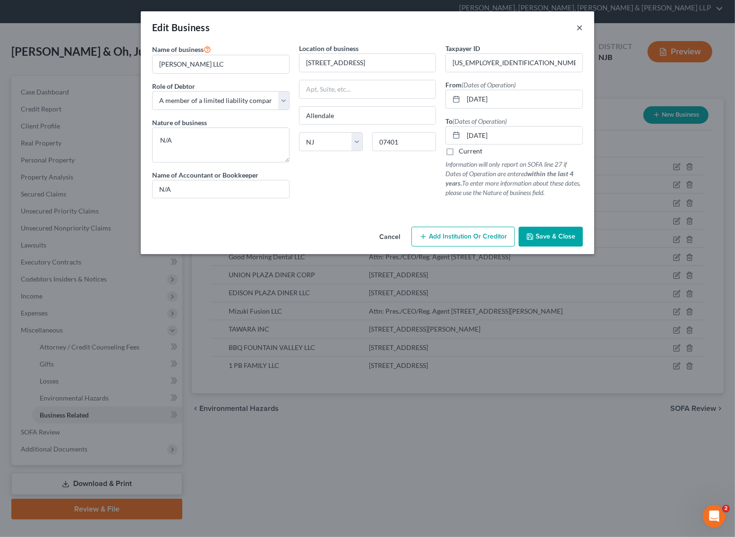
click at [579, 26] on button "×" at bounding box center [580, 27] width 7 height 11
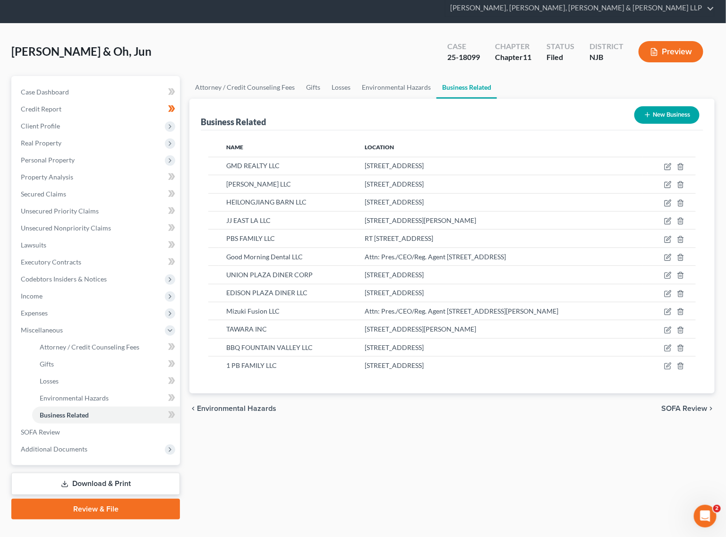
drag, startPoint x: 420, startPoint y: 24, endPoint x: 421, endPoint y: 3, distance: 20.8
click at [420, 35] on div "Kang, Soo & Oh, Jun Upgraded Case 25-18099 Chapter Chapter 11 Status Filed Dist…" at bounding box center [363, 55] width 704 height 41
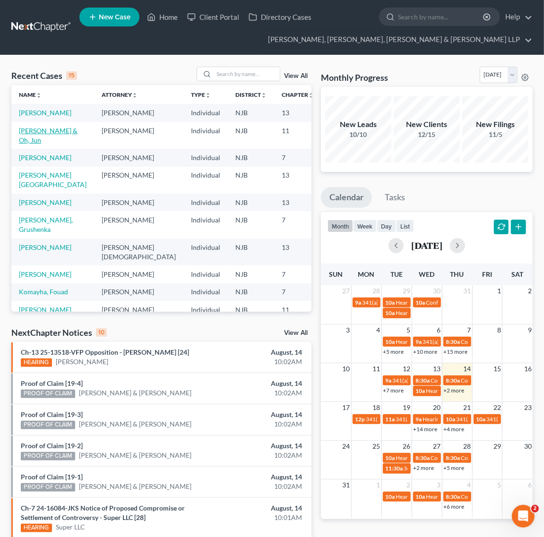
click at [38, 136] on link "[PERSON_NAME] & Oh, Jun" at bounding box center [48, 135] width 59 height 17
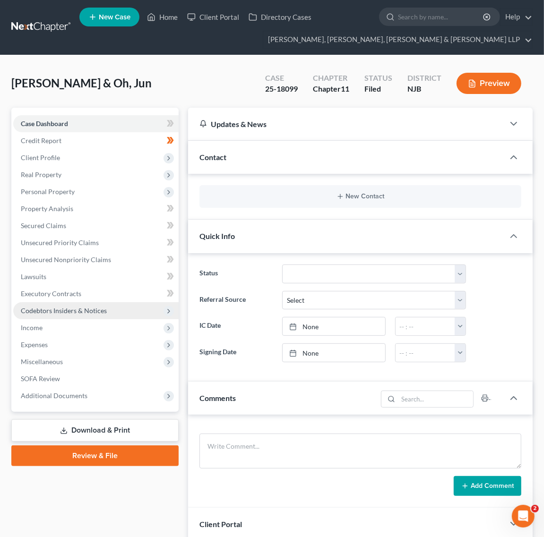
click at [95, 312] on span "Codebtors Insiders & Notices" at bounding box center [64, 311] width 86 height 8
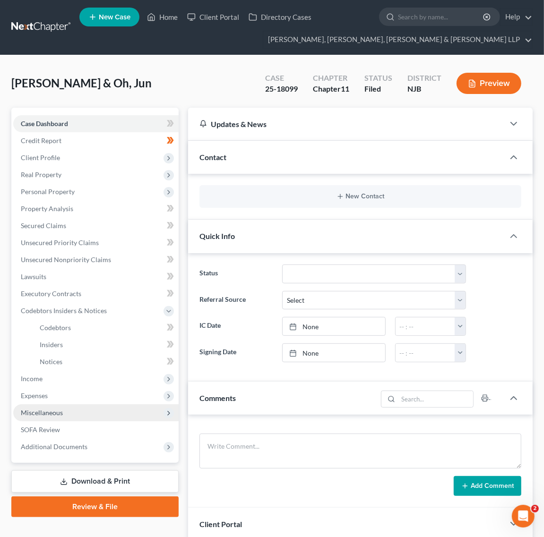
click at [93, 408] on span "Miscellaneous" at bounding box center [95, 413] width 165 height 17
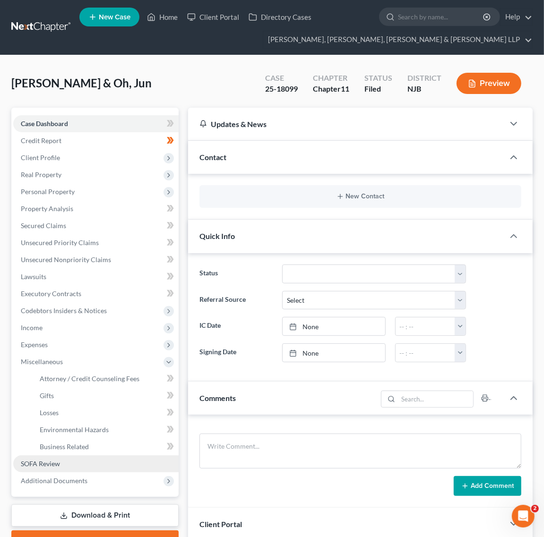
click at [86, 463] on link "SOFA Review" at bounding box center [95, 464] width 165 height 17
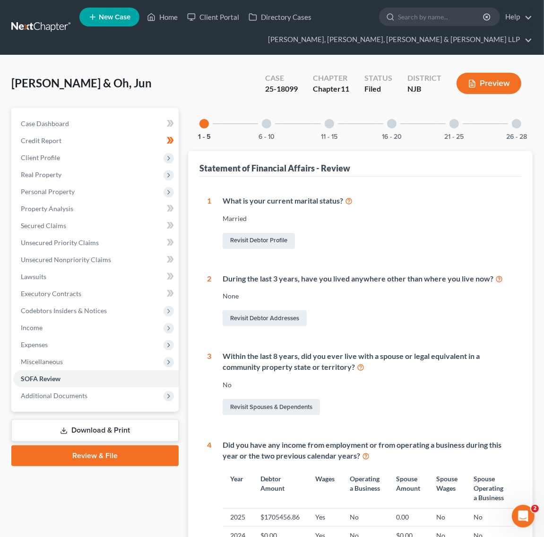
click at [509, 125] on div "26 - 28" at bounding box center [517, 124] width 32 height 32
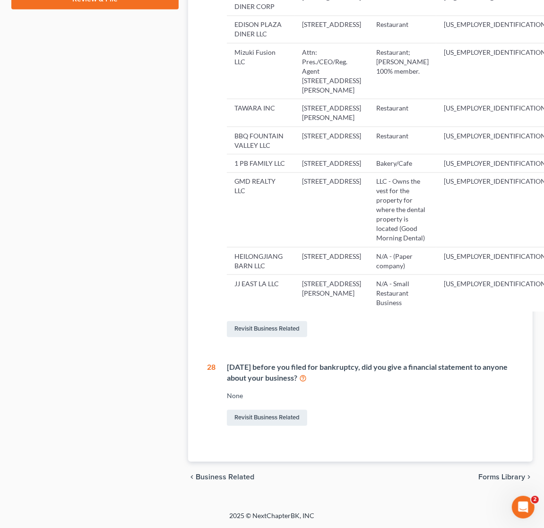
scroll to position [616, 51]
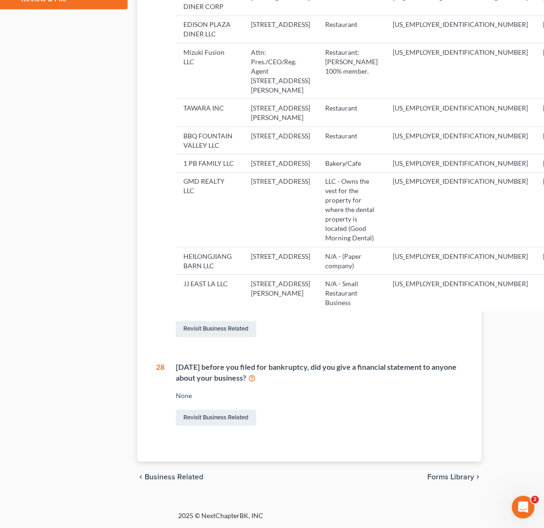
drag, startPoint x: 452, startPoint y: 294, endPoint x: 480, endPoint y: 303, distance: 29.7
click at [250, 337] on link "Revisit Business Related" at bounding box center [216, 329] width 80 height 16
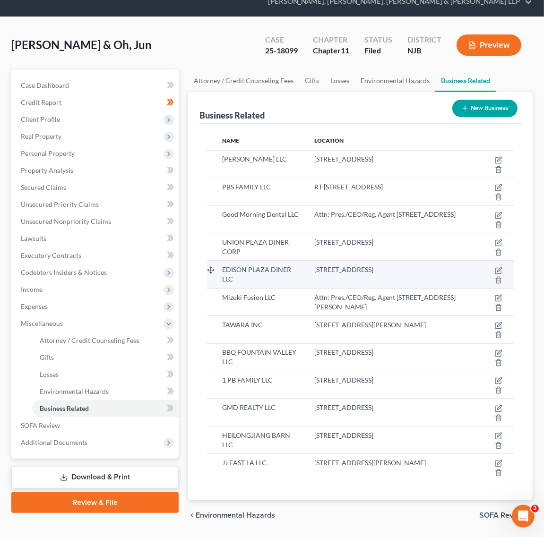
scroll to position [69, 0]
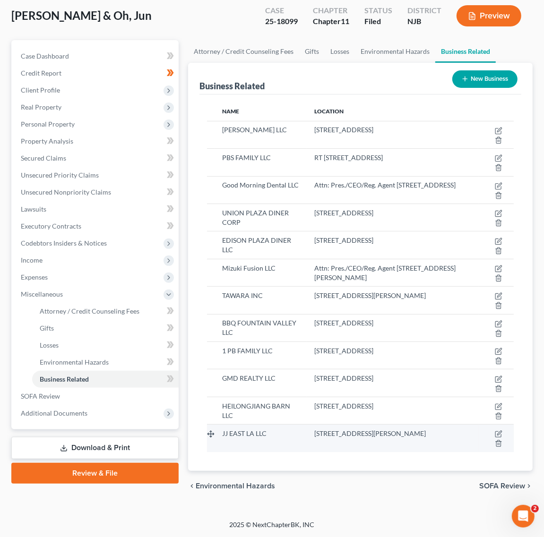
click at [499, 430] on td at bounding box center [495, 438] width 35 height 27
click at [499, 431] on icon "button" at bounding box center [499, 435] width 8 height 8
select select "member"
select select "4"
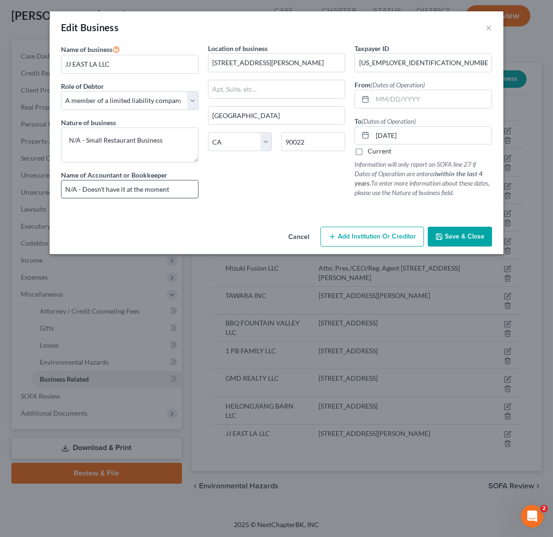
drag, startPoint x: 173, startPoint y: 187, endPoint x: 79, endPoint y: 192, distance: 94.7
click at [79, 192] on input "N/A - Doesn't have it at the moment" at bounding box center [129, 190] width 137 height 18
type input "N/A"
click at [454, 103] on input "text" at bounding box center [431, 99] width 119 height 18
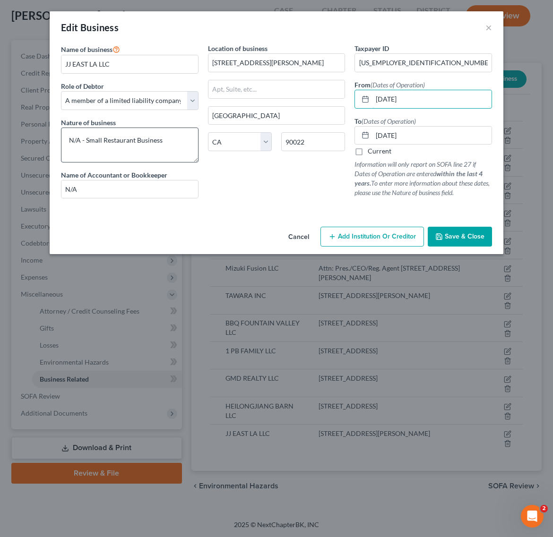
type input "03/04/2022"
click at [132, 152] on textarea "N/A - Small Restaurant Business" at bounding box center [130, 145] width 138 height 35
drag, startPoint x: 84, startPoint y: 139, endPoint x: 58, endPoint y: 147, distance: 27.2
click at [58, 147] on div "Name of business * JJ EAST LA LLC Role of Debtor * Select A member of a limited…" at bounding box center [129, 124] width 147 height 163
type textarea "Small Restaurant Business"
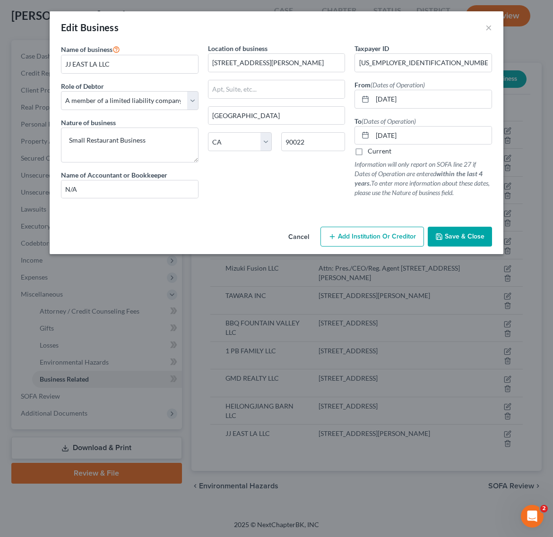
click at [298, 164] on div "Location of business 215 S Mednik Ave Los Angeles State AL AK AR AZ CA CO CT DE…" at bounding box center [276, 124] width 147 height 163
click at [464, 242] on button "Save & Close" at bounding box center [460, 237] width 64 height 20
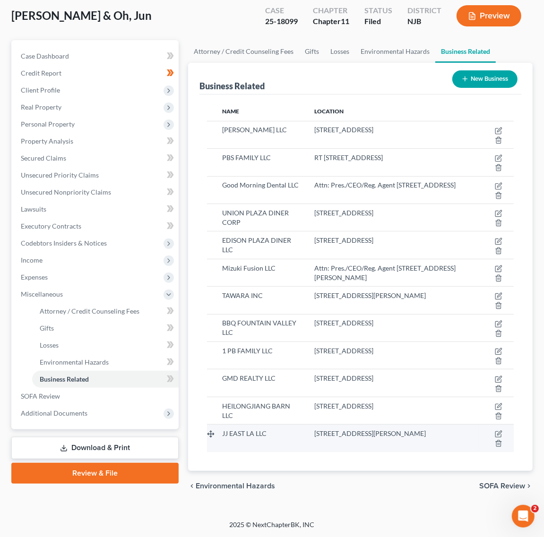
click at [443, 431] on div "215 S Mednik Ave, Los Angeles, CA 90022" at bounding box center [392, 433] width 156 height 9
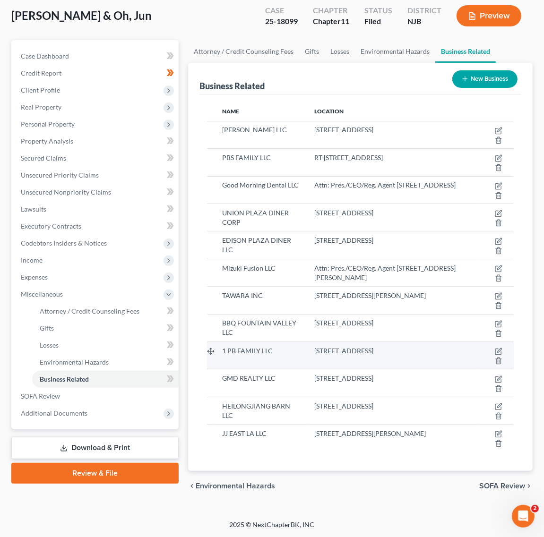
click at [447, 362] on td "52 Iroquois Ave, Allendale, NJ 07401" at bounding box center [392, 355] width 171 height 27
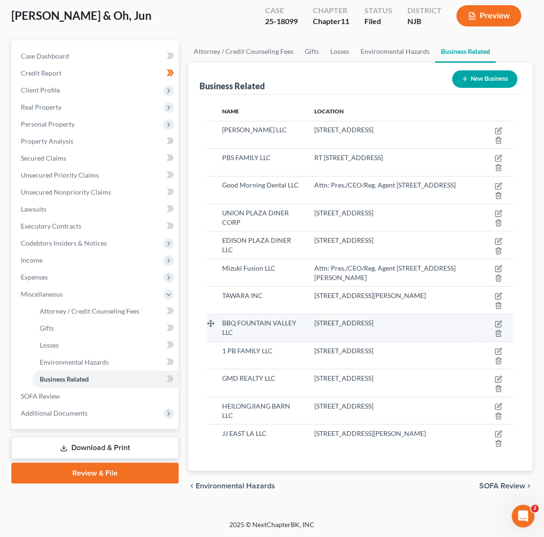
click at [444, 338] on td "1038 E Bastanchury Road Suite 236, Fullerton, CA 92835" at bounding box center [392, 327] width 171 height 27
click at [501, 320] on icon "button" at bounding box center [499, 324] width 8 height 8
select select "member"
select select "4"
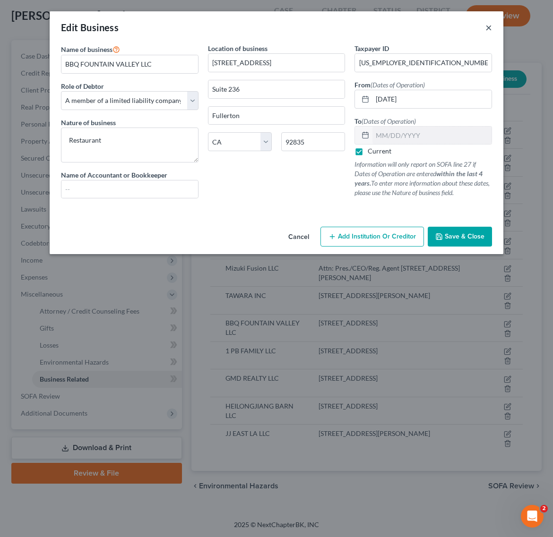
click at [492, 26] on button "×" at bounding box center [488, 27] width 7 height 11
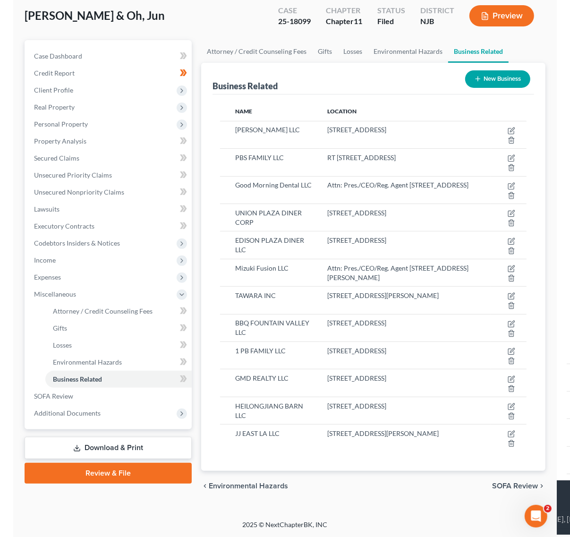
scroll to position [50, 0]
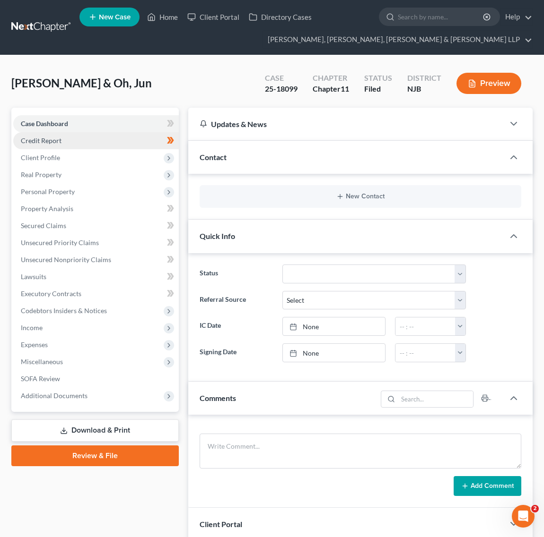
click at [82, 145] on link "Credit Report" at bounding box center [95, 140] width 165 height 17
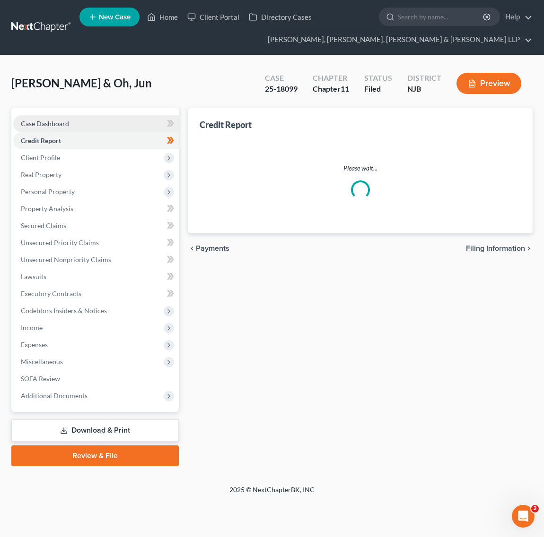
click at [79, 130] on link "Case Dashboard" at bounding box center [95, 123] width 165 height 17
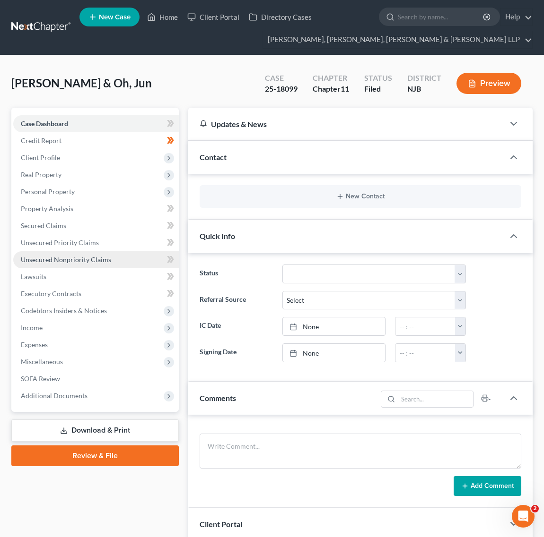
click at [114, 255] on link "Unsecured Nonpriority Claims" at bounding box center [95, 259] width 165 height 17
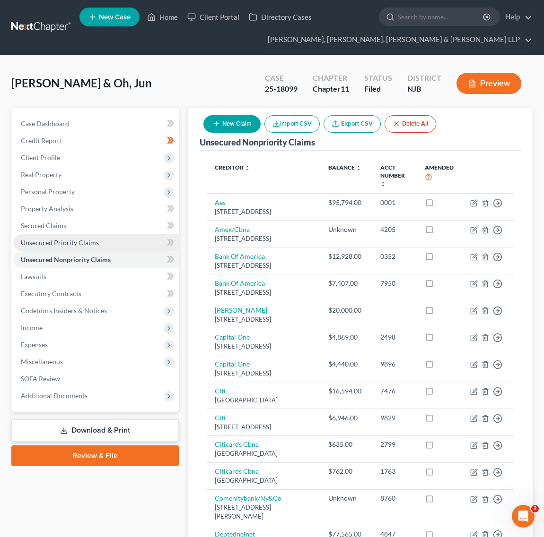
click at [114, 244] on link "Unsecured Priority Claims" at bounding box center [95, 242] width 165 height 17
